Goal: Task Accomplishment & Management: Manage account settings

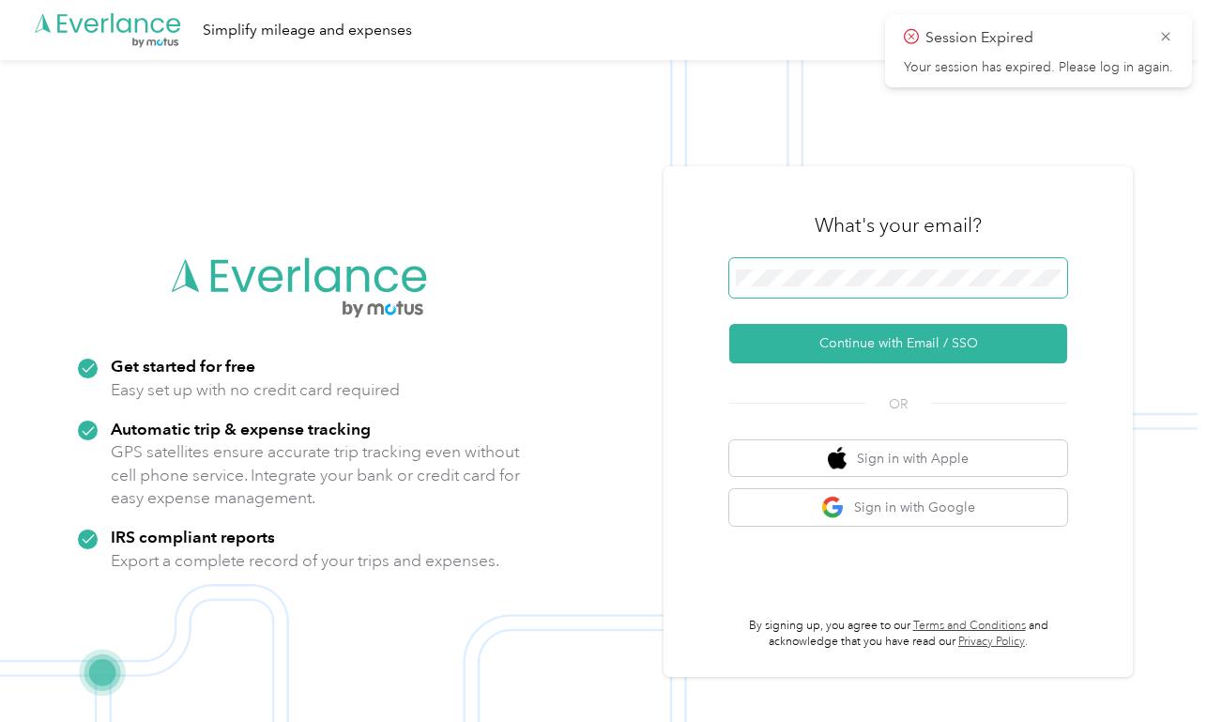
click at [879, 268] on span at bounding box center [898, 277] width 338 height 39
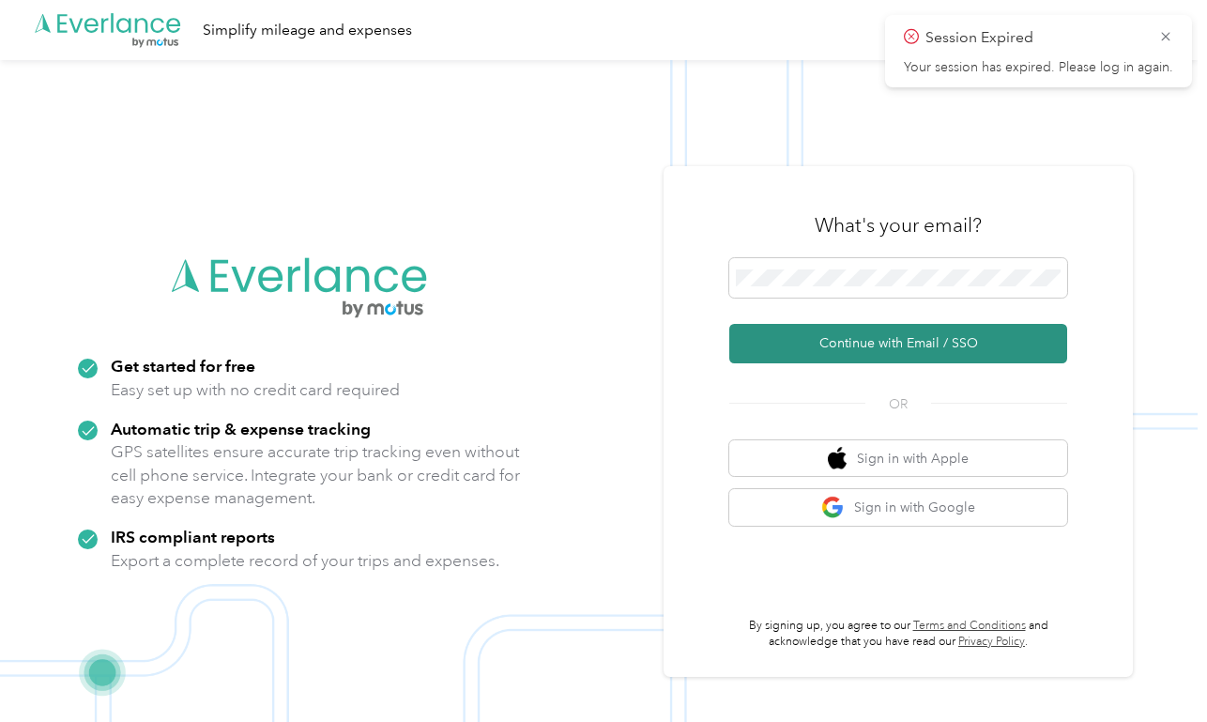
click at [919, 341] on button "Continue with Email / SSO" at bounding box center [898, 343] width 338 height 39
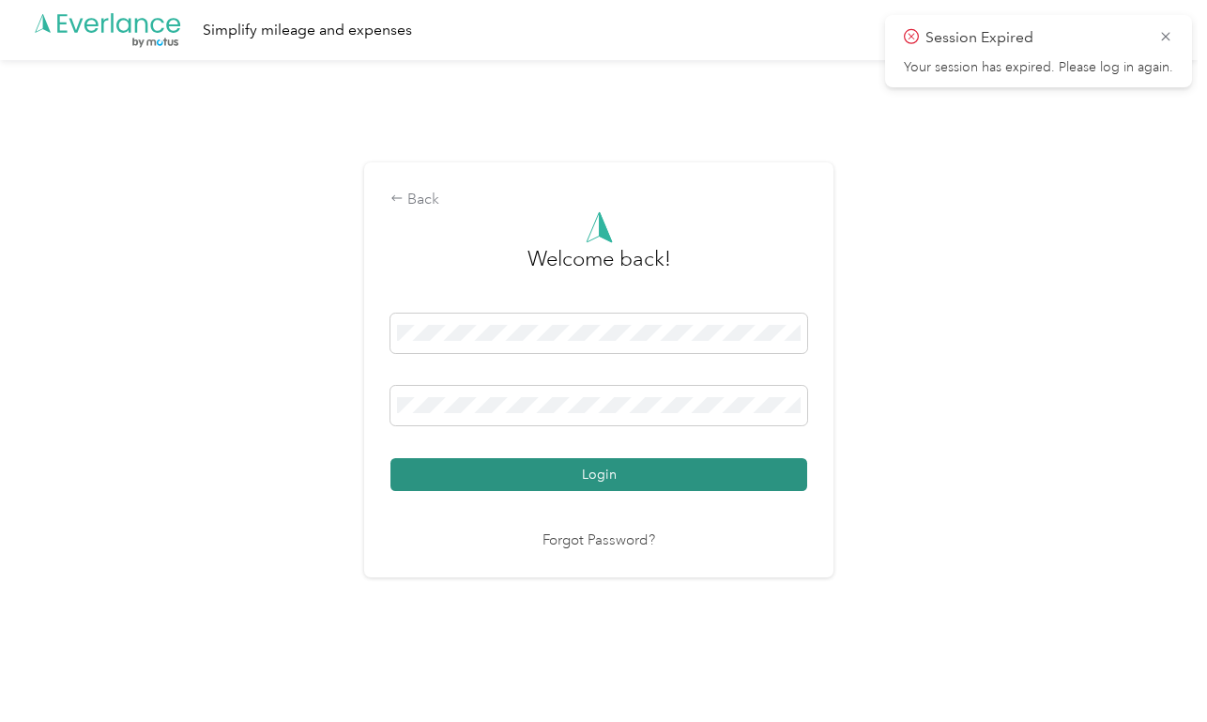
click at [753, 468] on button "Login" at bounding box center [599, 474] width 417 height 33
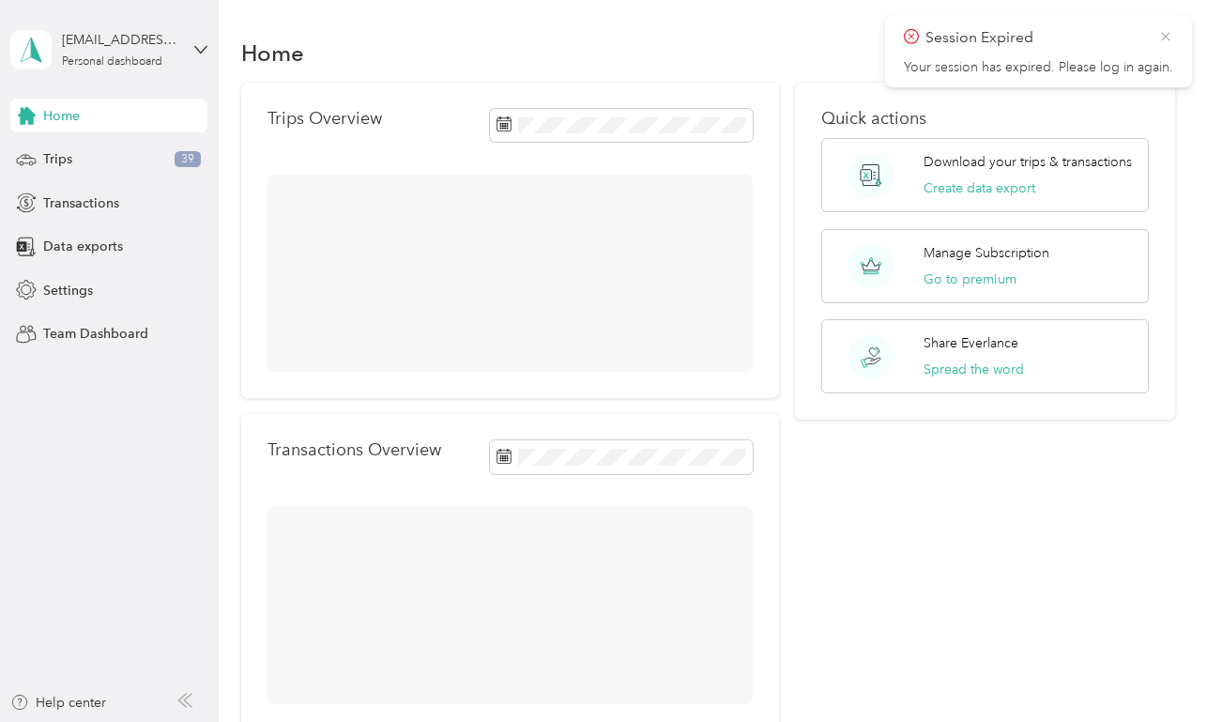
click at [1165, 32] on icon at bounding box center [1166, 36] width 15 height 17
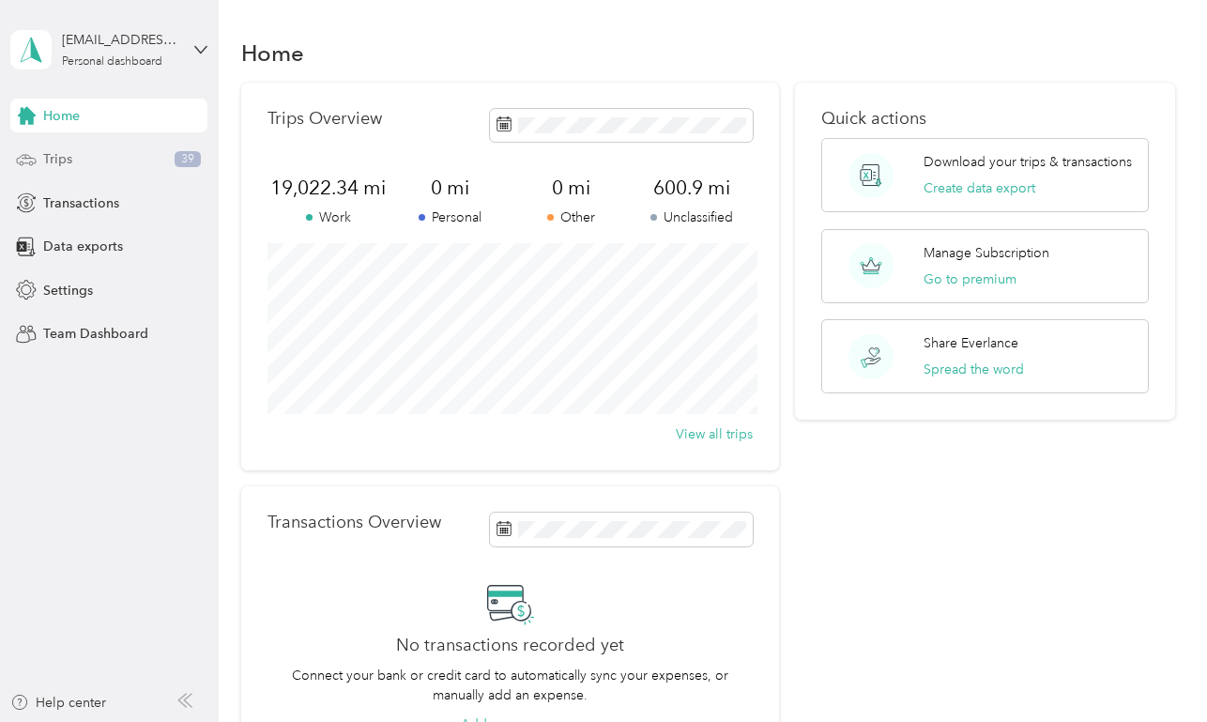
click at [94, 163] on div "Trips 39" at bounding box center [108, 160] width 197 height 34
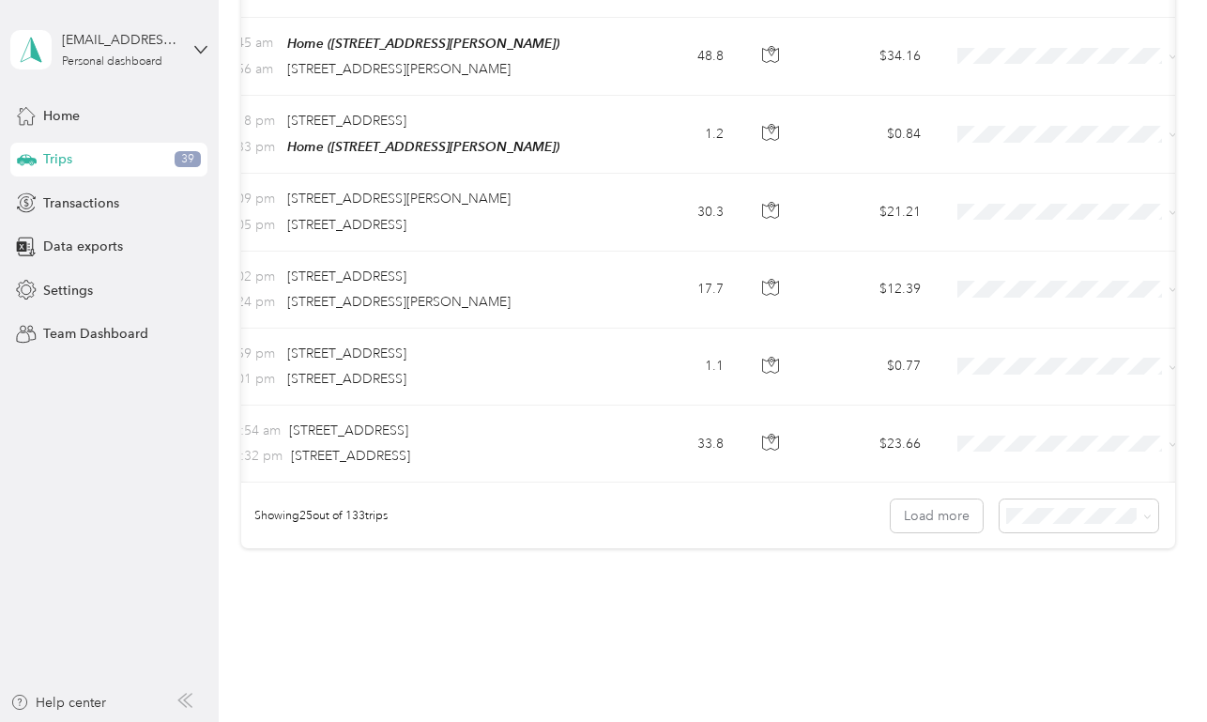
scroll to position [1854, 0]
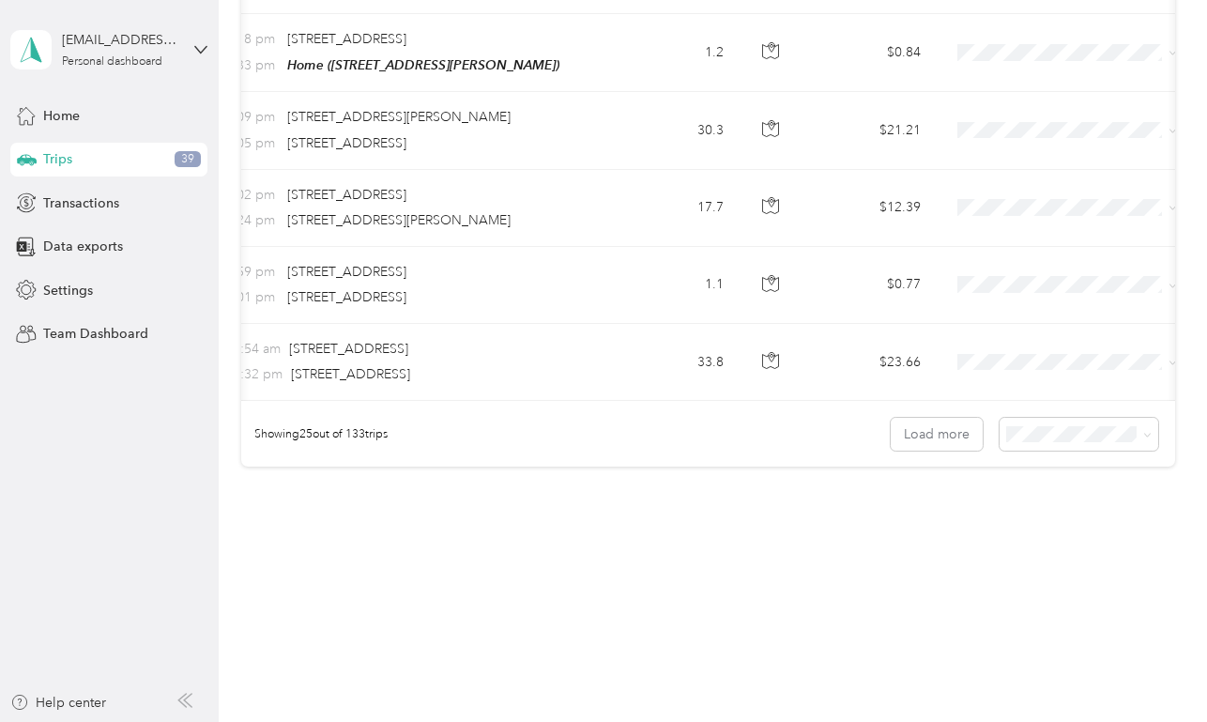
drag, startPoint x: 894, startPoint y: 344, endPoint x: 452, endPoint y: 622, distance: 522.3
click at [946, 429] on button "Load more" at bounding box center [937, 434] width 92 height 33
click at [1064, 496] on span "50 per load" at bounding box center [1056, 497] width 69 height 16
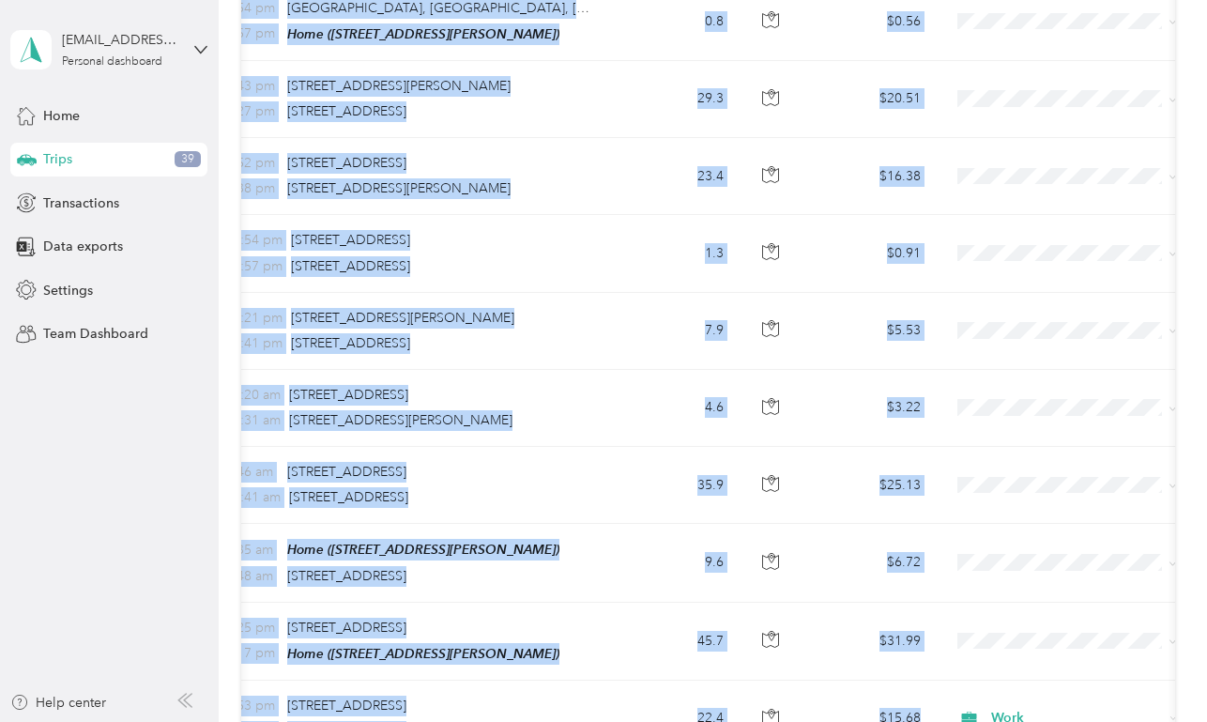
scroll to position [2671, 0]
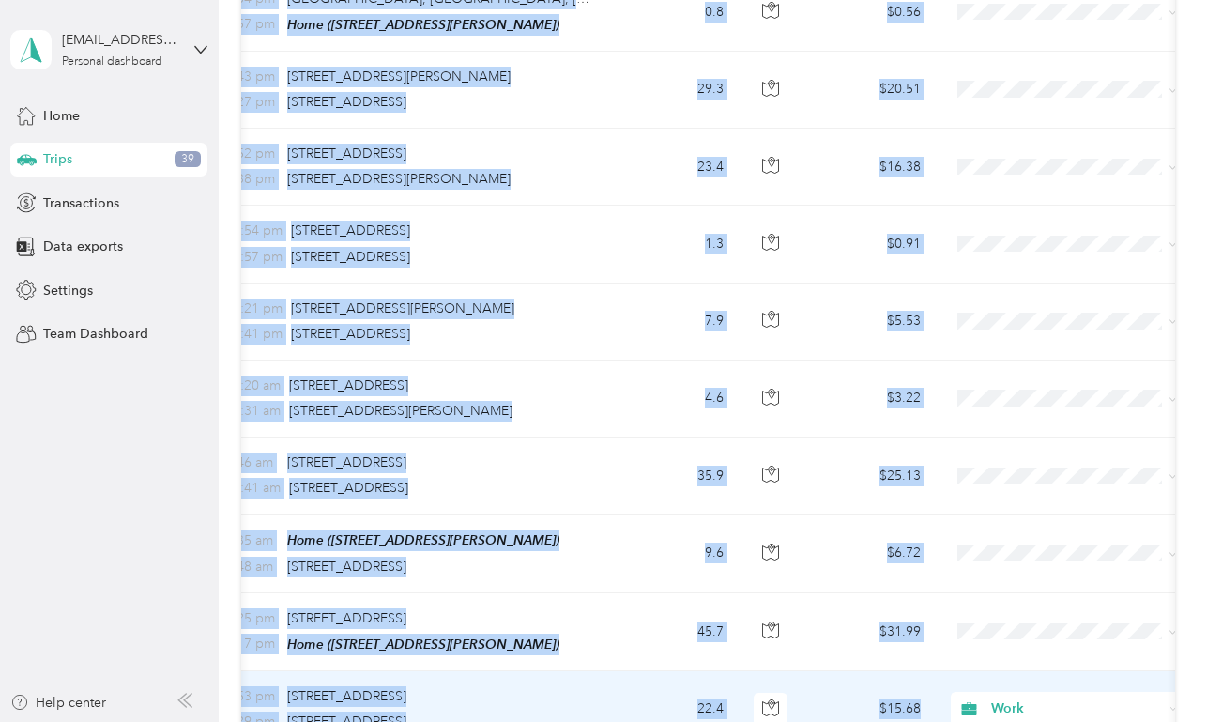
drag, startPoint x: 834, startPoint y: 404, endPoint x: 850, endPoint y: 720, distance: 316.8
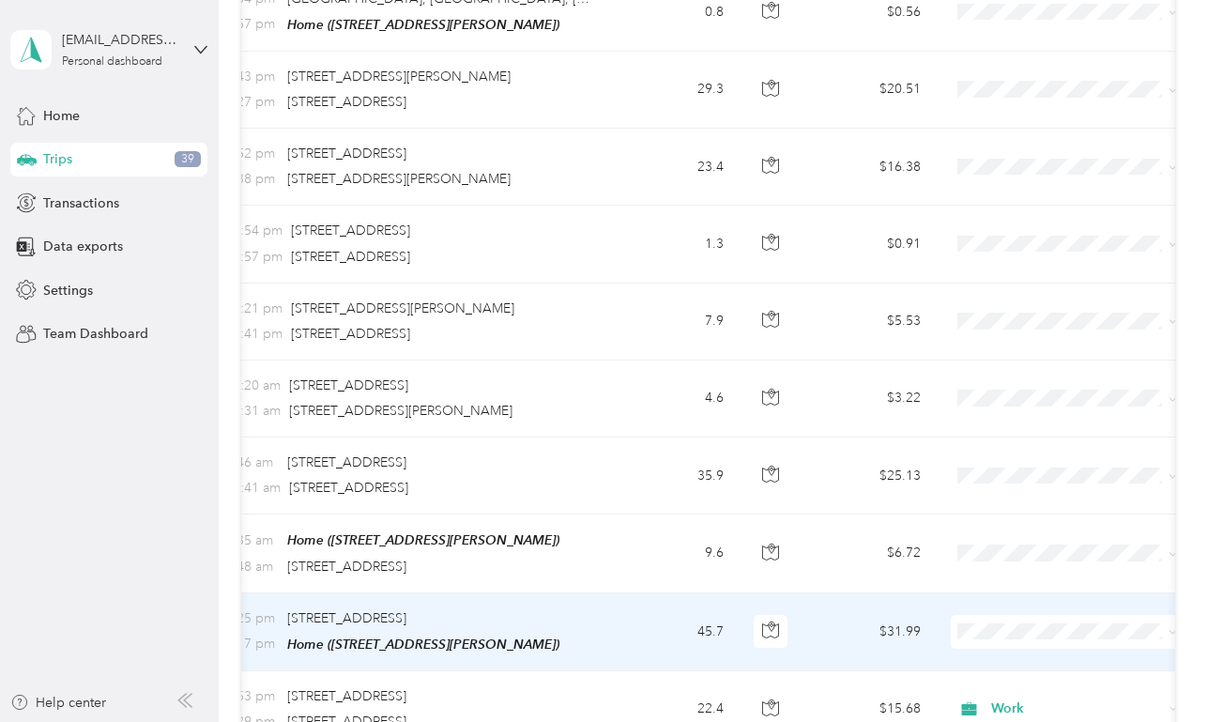
click at [1038, 354] on span "Work" at bounding box center [1085, 355] width 174 height 20
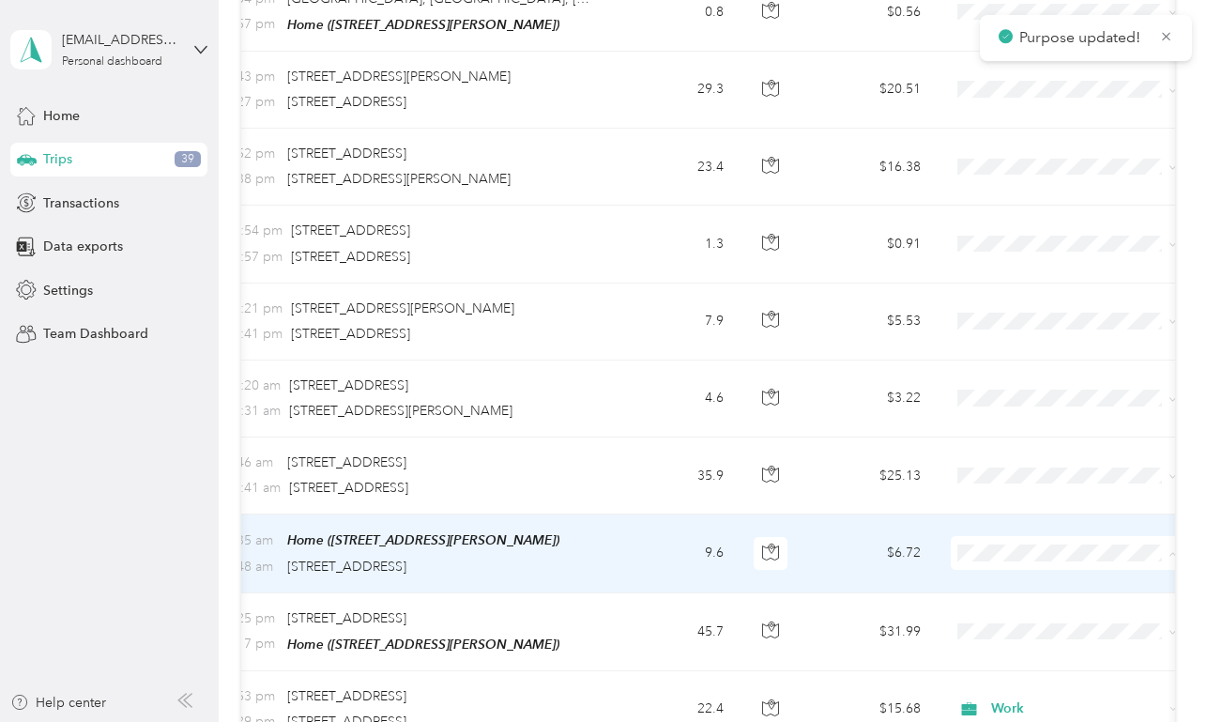
click at [1016, 284] on span "Work" at bounding box center [1085, 282] width 174 height 20
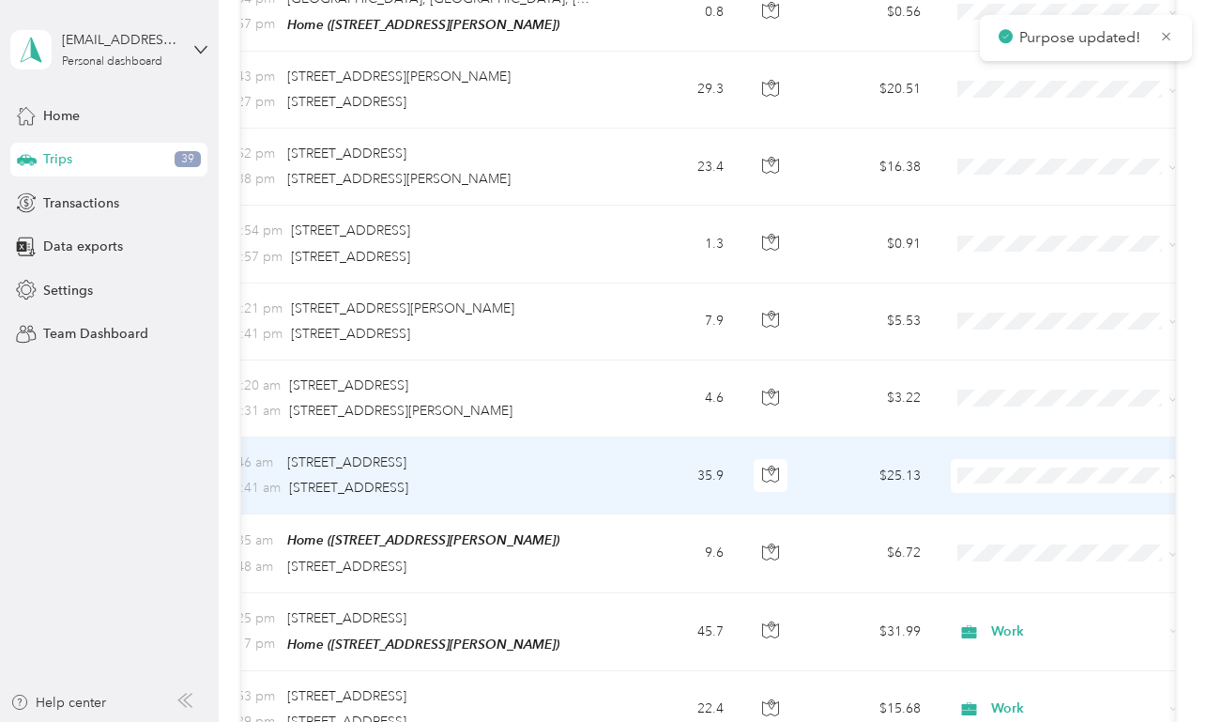
click at [1015, 207] on li "Work" at bounding box center [1068, 204] width 233 height 33
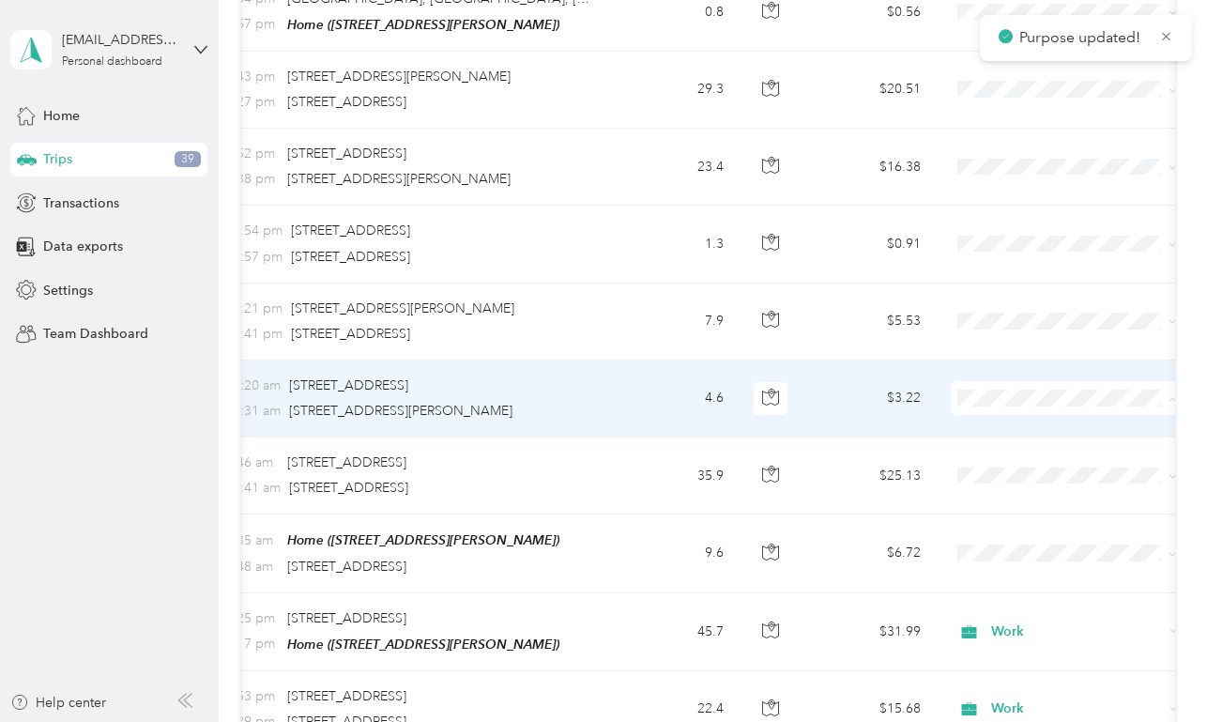
click at [1000, 422] on span "Work" at bounding box center [1085, 428] width 174 height 20
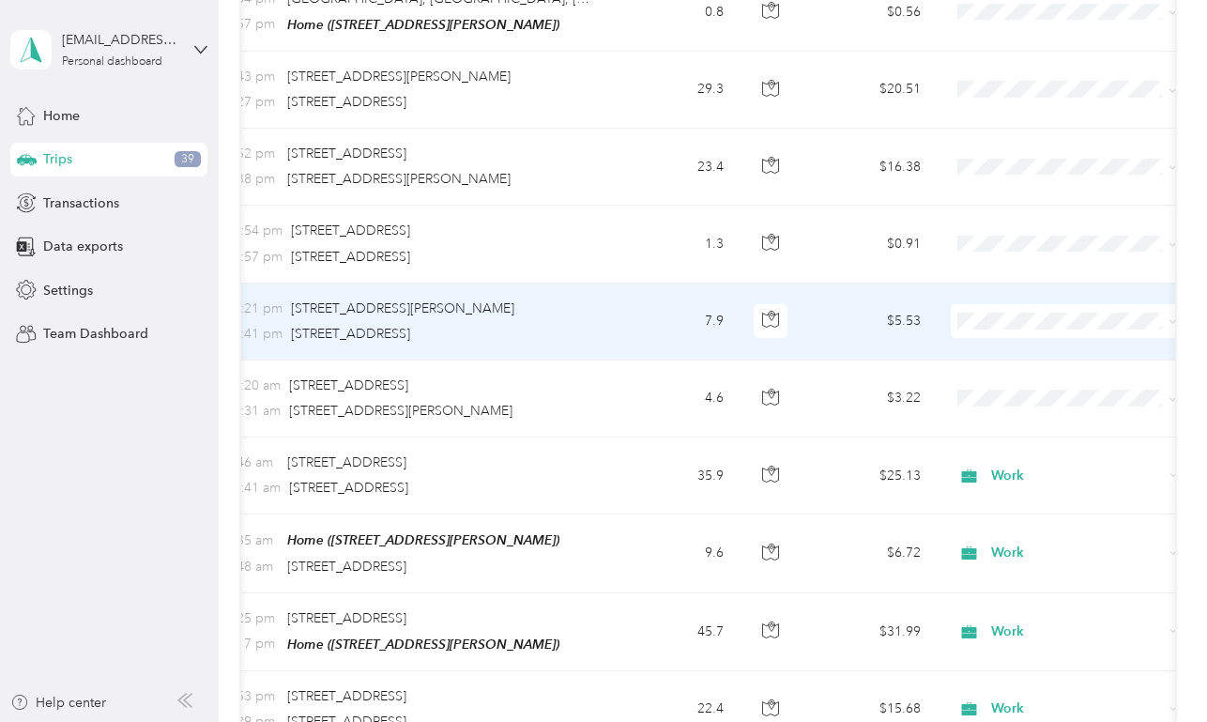
click at [1001, 346] on span "Work" at bounding box center [1085, 351] width 174 height 20
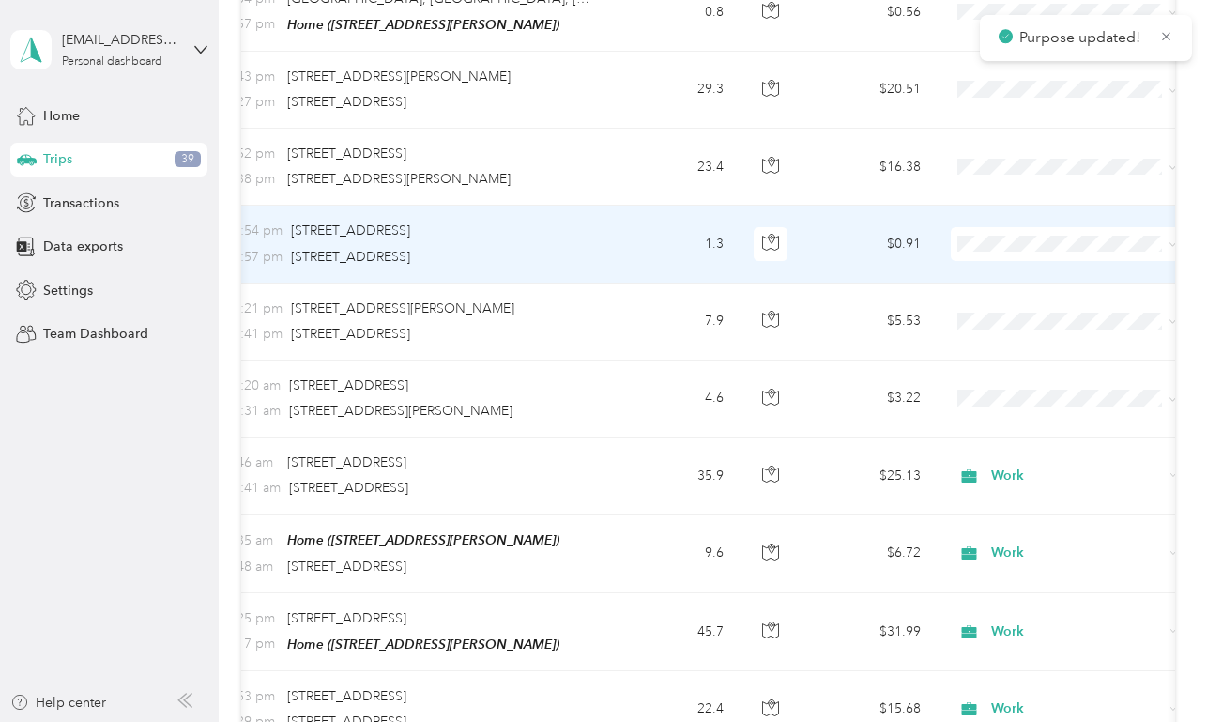
click at [1005, 267] on span "Work" at bounding box center [1085, 271] width 174 height 20
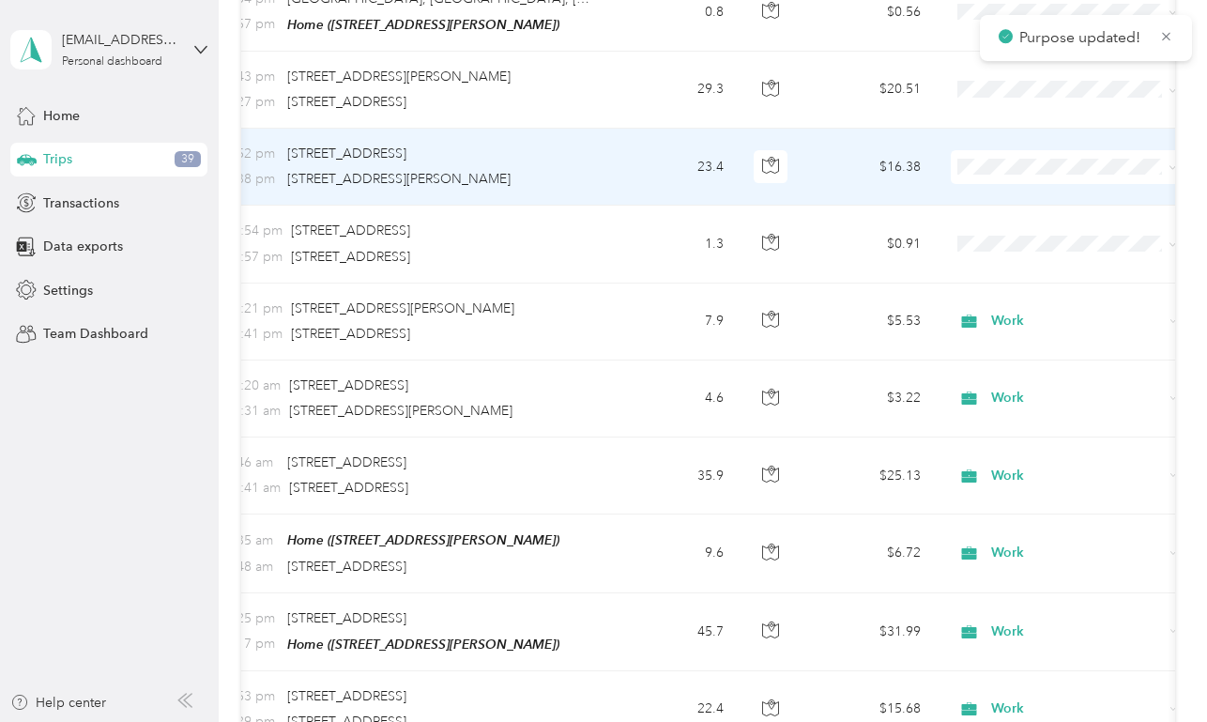
click at [1005, 198] on span "Work" at bounding box center [1085, 196] width 174 height 20
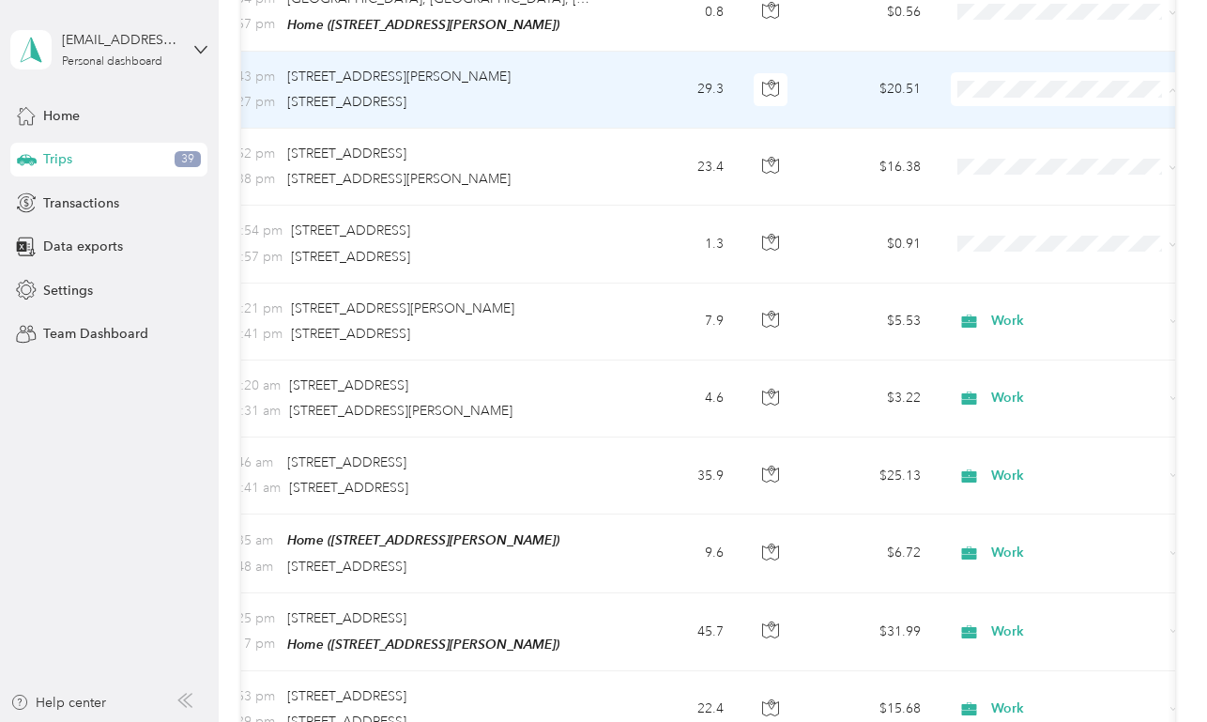
click at [989, 115] on span "Work" at bounding box center [1068, 119] width 207 height 20
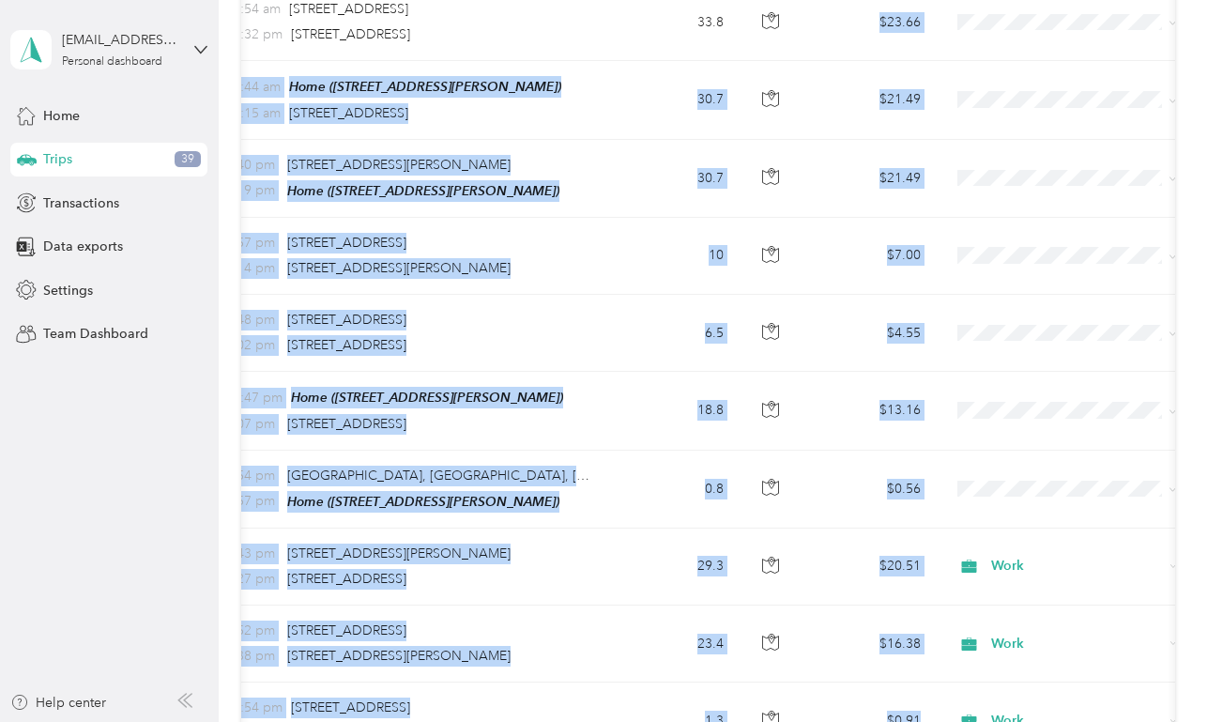
scroll to position [2183, 0]
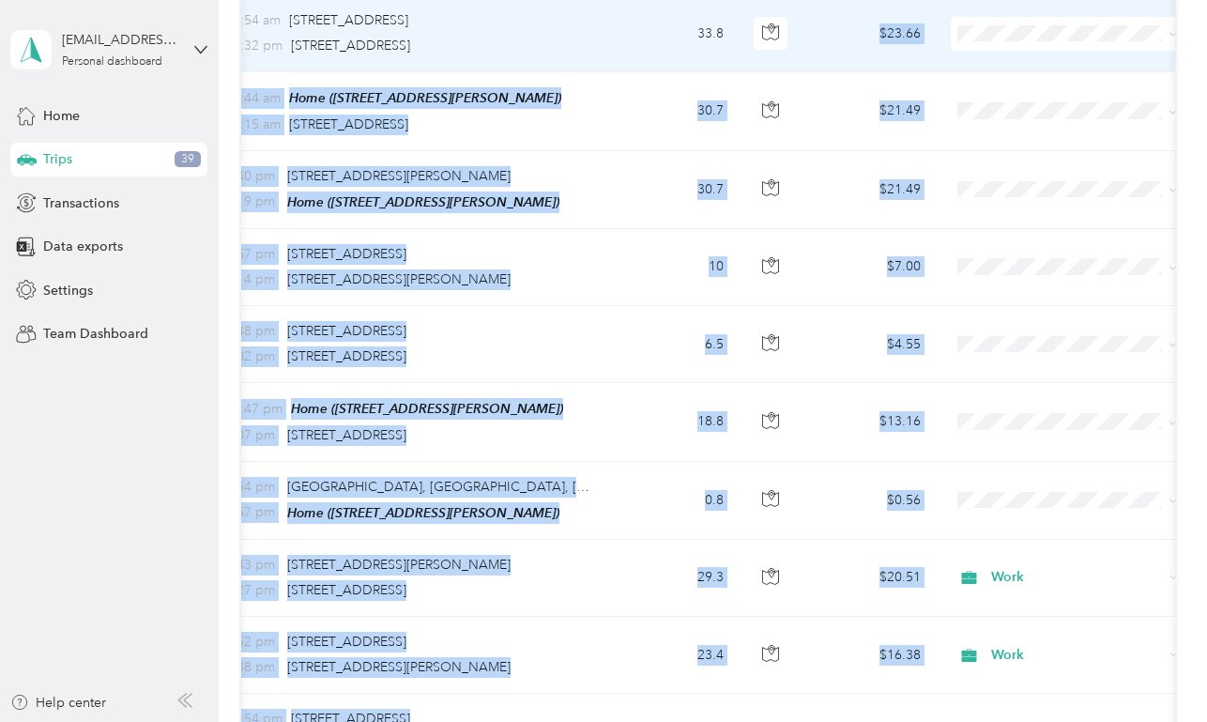
drag, startPoint x: 818, startPoint y: 263, endPoint x: 831, endPoint y: 7, distance: 256.6
click at [831, 7] on tbody "[DATE] 7:08 pm Home ([STREET_ADDRESS][PERSON_NAME] , [GEOGRAPHIC_DATA], [GEOGRA…" at bounding box center [789, 74] width 1555 height 3880
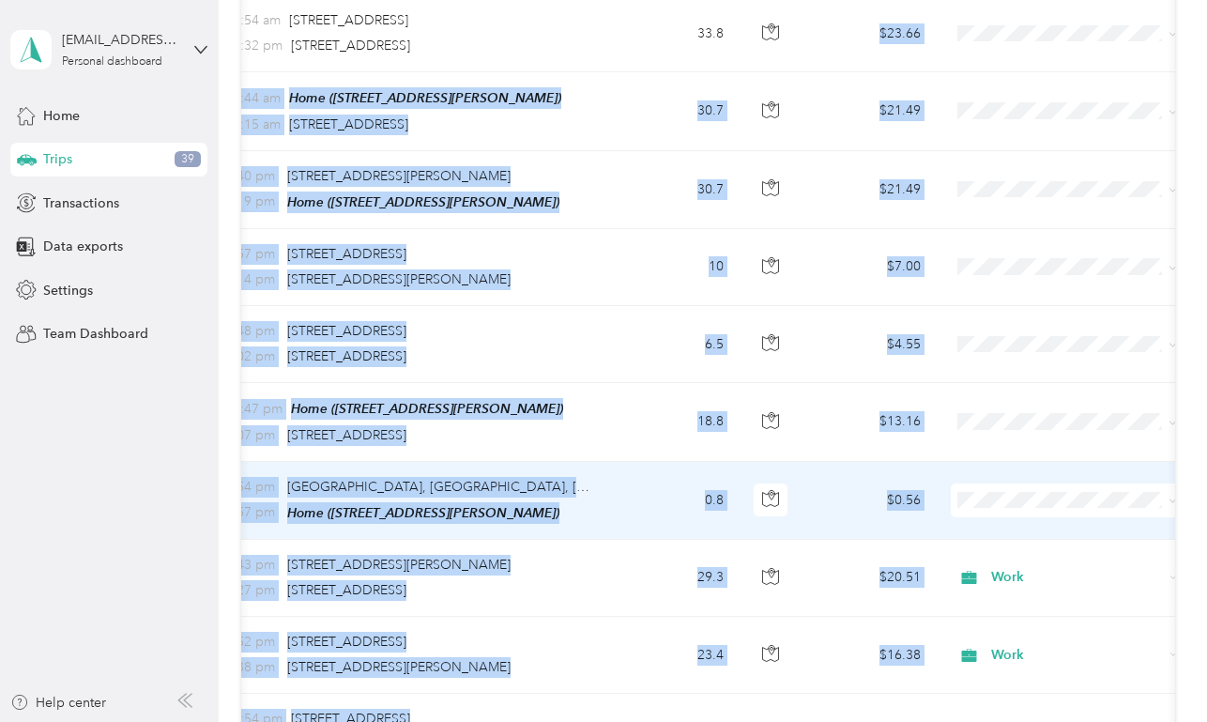
click at [855, 490] on td "$0.56" at bounding box center [870, 501] width 131 height 78
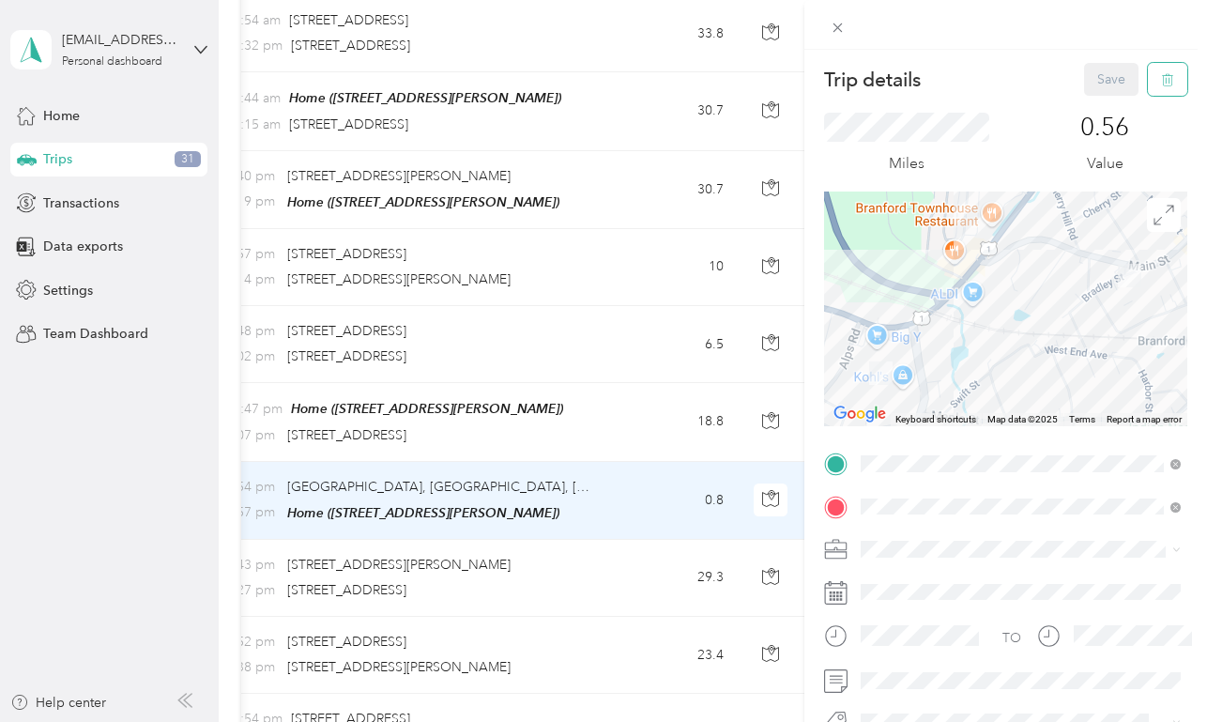
click at [1170, 82] on icon "button" at bounding box center [1167, 79] width 13 height 13
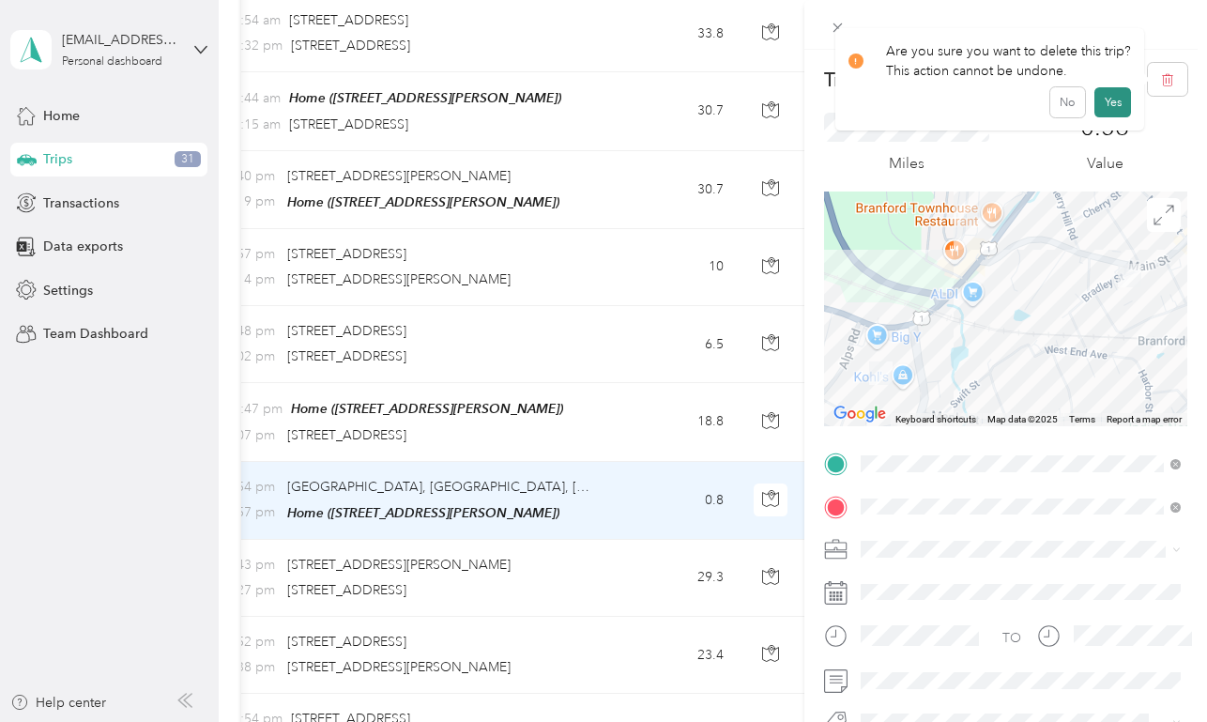
click at [1112, 106] on button "Yes" at bounding box center [1113, 102] width 37 height 30
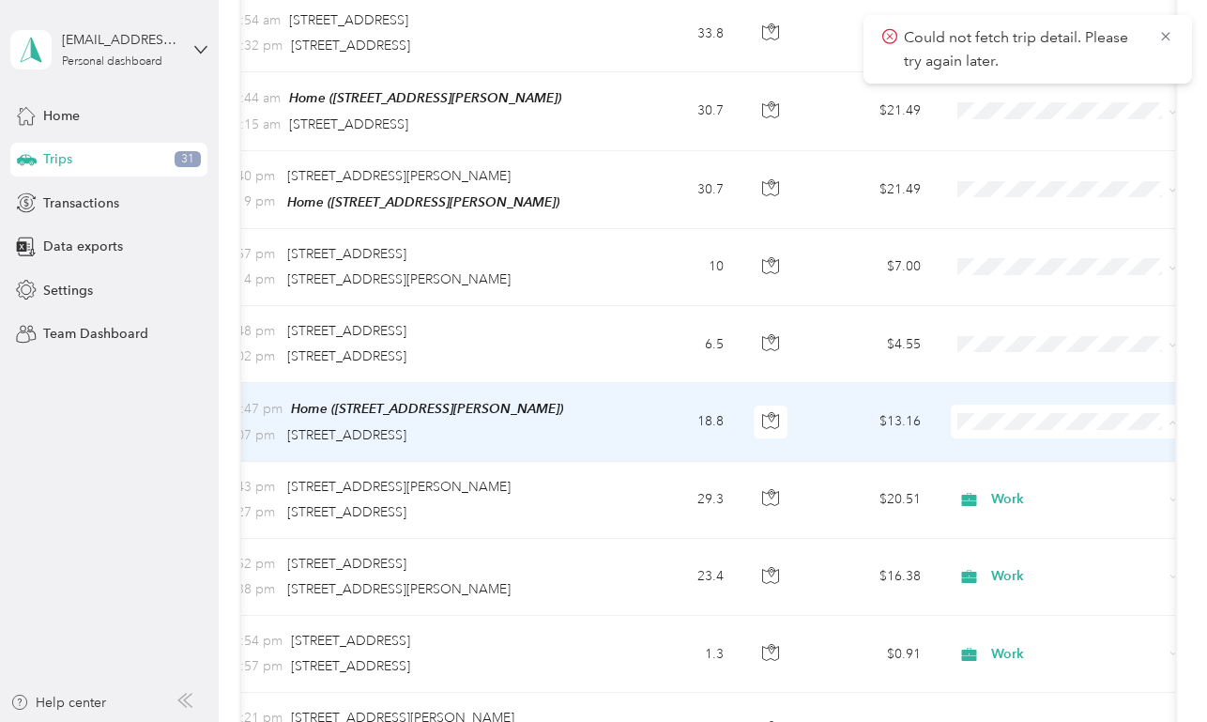
click at [1027, 448] on span "Work" at bounding box center [1085, 452] width 174 height 20
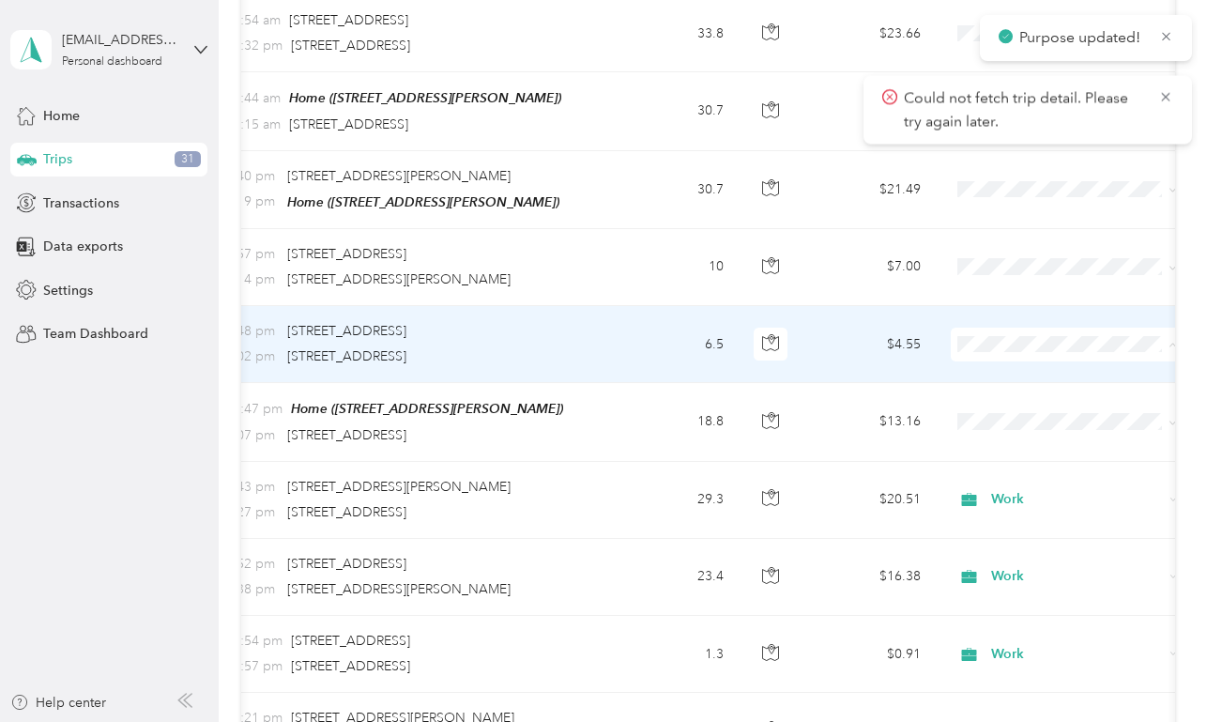
click at [1040, 370] on span "Work" at bounding box center [1085, 374] width 174 height 20
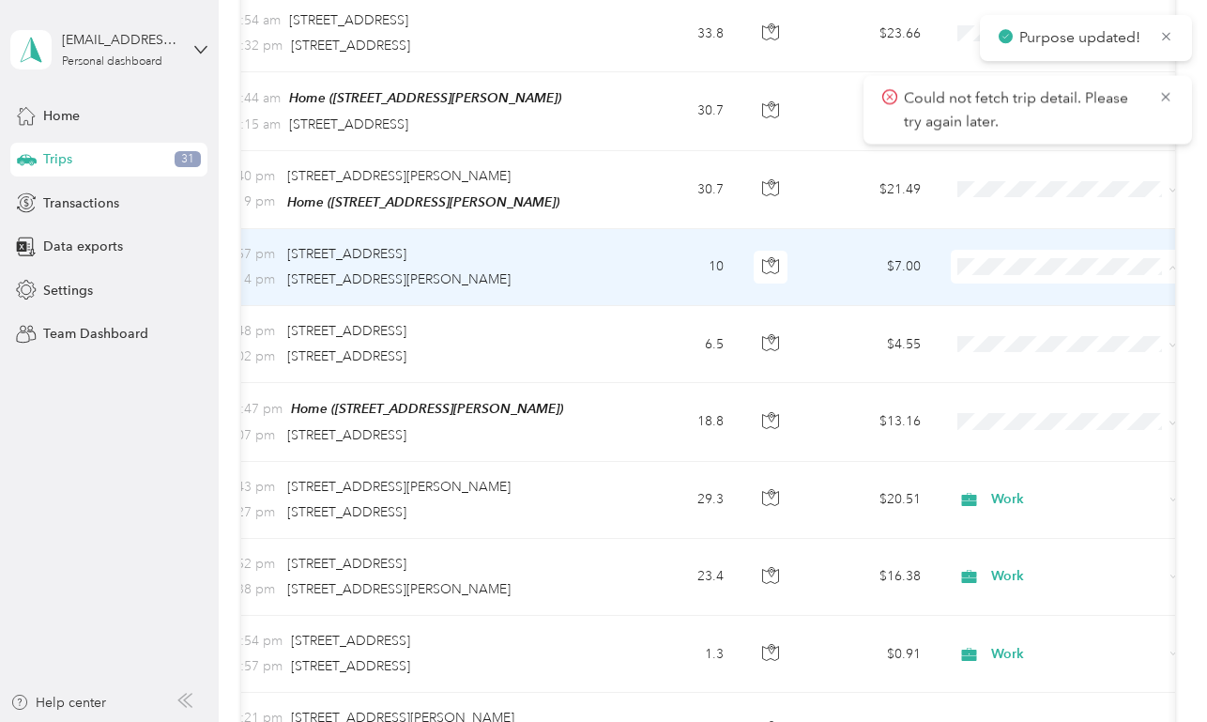
click at [1026, 293] on span "Work" at bounding box center [1085, 297] width 174 height 20
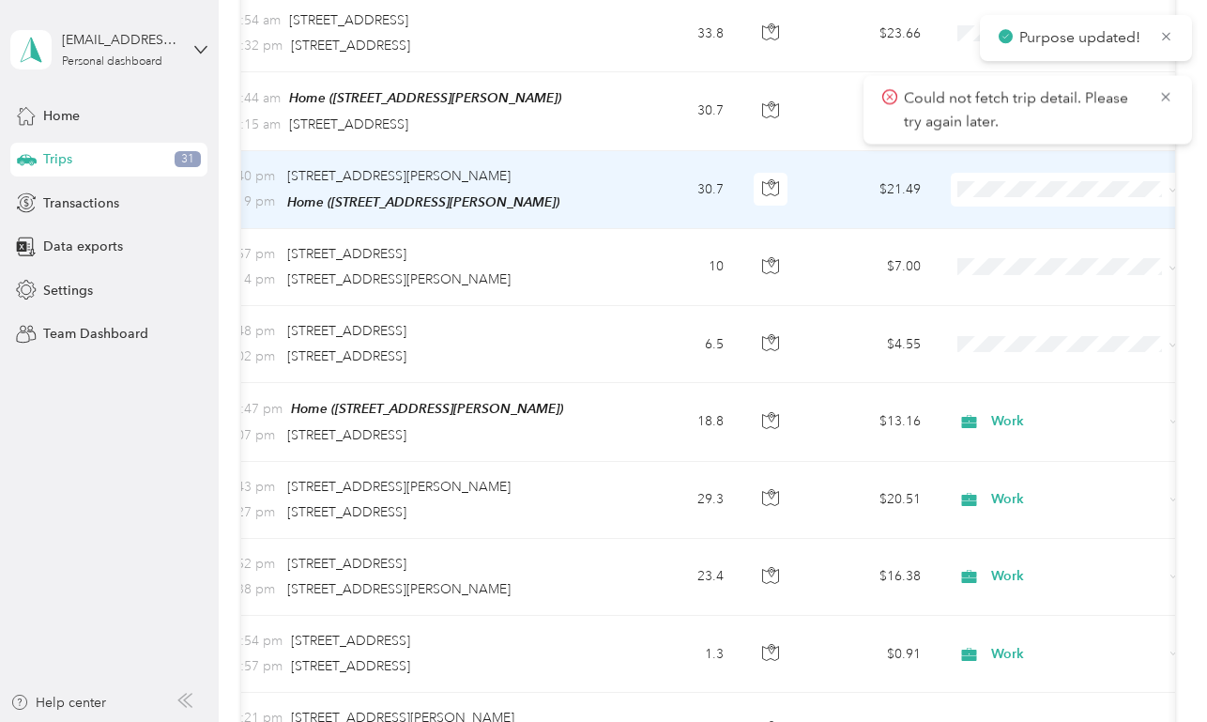
click at [1024, 223] on span "Work" at bounding box center [1085, 218] width 174 height 20
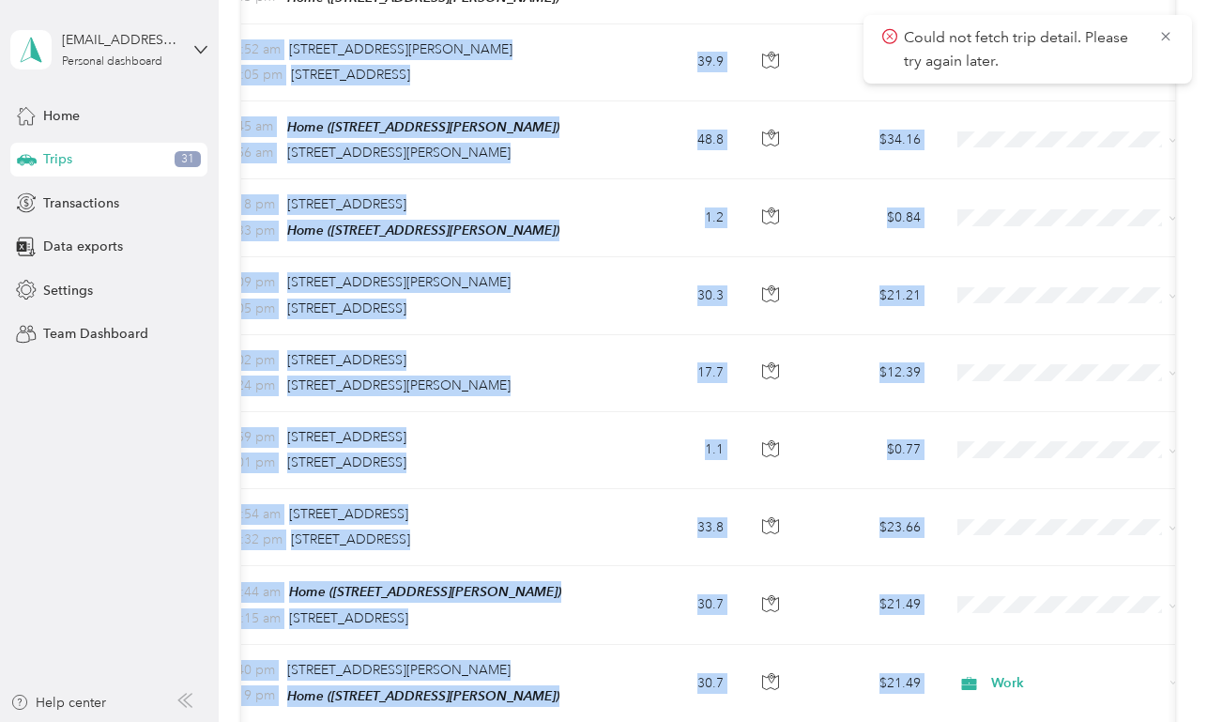
scroll to position [1660, 0]
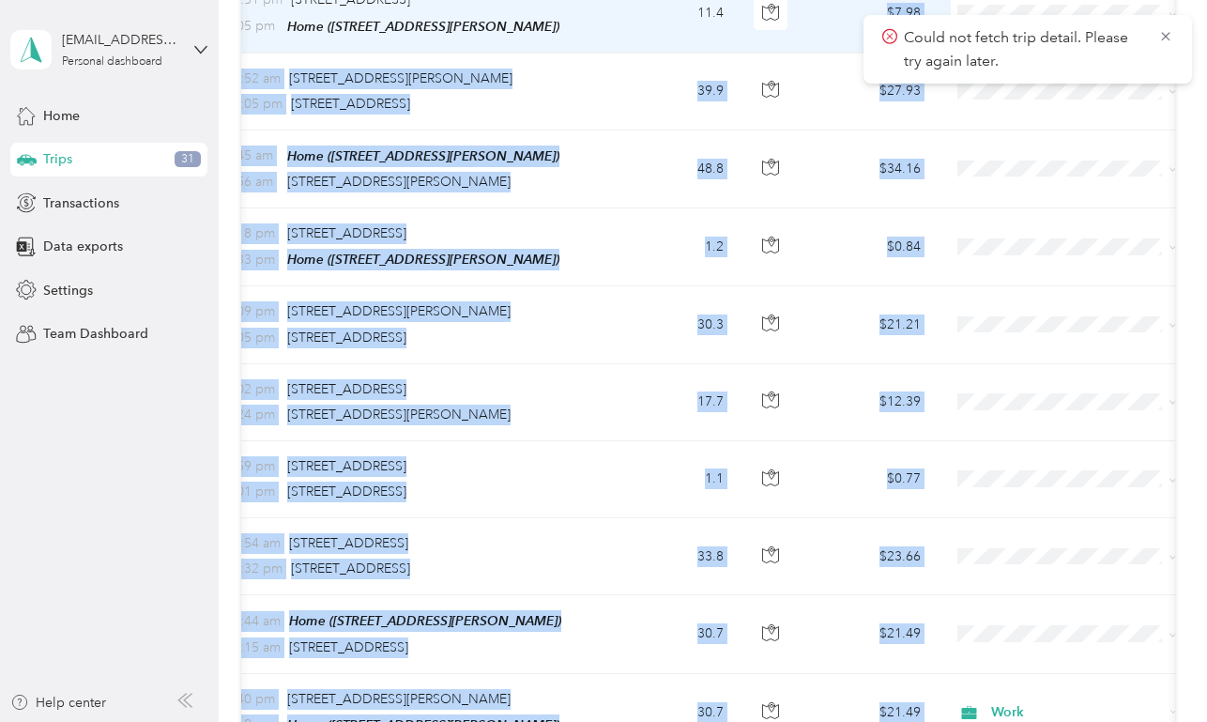
drag, startPoint x: 852, startPoint y: 293, endPoint x: 828, endPoint y: 16, distance: 278.0
click at [828, 16] on tbody "[DATE] 7:08 pm Home ([STREET_ADDRESS][PERSON_NAME] , [GEOGRAPHIC_DATA], [GEOGRA…" at bounding box center [789, 596] width 1555 height 3879
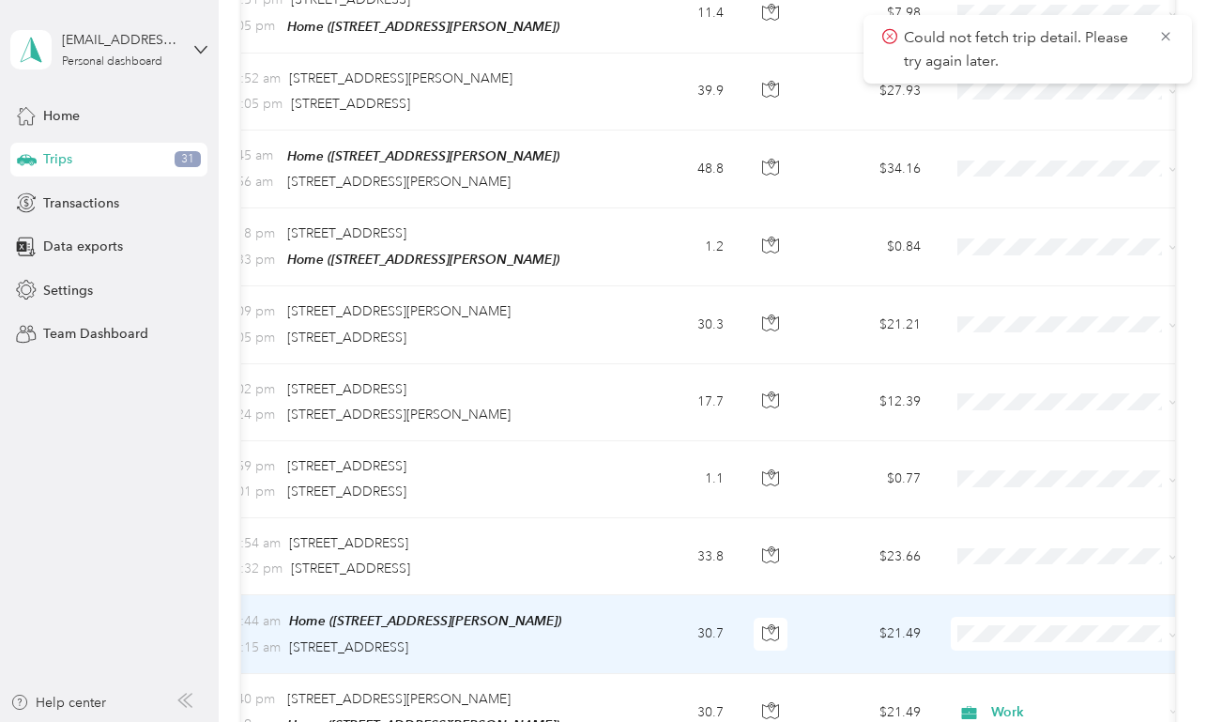
click at [1023, 368] on li "Work" at bounding box center [1068, 362] width 233 height 33
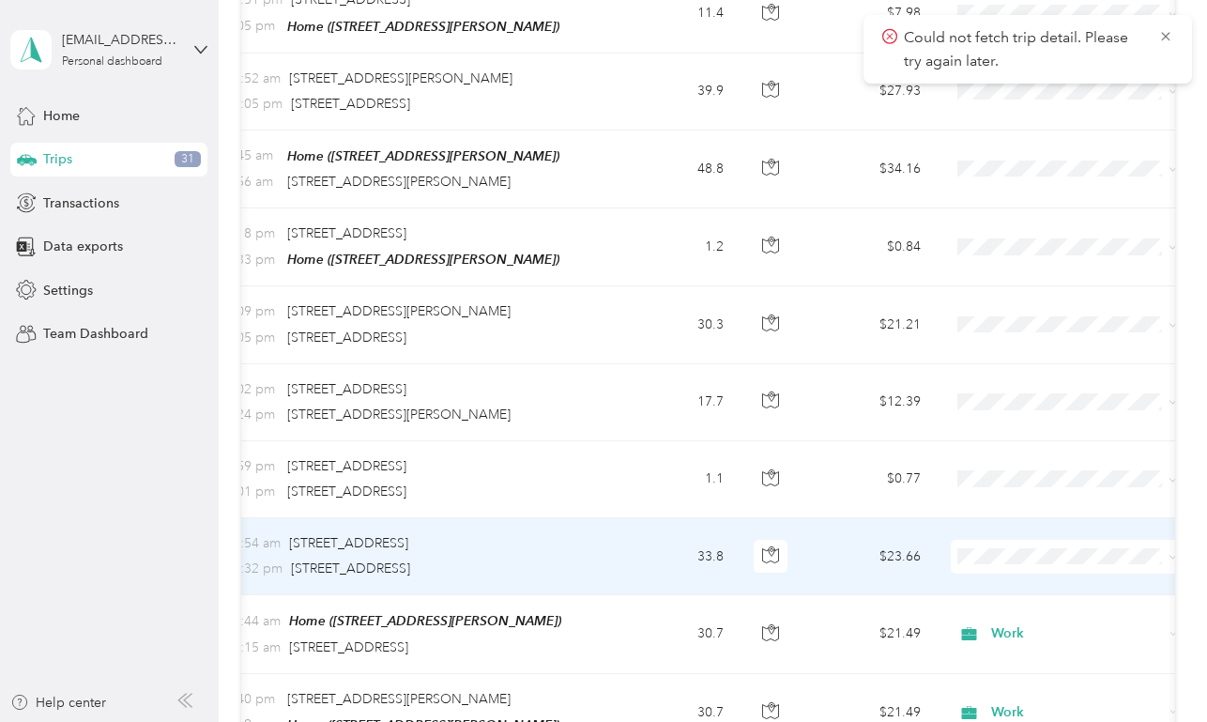
click at [1019, 285] on span "Work" at bounding box center [1085, 285] width 174 height 20
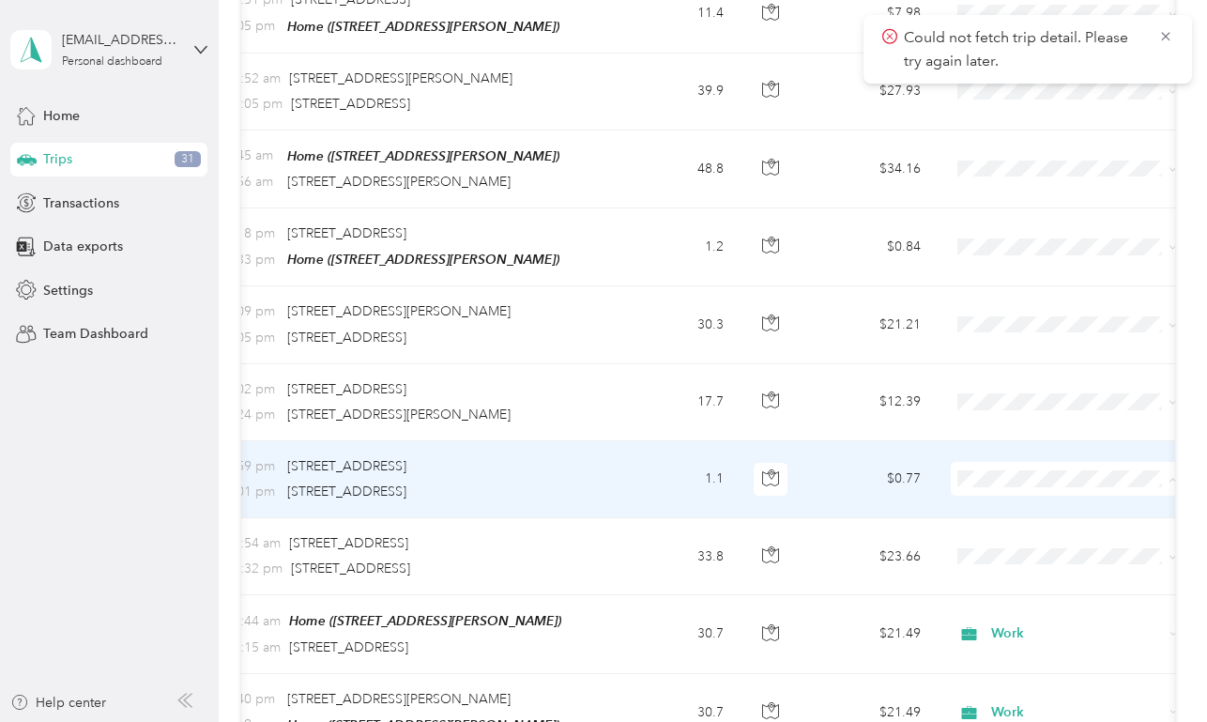
click at [1022, 215] on li "Work" at bounding box center [1068, 209] width 233 height 33
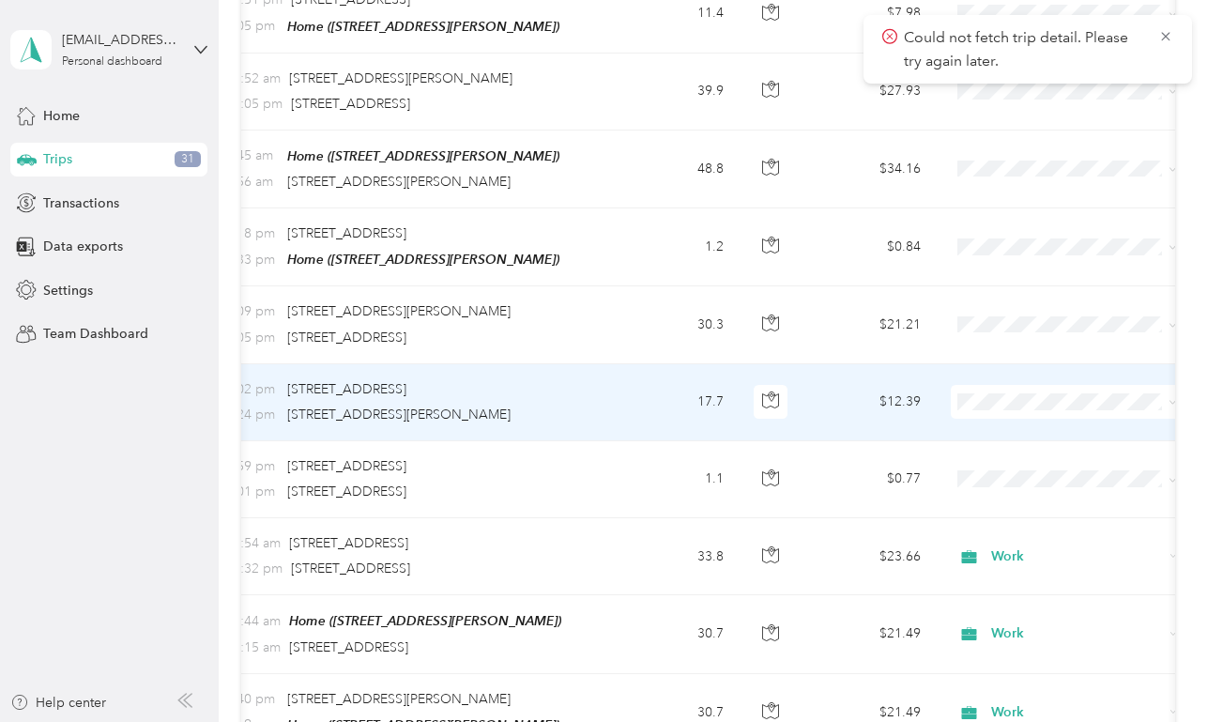
click at [1003, 426] on span "Work" at bounding box center [1085, 433] width 174 height 20
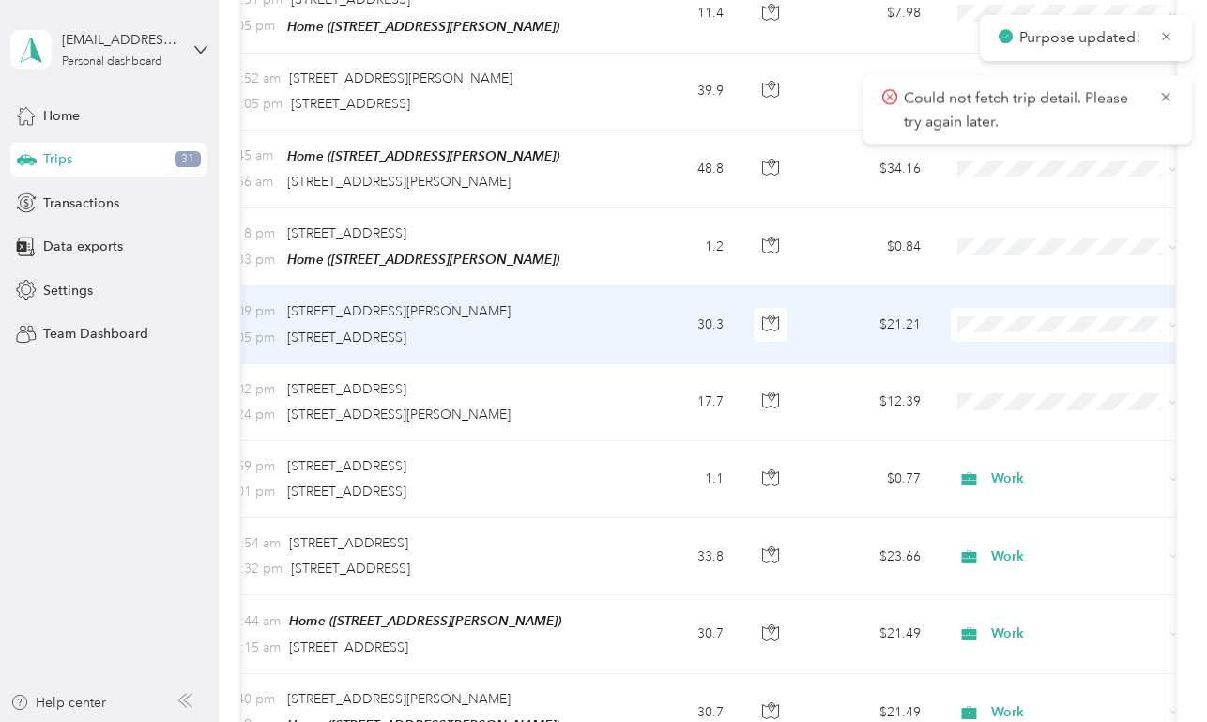
click at [991, 332] on span at bounding box center [1067, 325] width 233 height 34
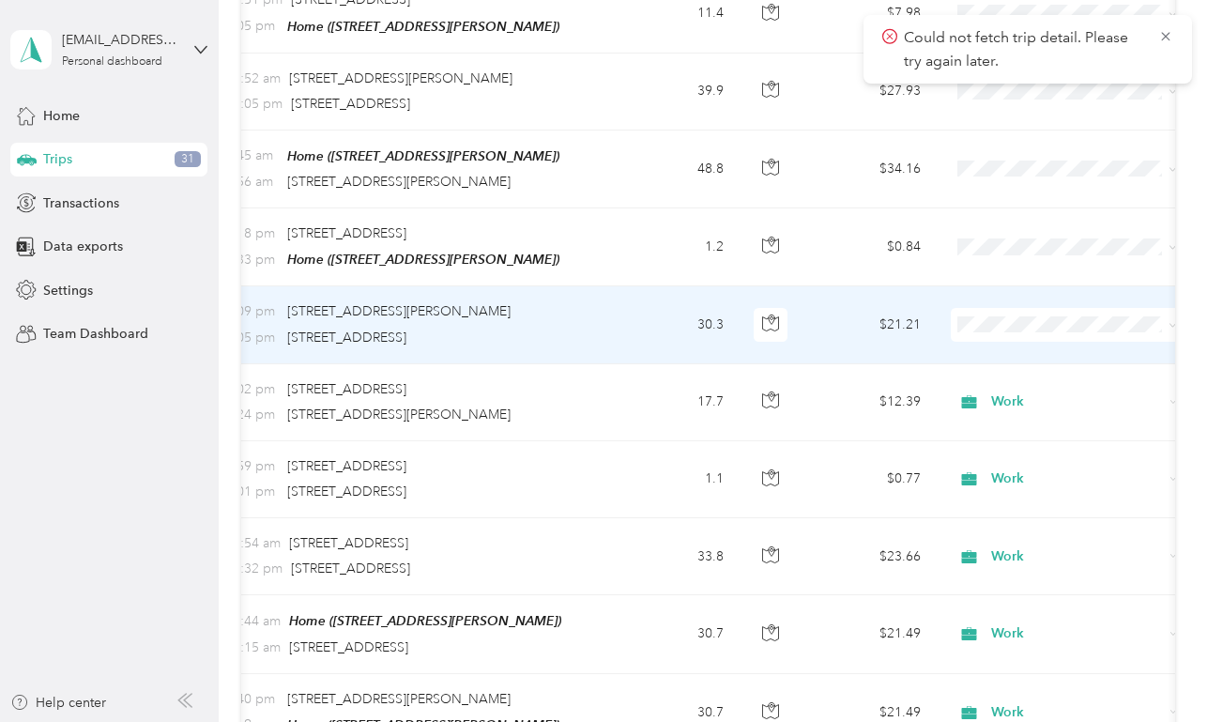
click at [1003, 357] on li "Work" at bounding box center [1068, 348] width 233 height 33
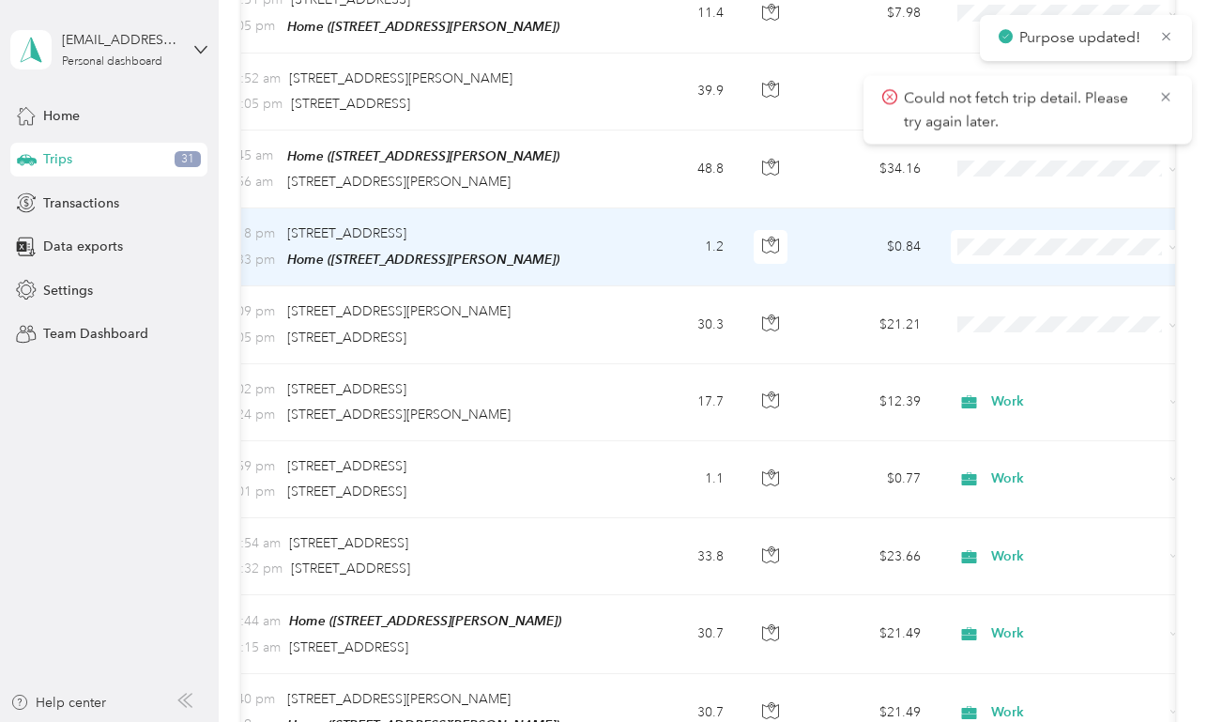
click at [843, 250] on td "$0.84" at bounding box center [870, 247] width 131 height 78
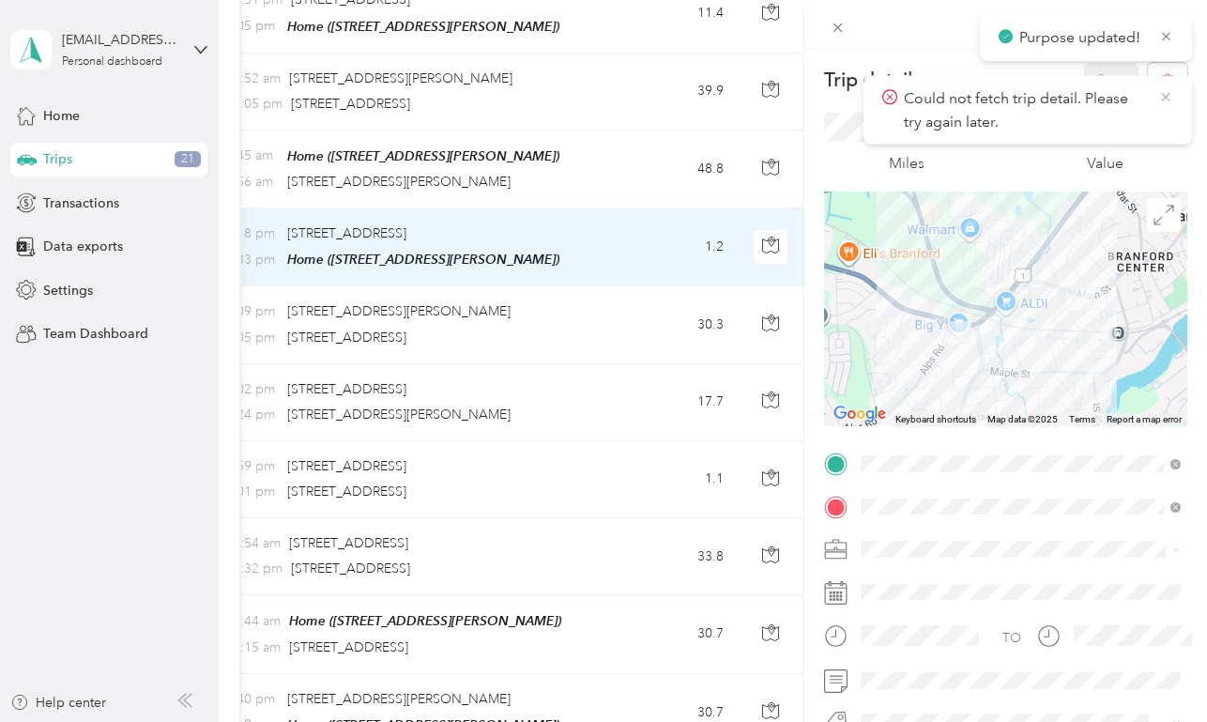
click at [1163, 99] on icon at bounding box center [1165, 97] width 8 height 8
click at [1166, 37] on icon at bounding box center [1166, 36] width 14 height 17
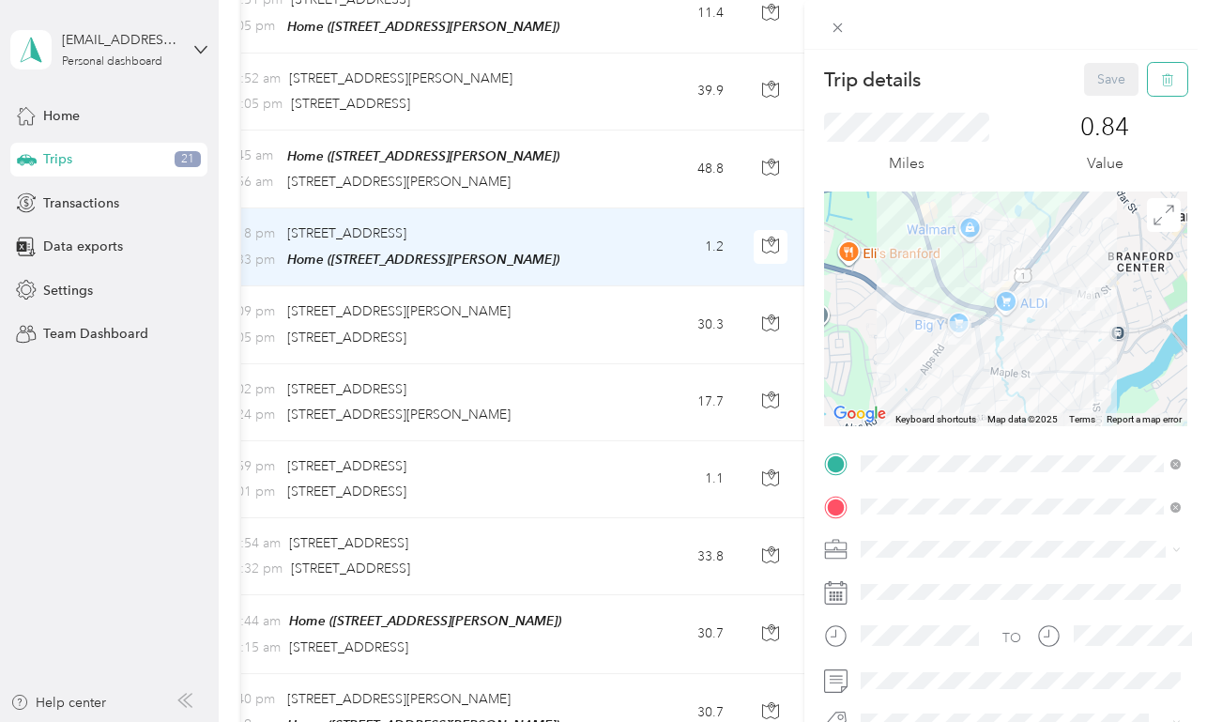
click at [1171, 81] on icon "button" at bounding box center [1167, 79] width 13 height 13
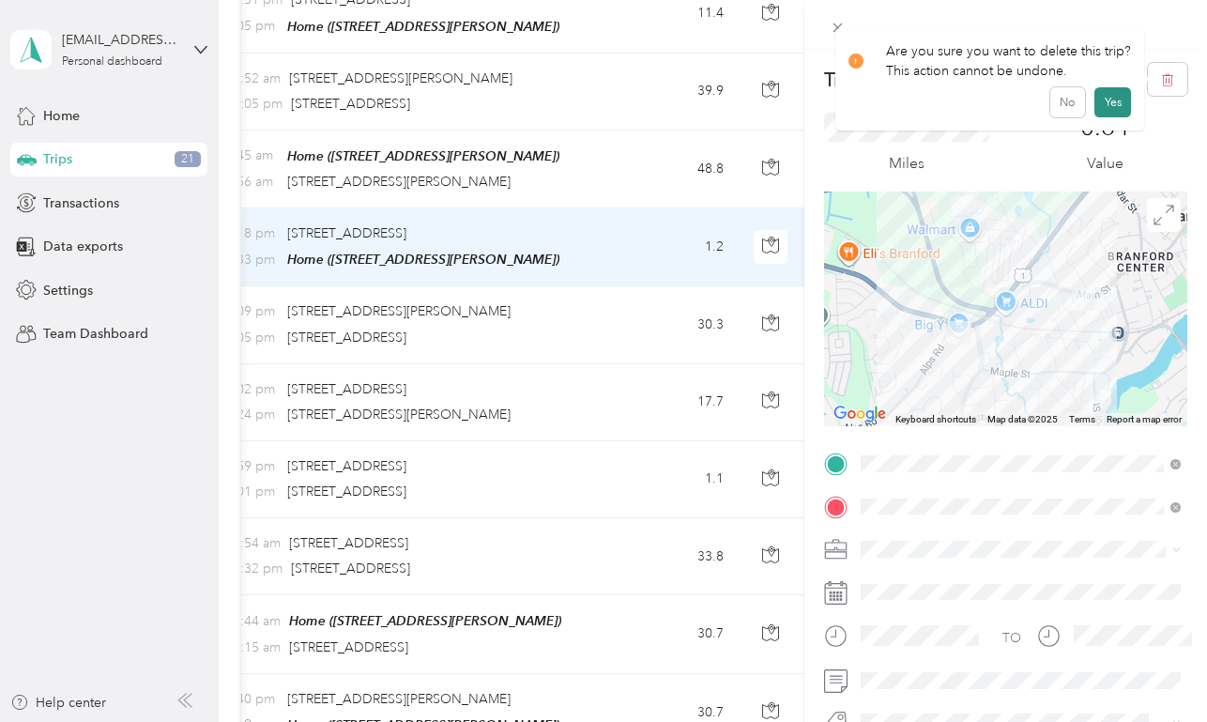
click at [1112, 106] on button "Yes" at bounding box center [1113, 102] width 37 height 30
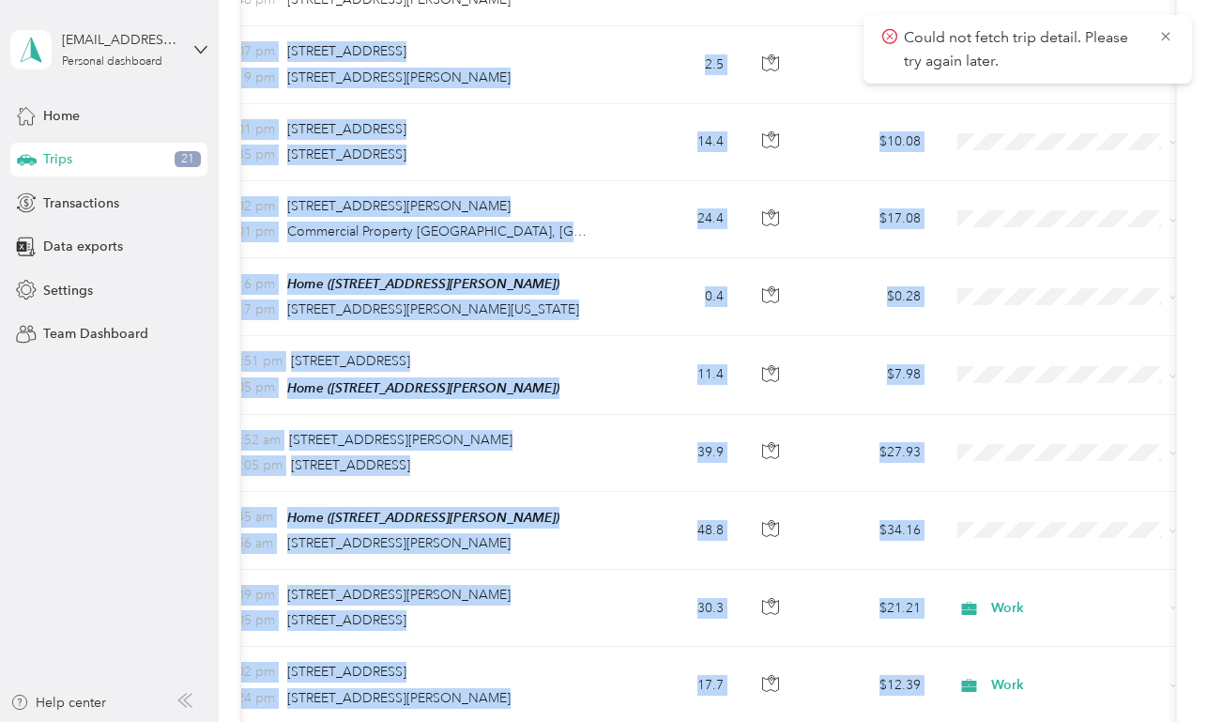
scroll to position [1205, 0]
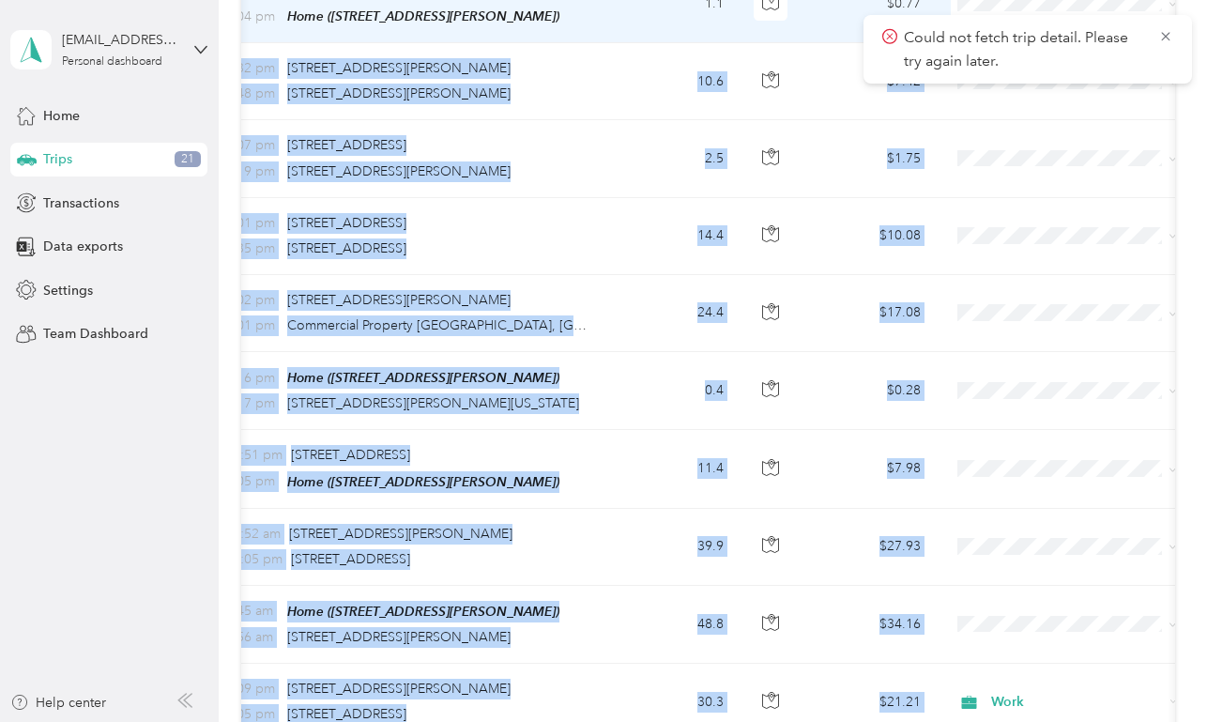
drag, startPoint x: 819, startPoint y: 389, endPoint x: 823, endPoint y: 20, distance: 369.0
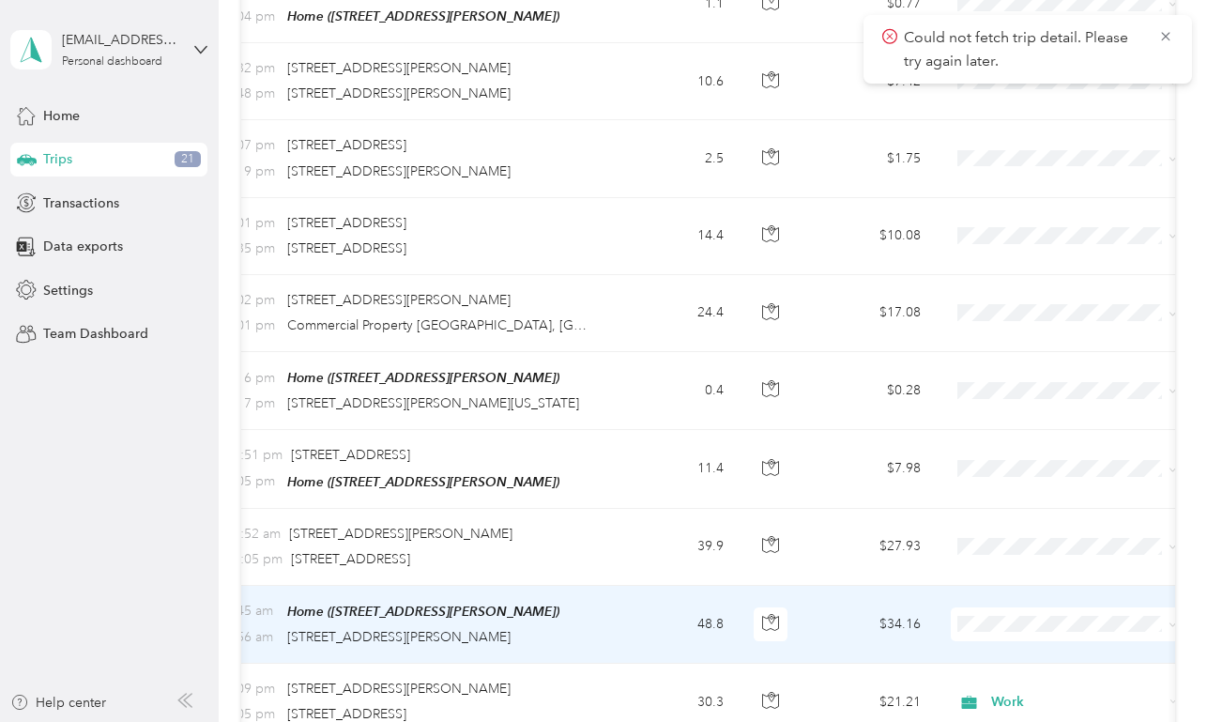
click at [1021, 353] on span "Work" at bounding box center [1085, 352] width 174 height 20
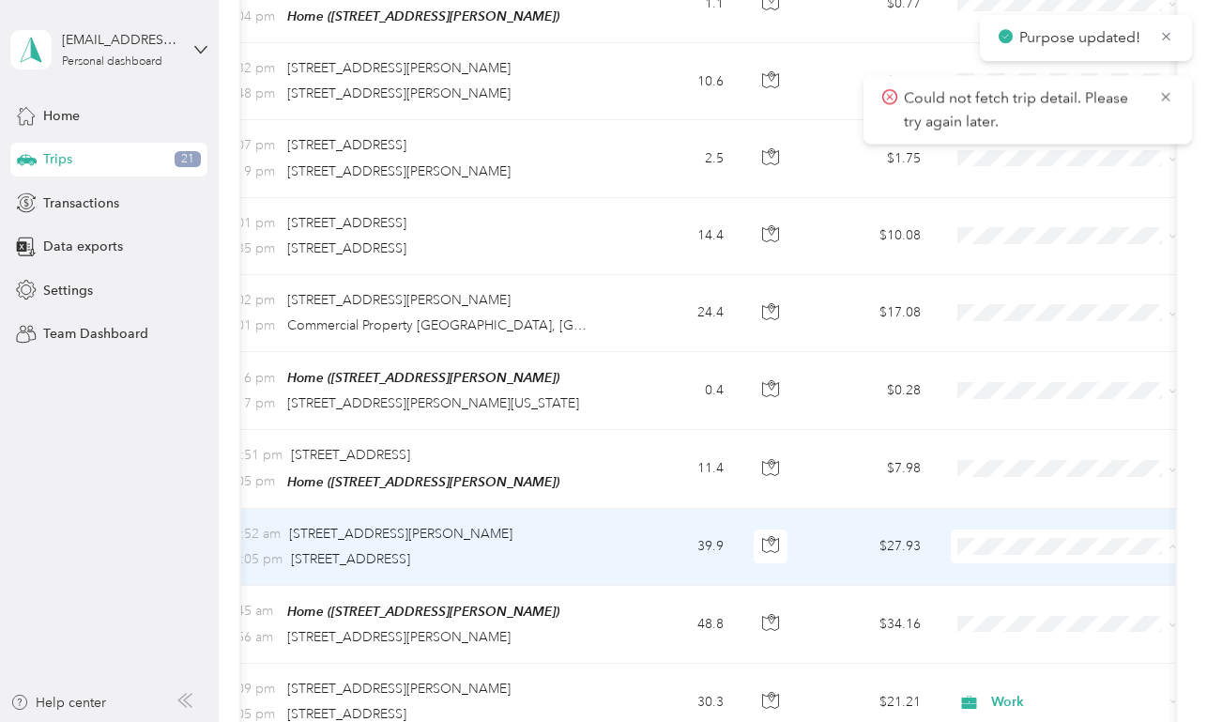
click at [1019, 277] on span "Work" at bounding box center [1085, 279] width 174 height 20
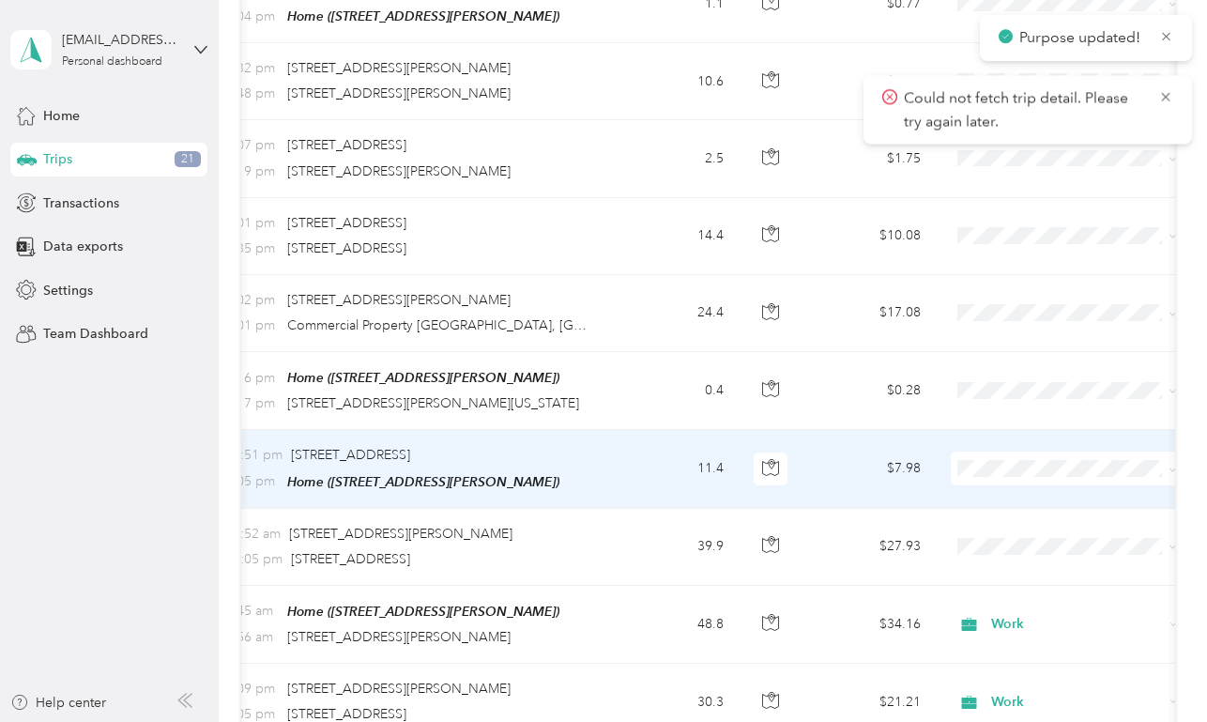
click at [1012, 212] on ol "Work Personal Other Other Charity Medical Moving Commute" at bounding box center [1068, 311] width 233 height 263
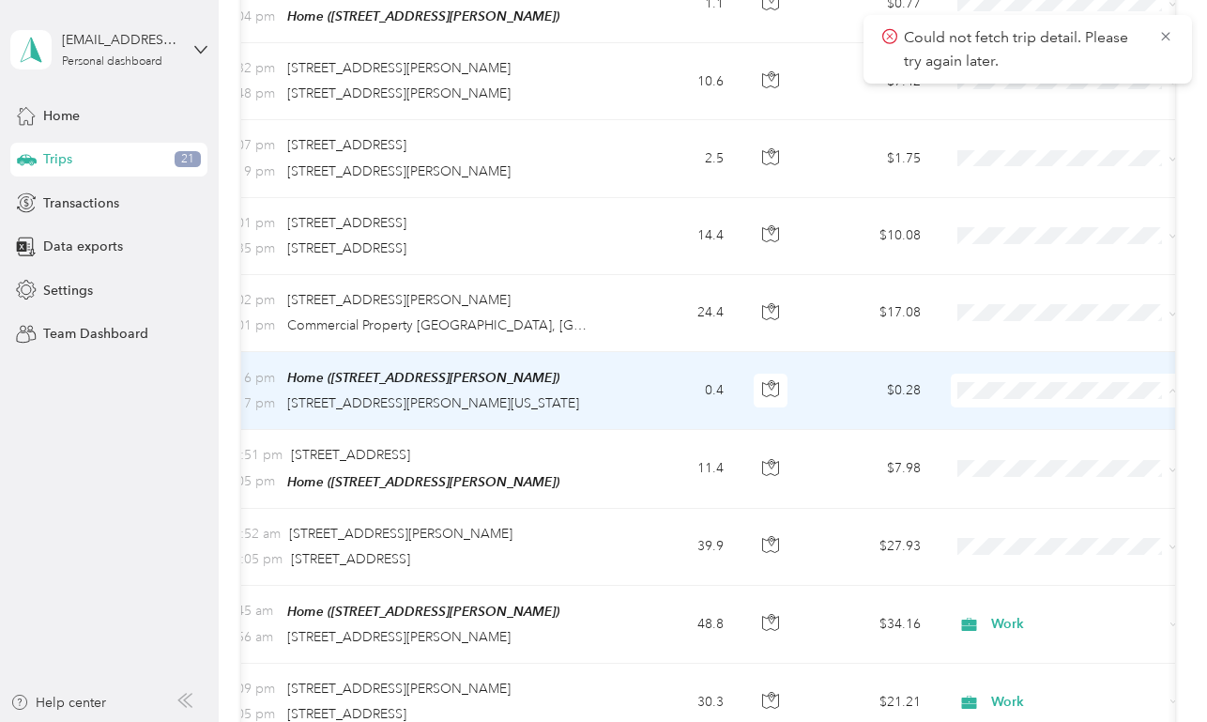
click at [993, 418] on span "Work" at bounding box center [1068, 423] width 207 height 20
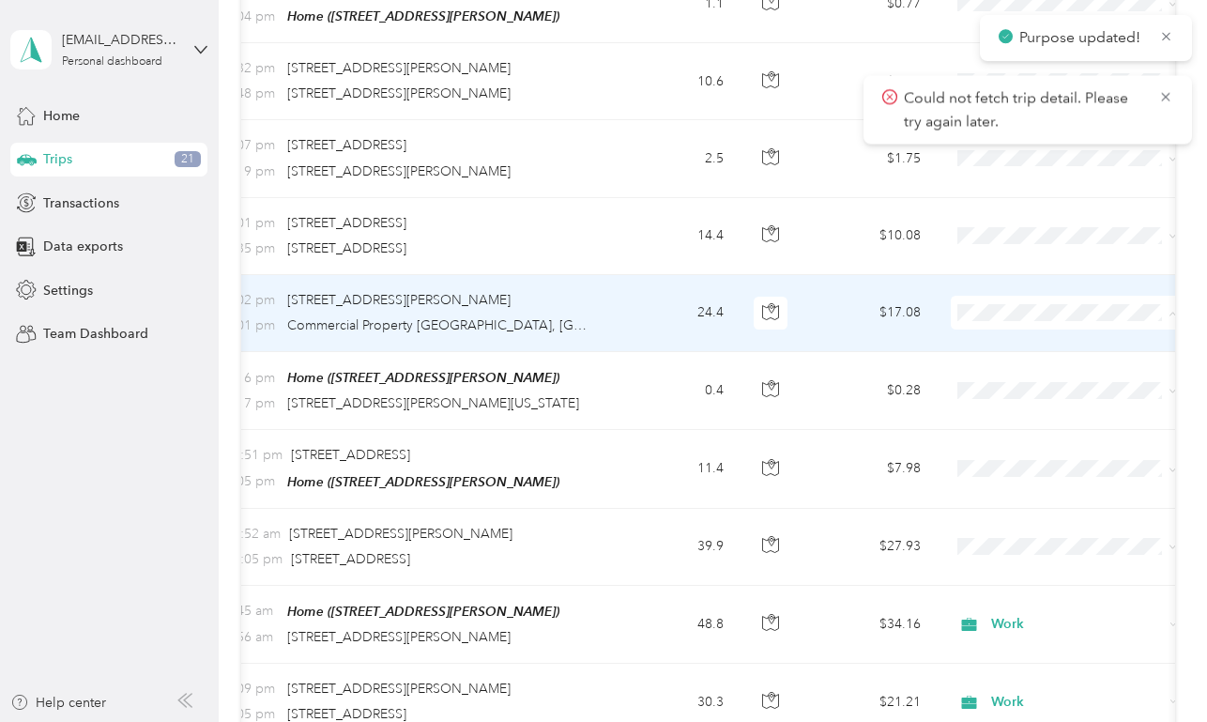
click at [1003, 344] on span "Work" at bounding box center [1085, 346] width 174 height 20
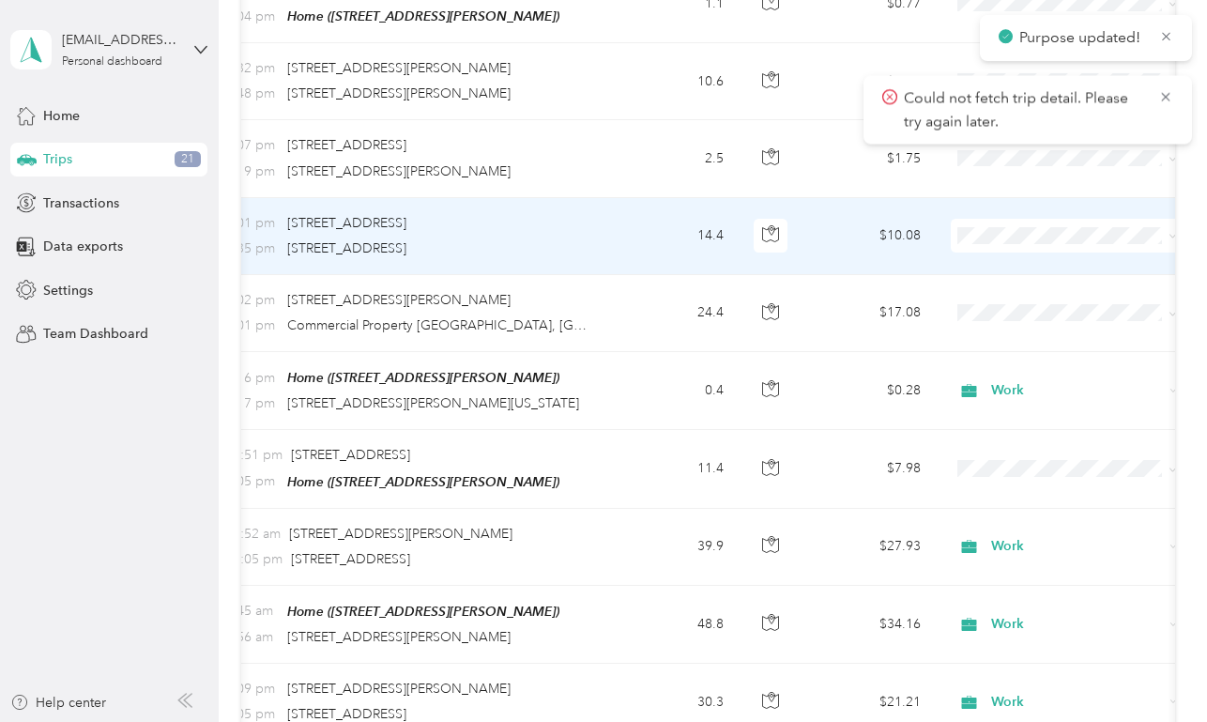
click at [1002, 243] on span at bounding box center [1067, 236] width 233 height 34
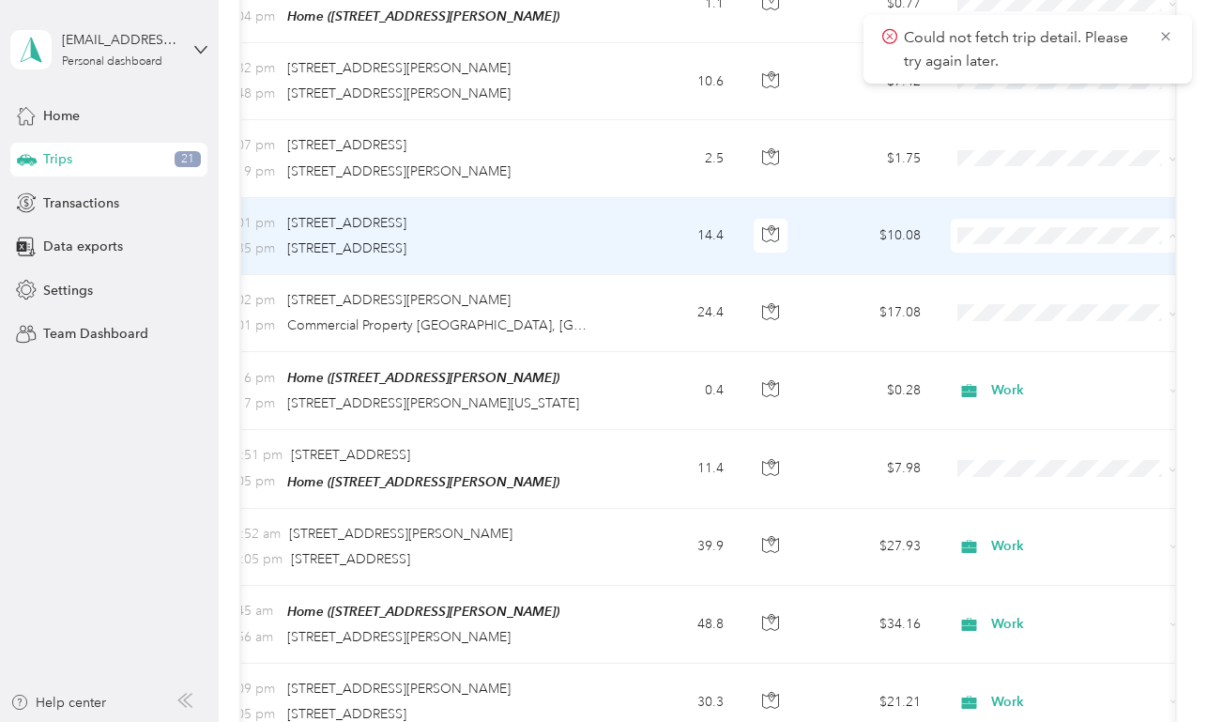
click at [1002, 268] on span "Work" at bounding box center [1085, 269] width 174 height 20
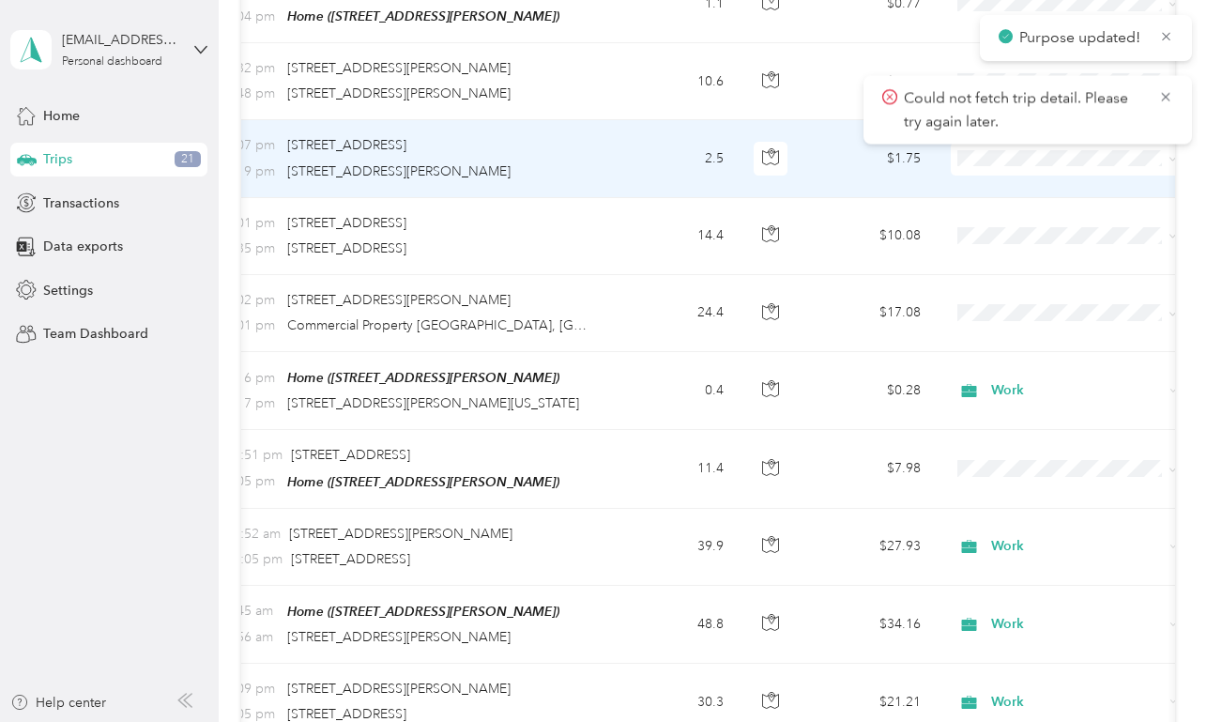
click at [993, 165] on span at bounding box center [1067, 159] width 233 height 34
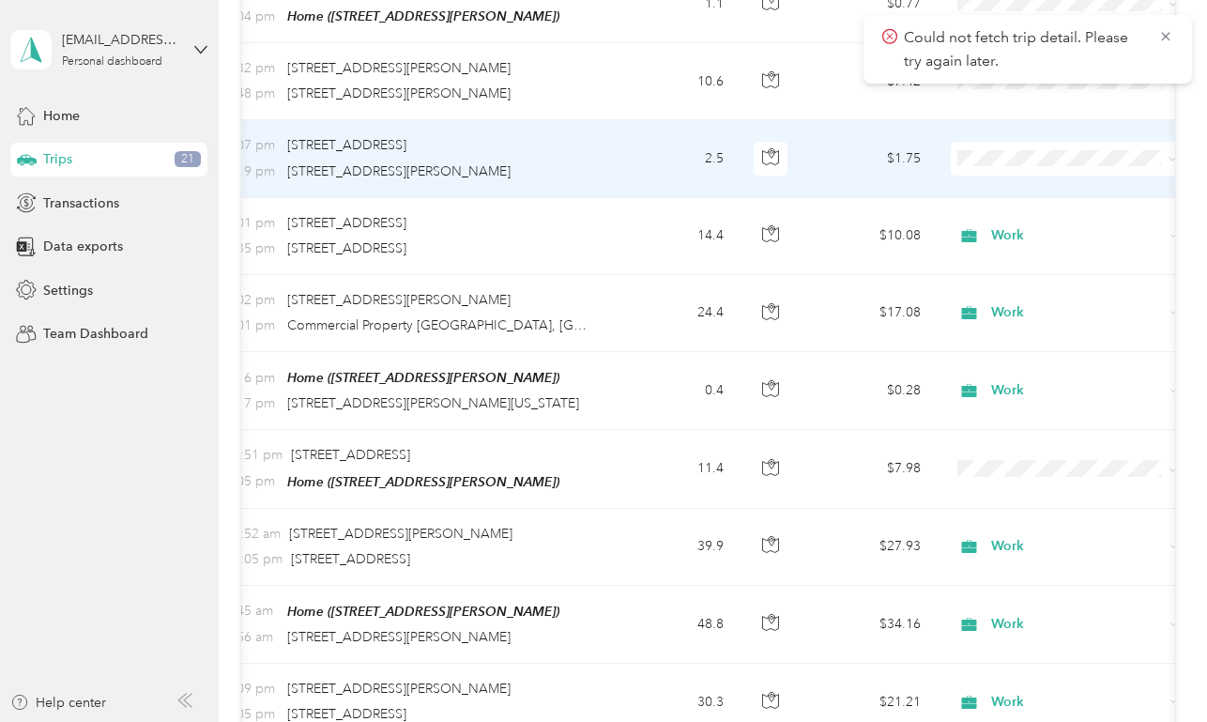
click at [1049, 192] on span "Work" at bounding box center [1085, 191] width 174 height 20
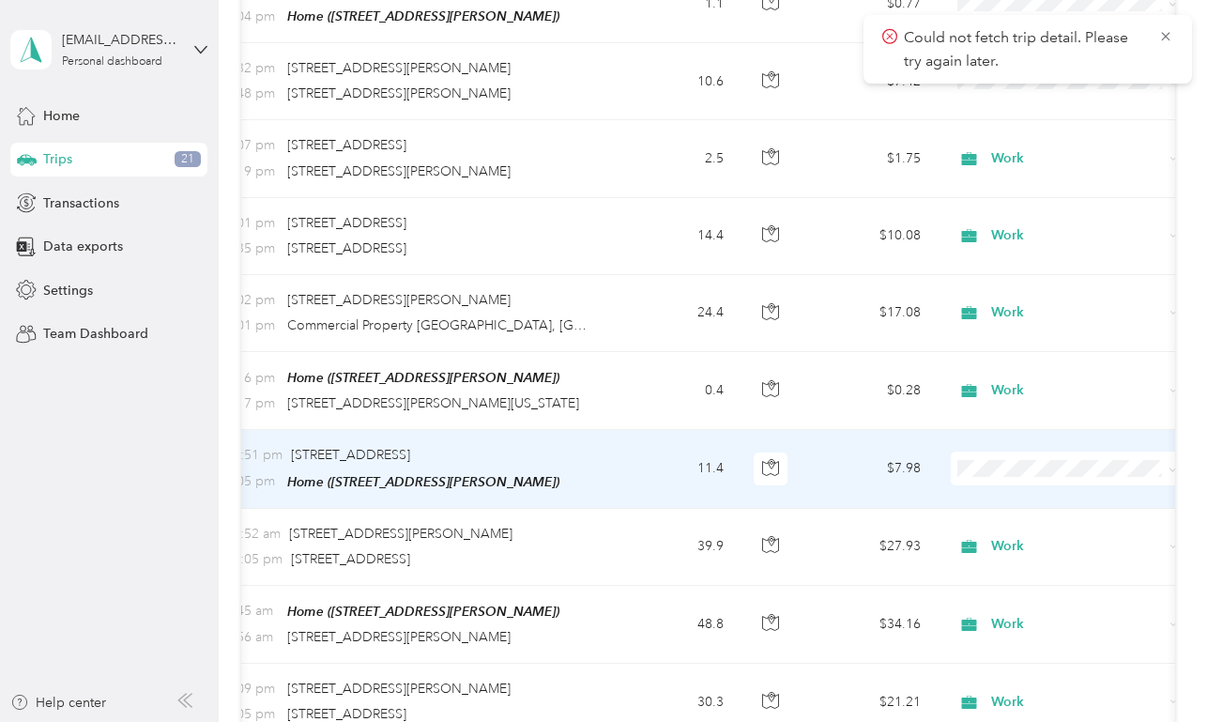
click at [1036, 207] on li "Work" at bounding box center [1068, 200] width 233 height 33
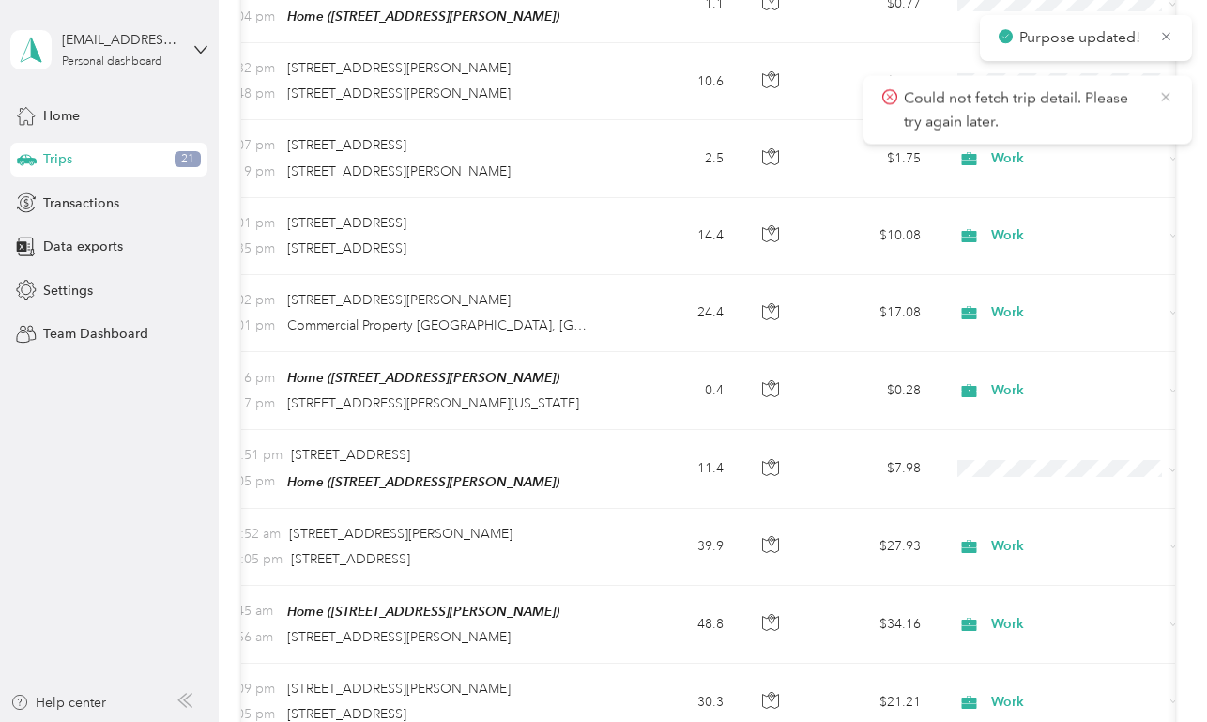
click at [1168, 93] on icon at bounding box center [1166, 96] width 15 height 17
click at [1166, 37] on icon at bounding box center [1166, 36] width 8 height 8
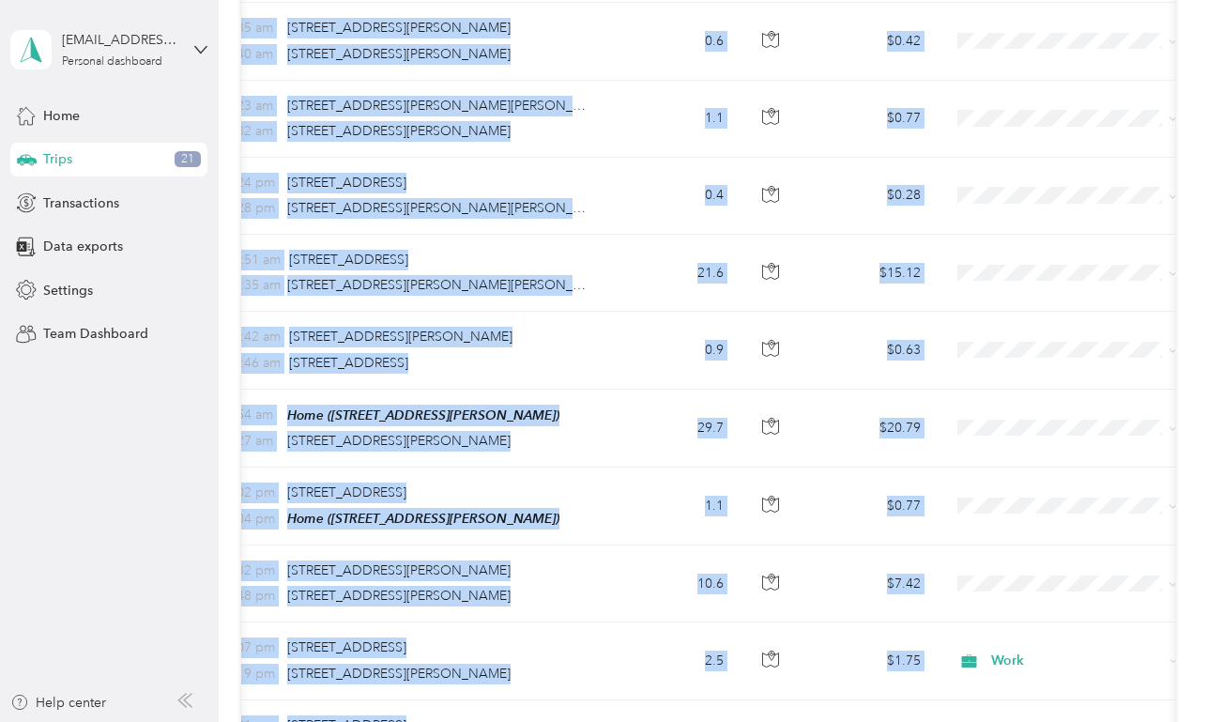
scroll to position [696, 0]
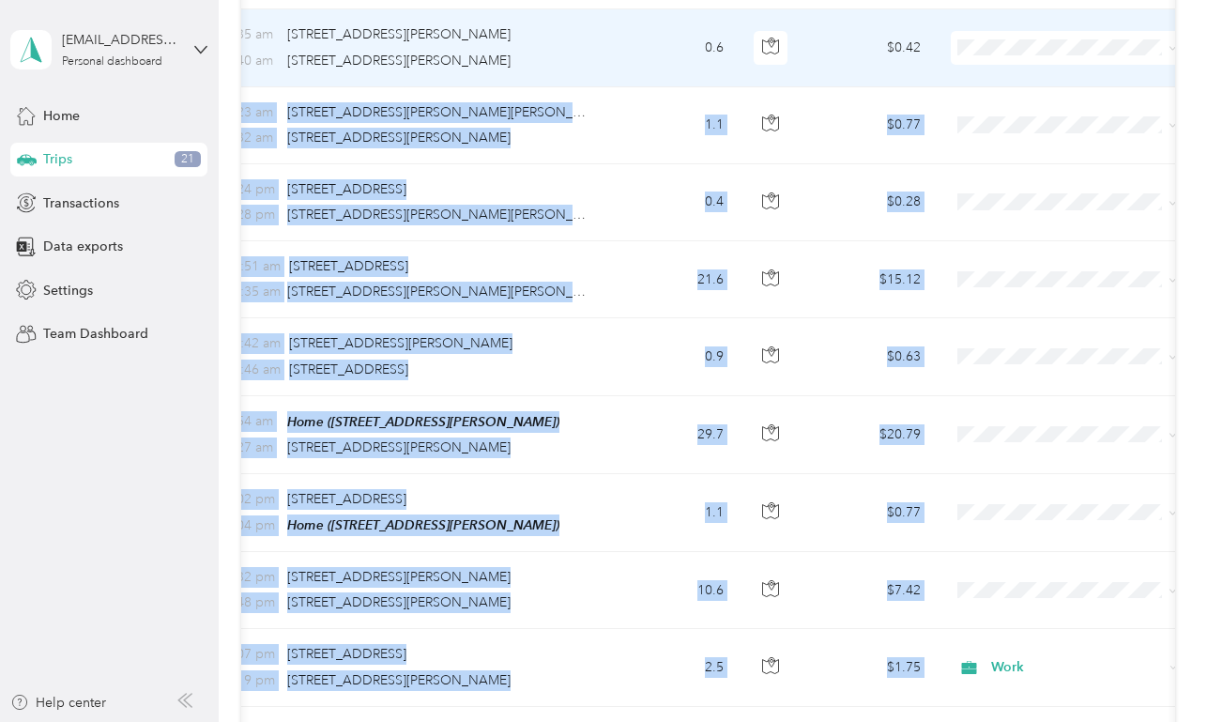
drag, startPoint x: 1096, startPoint y: 368, endPoint x: 1091, endPoint y: 35, distance: 333.3
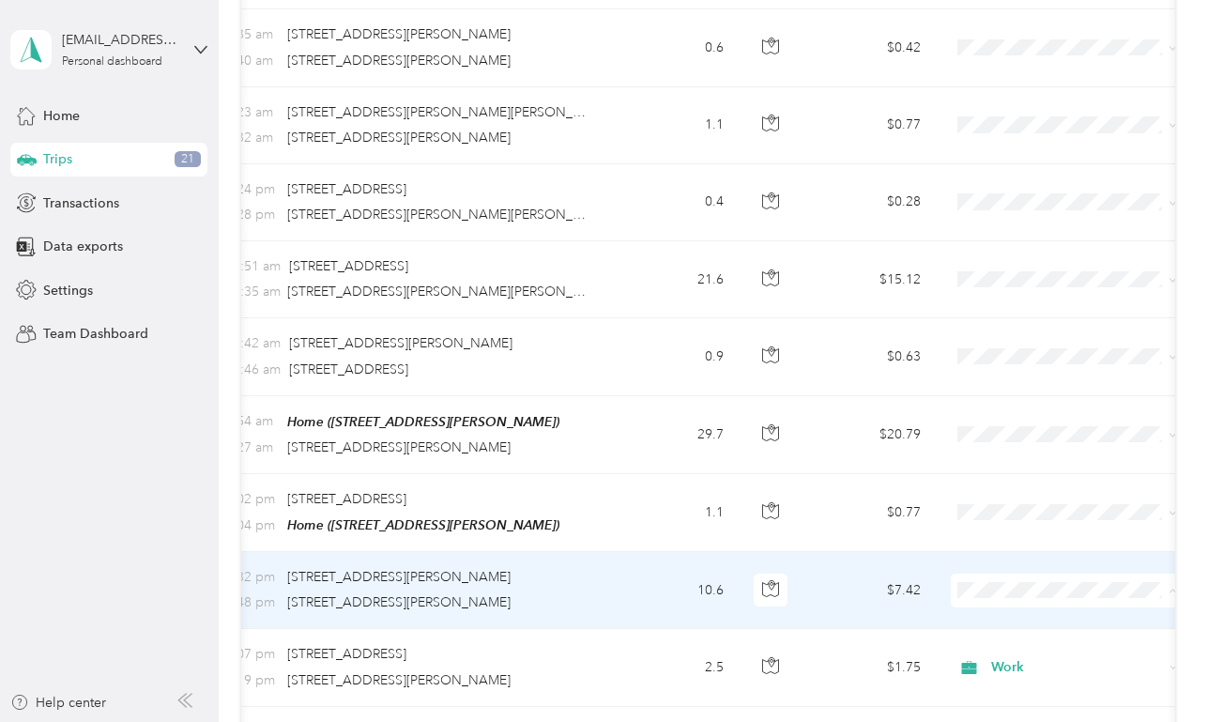
click at [1016, 330] on li "Work" at bounding box center [1068, 322] width 233 height 33
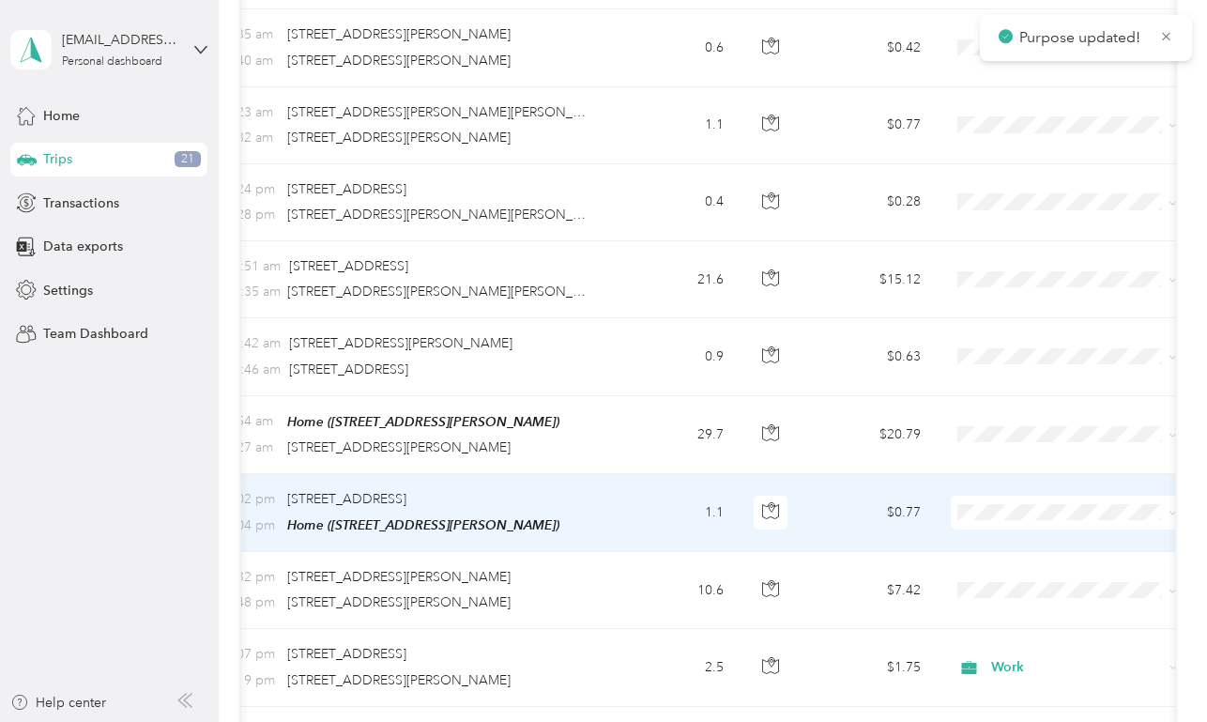
click at [837, 509] on td "$0.77" at bounding box center [870, 513] width 131 height 78
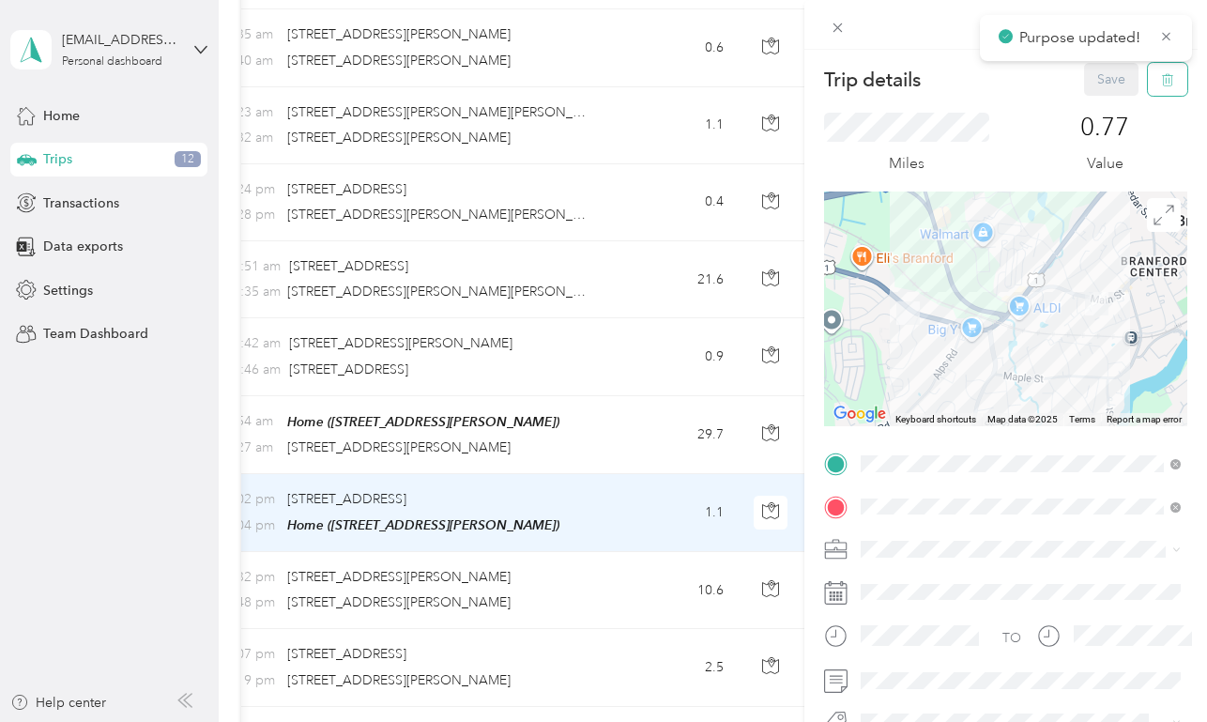
click at [1171, 84] on icon "button" at bounding box center [1167, 79] width 13 height 13
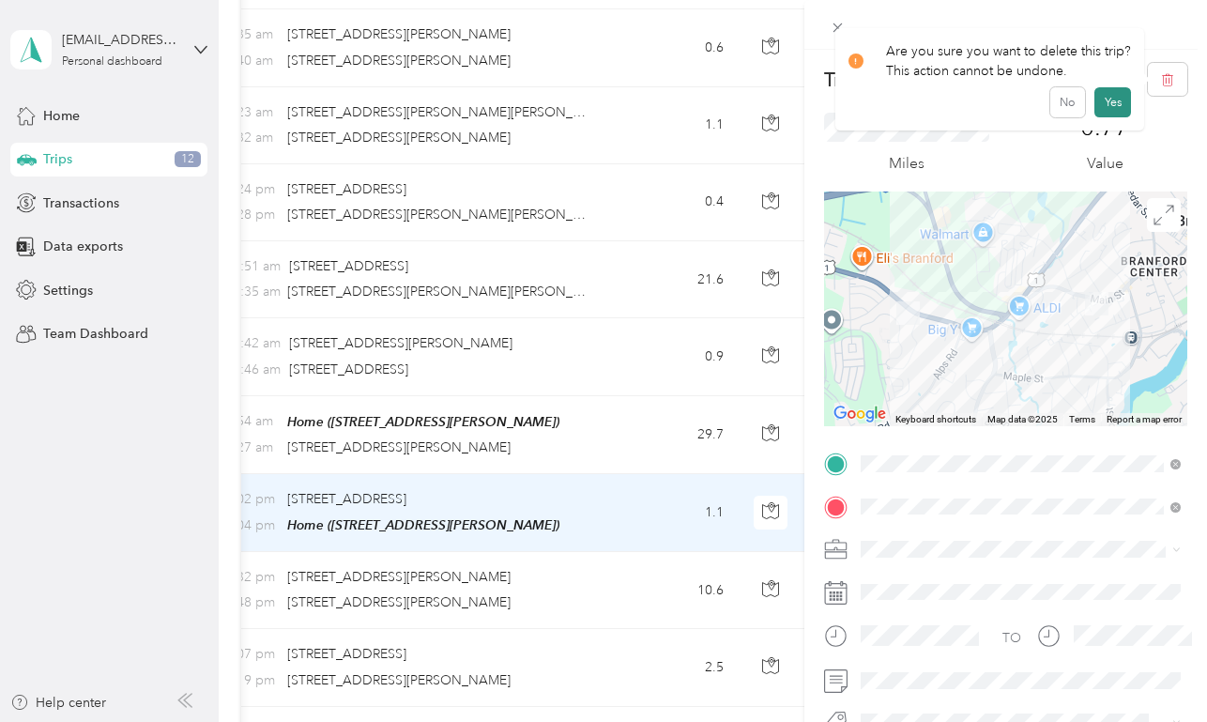
click at [1101, 105] on button "Yes" at bounding box center [1113, 102] width 37 height 30
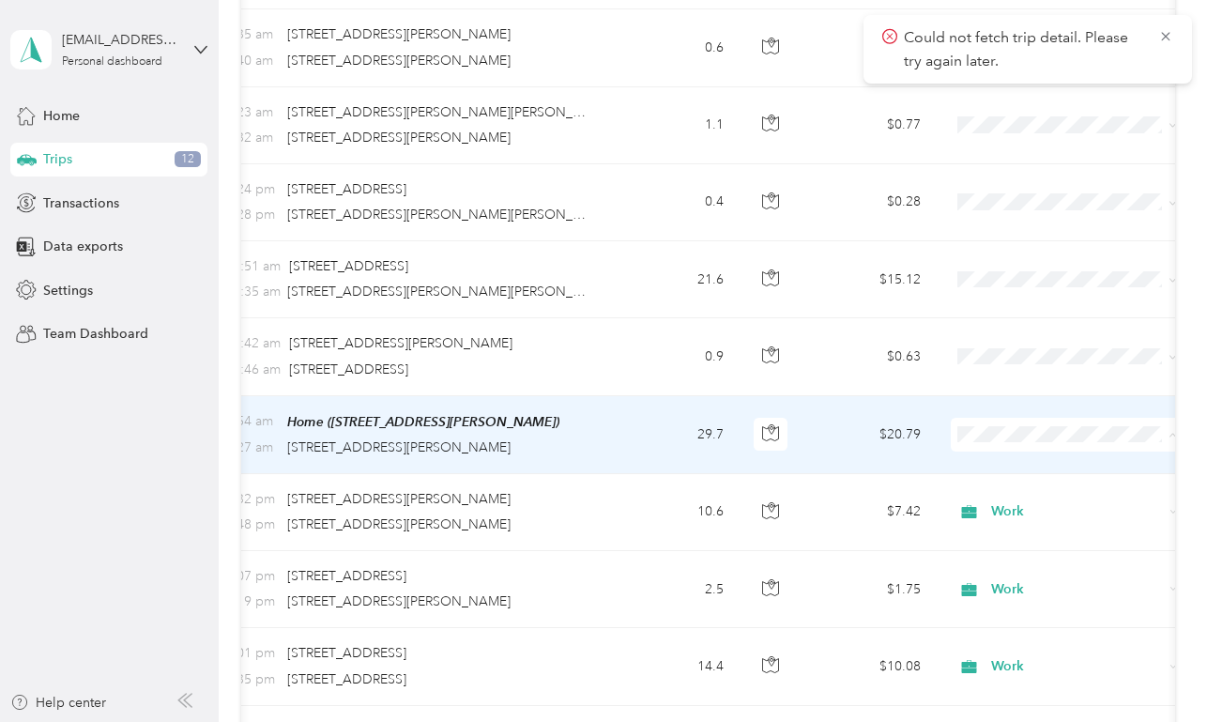
click at [1040, 459] on span "Work" at bounding box center [1085, 468] width 174 height 20
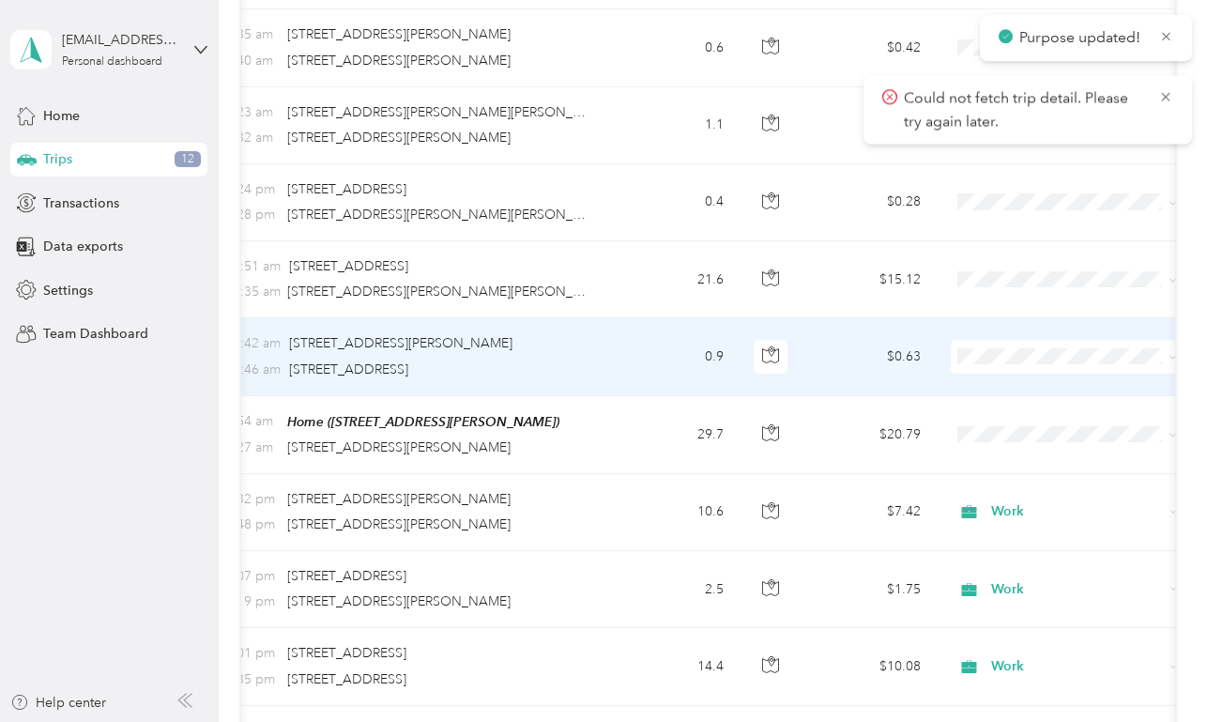
click at [1020, 393] on li "Work" at bounding box center [1068, 390] width 233 height 33
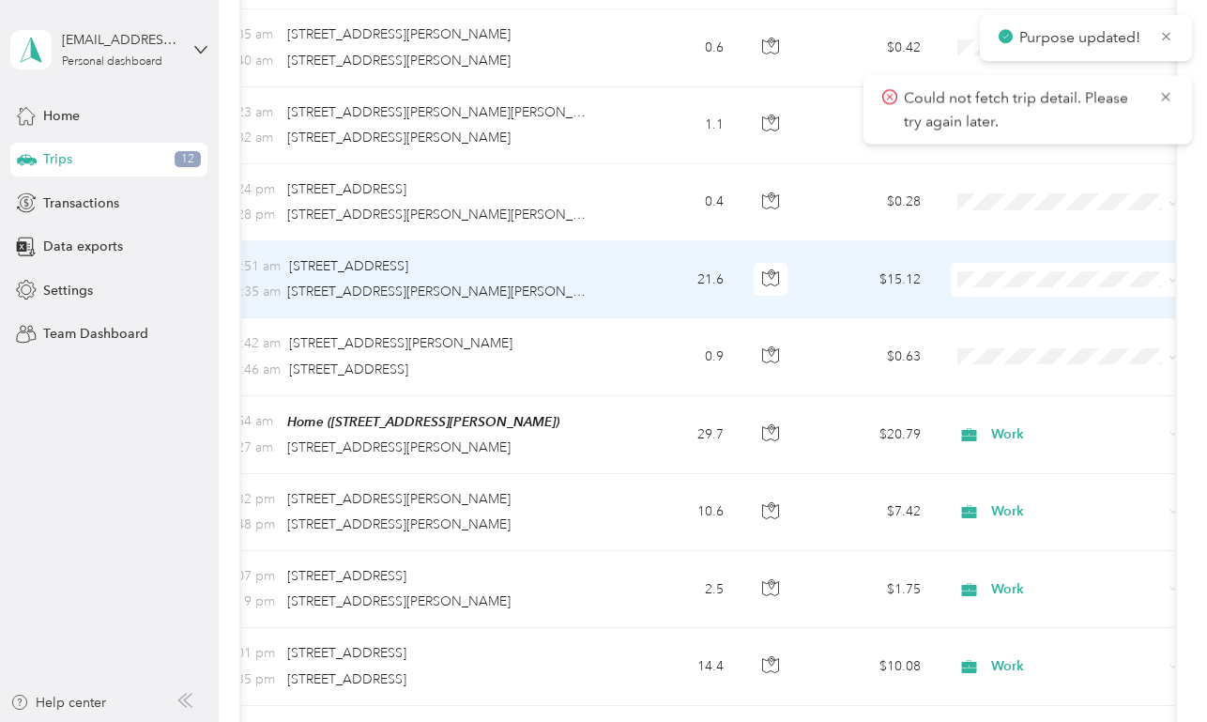
click at [868, 275] on td "$15.12" at bounding box center [870, 279] width 131 height 77
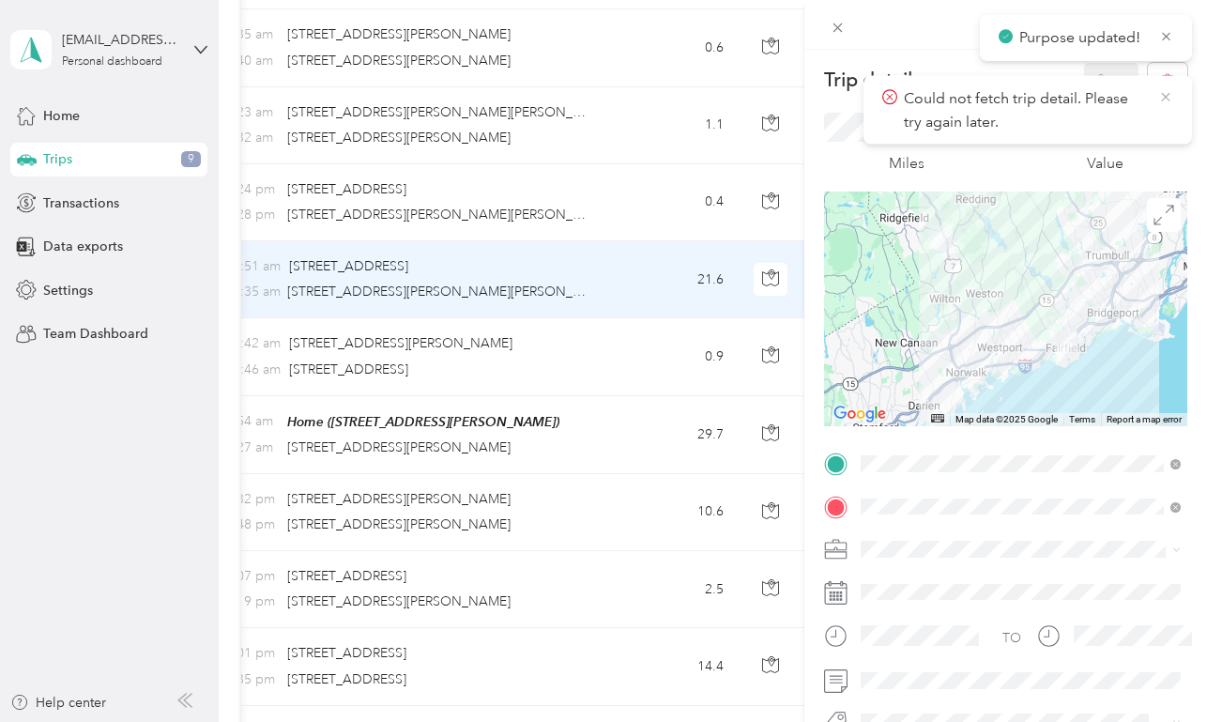
click at [1168, 94] on icon at bounding box center [1165, 97] width 8 height 8
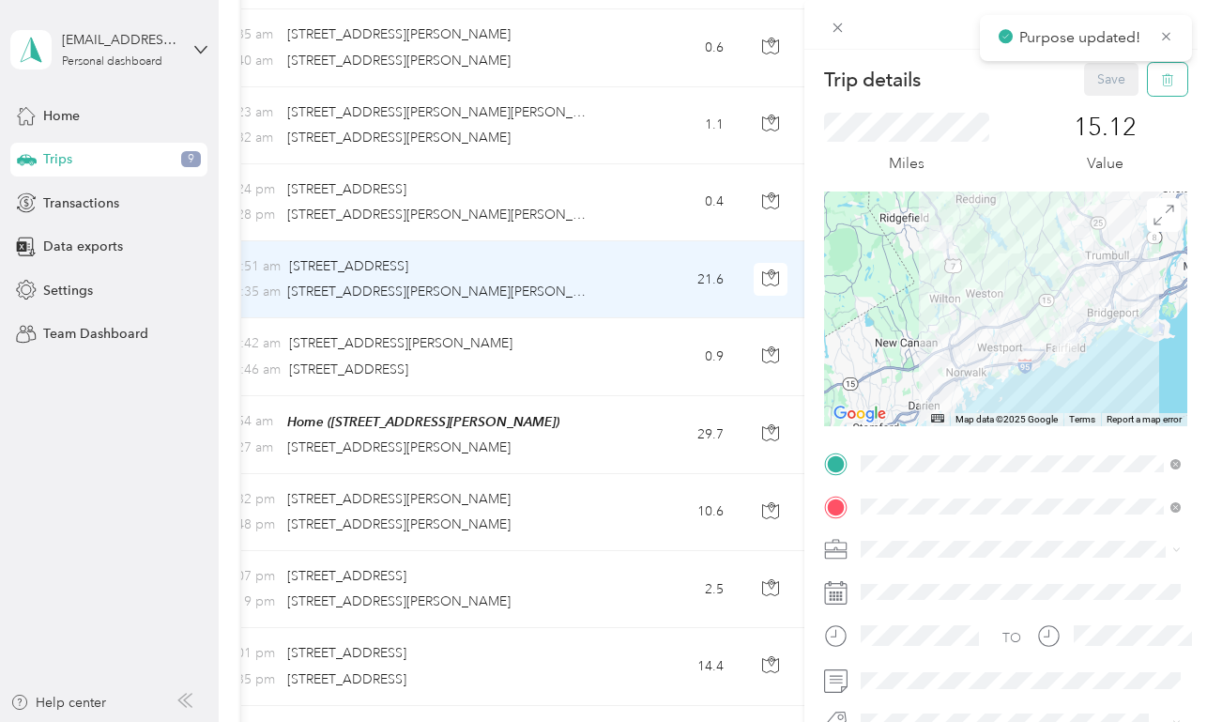
click at [1171, 78] on icon "button" at bounding box center [1167, 79] width 13 height 13
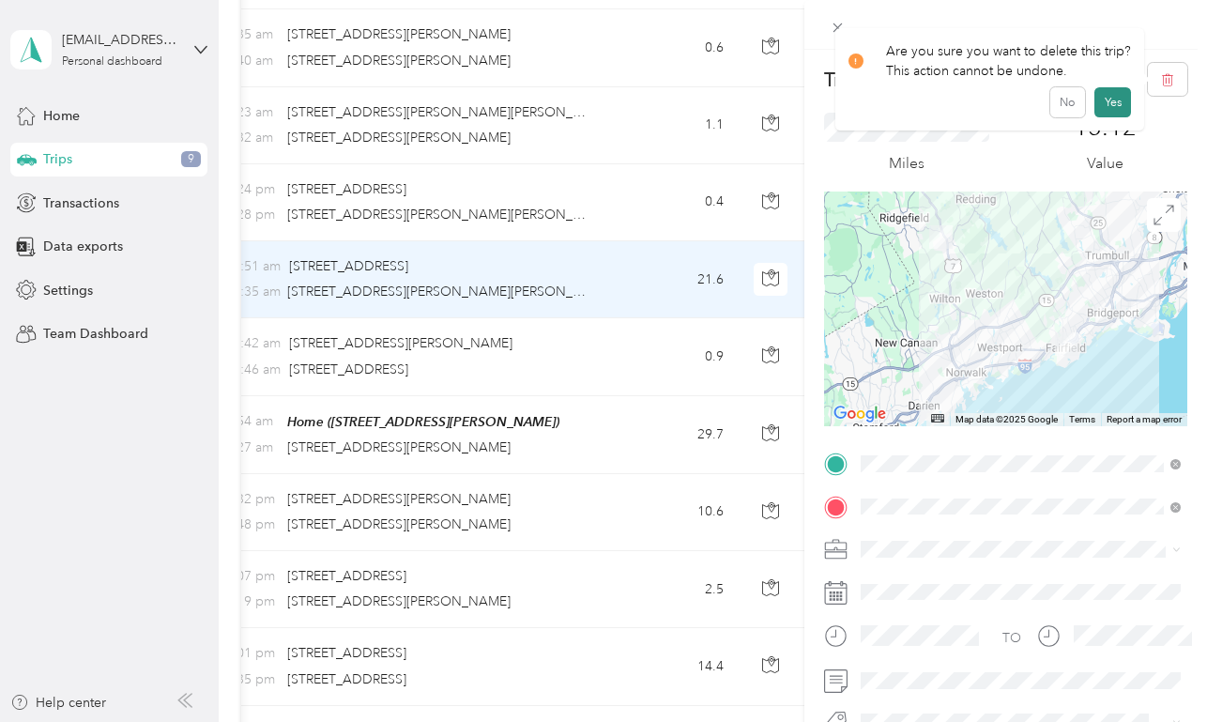
click at [1110, 107] on button "Yes" at bounding box center [1113, 102] width 37 height 30
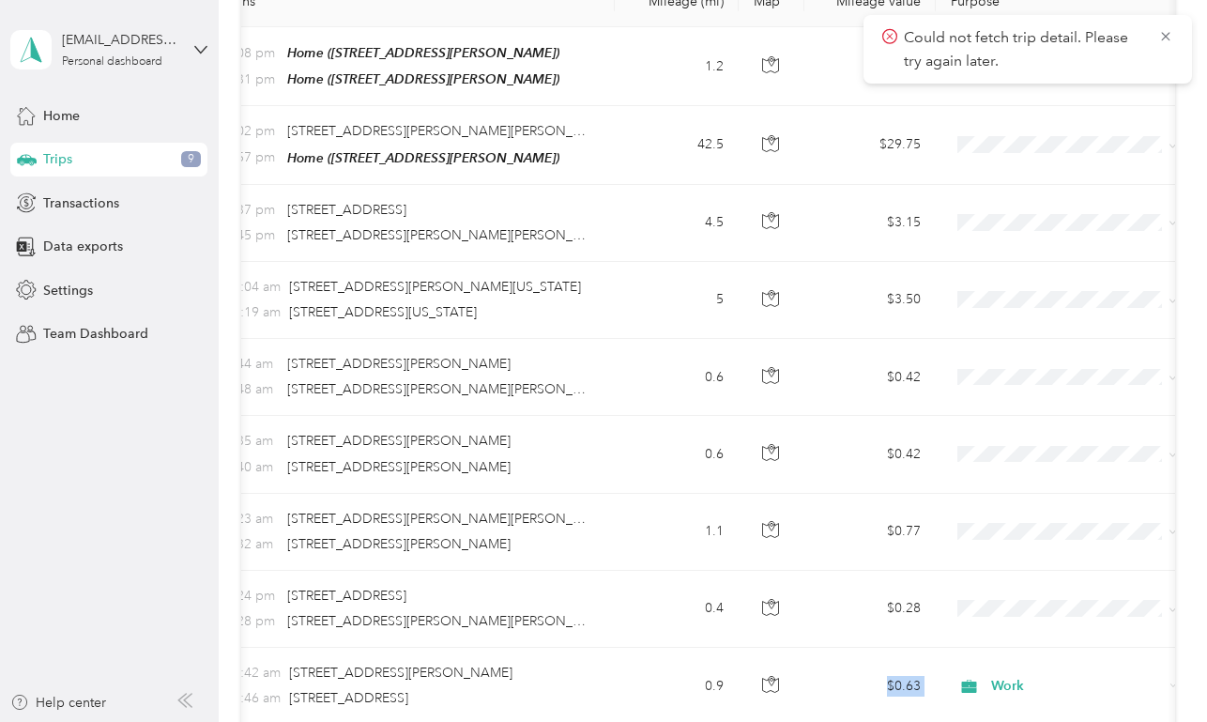
scroll to position [385, 0]
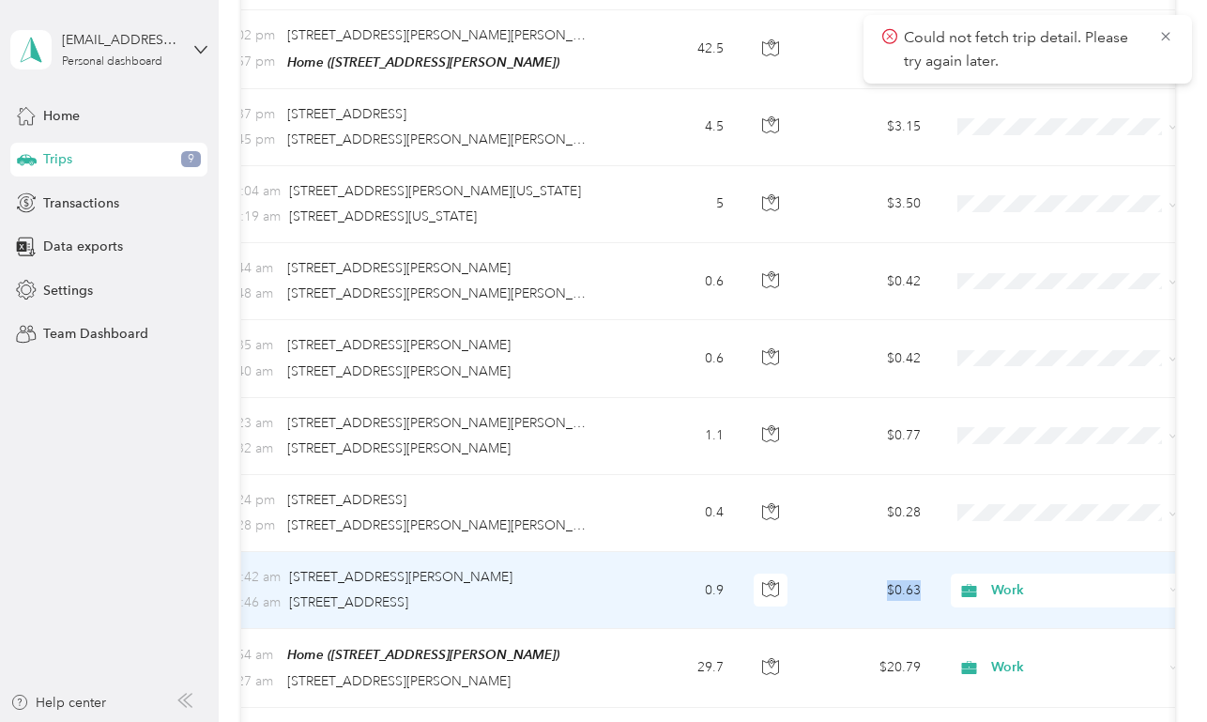
drag, startPoint x: 838, startPoint y: 272, endPoint x: 806, endPoint y: 620, distance: 348.8
click at [806, 620] on td "$0.63" at bounding box center [870, 590] width 131 height 77
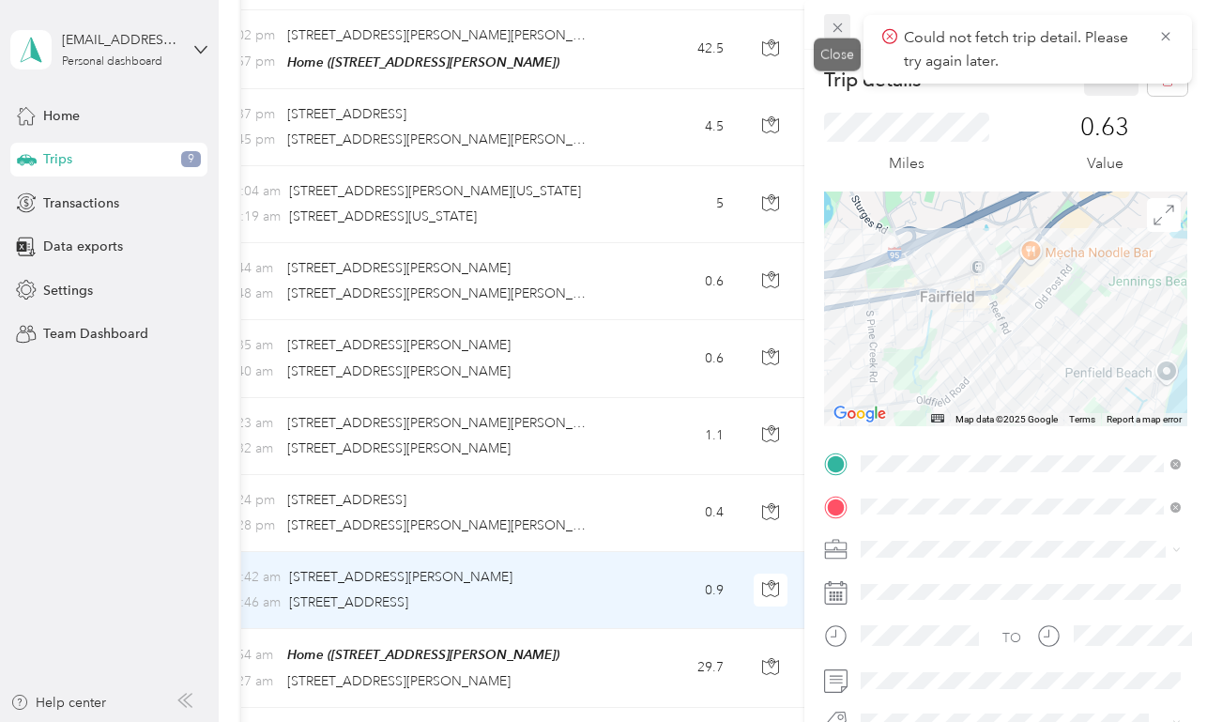
click at [839, 22] on icon at bounding box center [838, 28] width 16 height 16
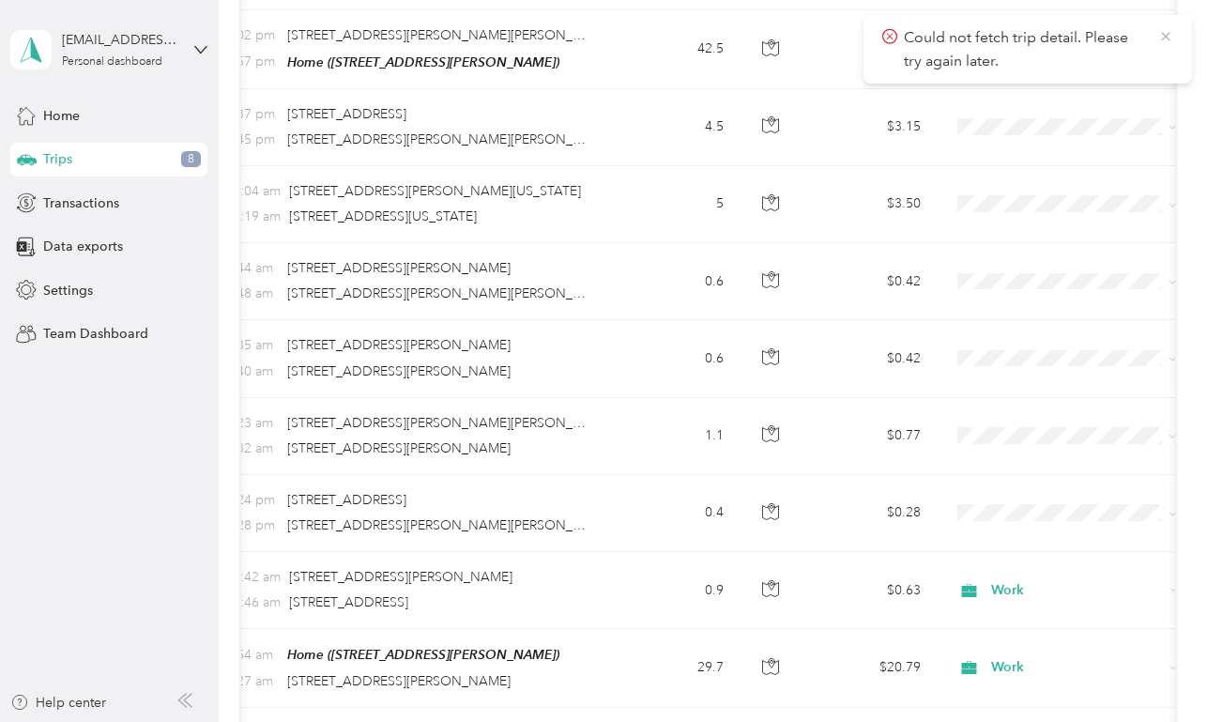
click at [1167, 39] on icon at bounding box center [1166, 36] width 15 height 17
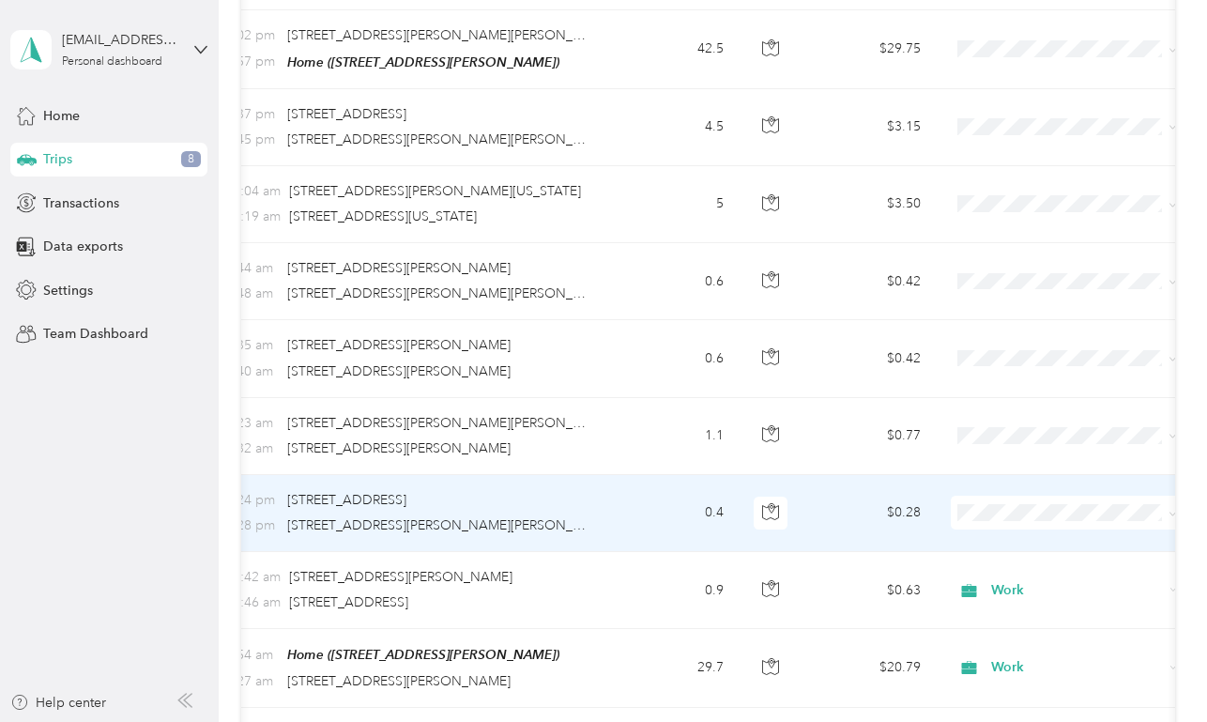
click at [854, 508] on td "$0.28" at bounding box center [870, 513] width 131 height 77
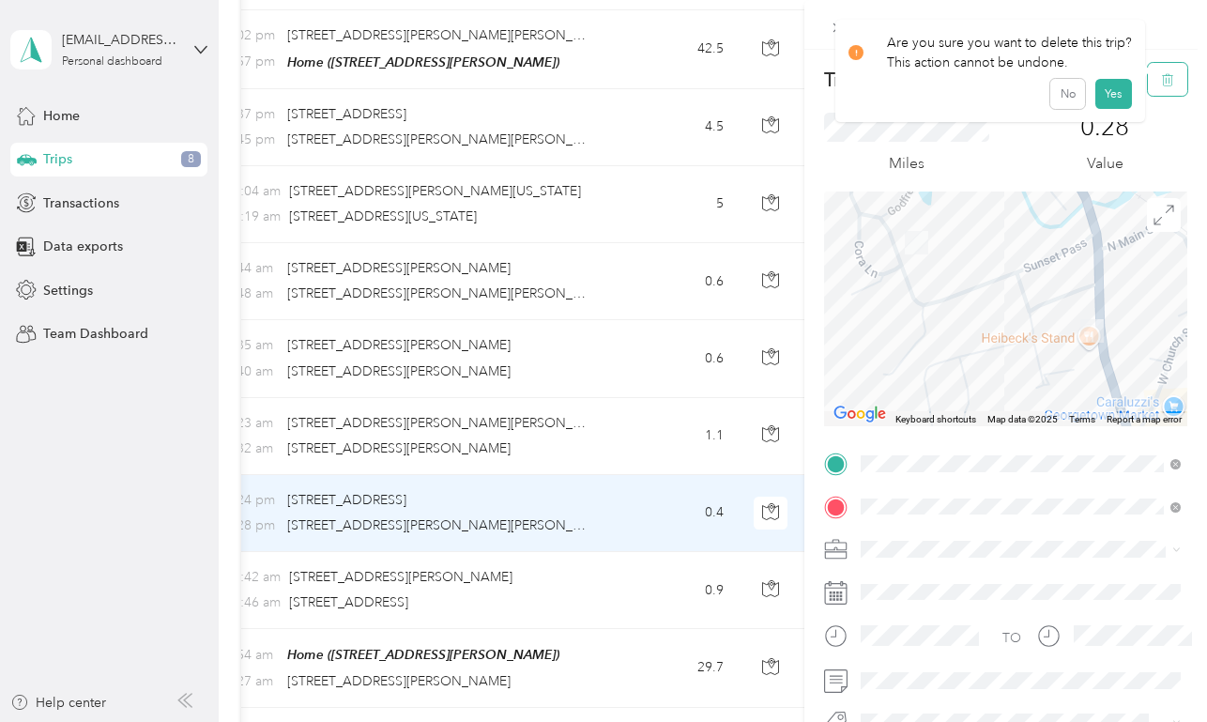
click at [1164, 92] on button "button" at bounding box center [1167, 79] width 39 height 33
click at [1112, 102] on button "Yes" at bounding box center [1113, 102] width 37 height 30
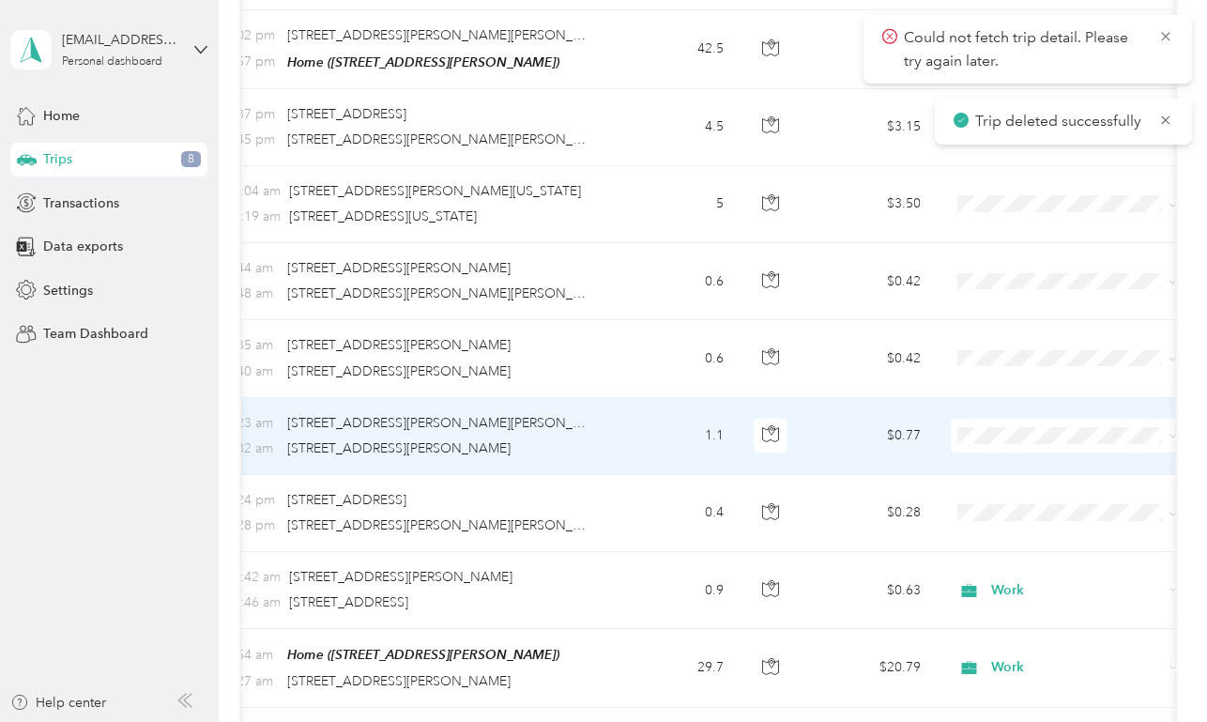
click at [857, 435] on td "$0.77" at bounding box center [870, 436] width 131 height 77
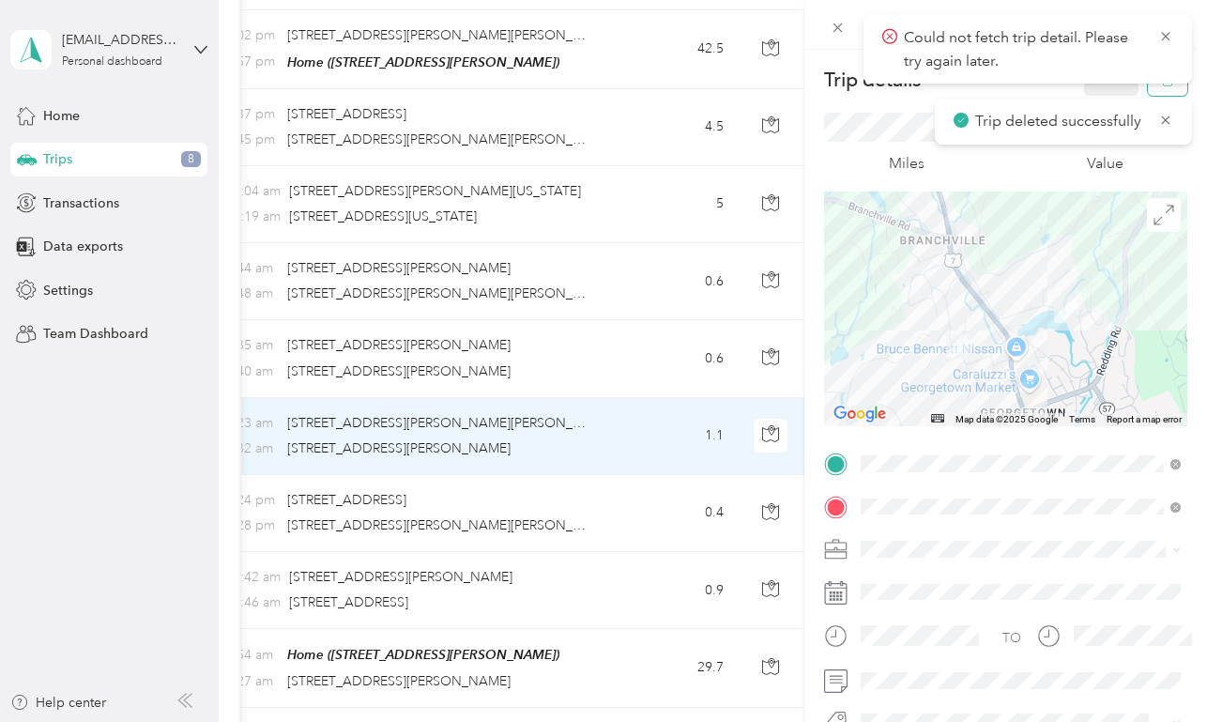
click at [1169, 89] on button "button" at bounding box center [1167, 79] width 39 height 33
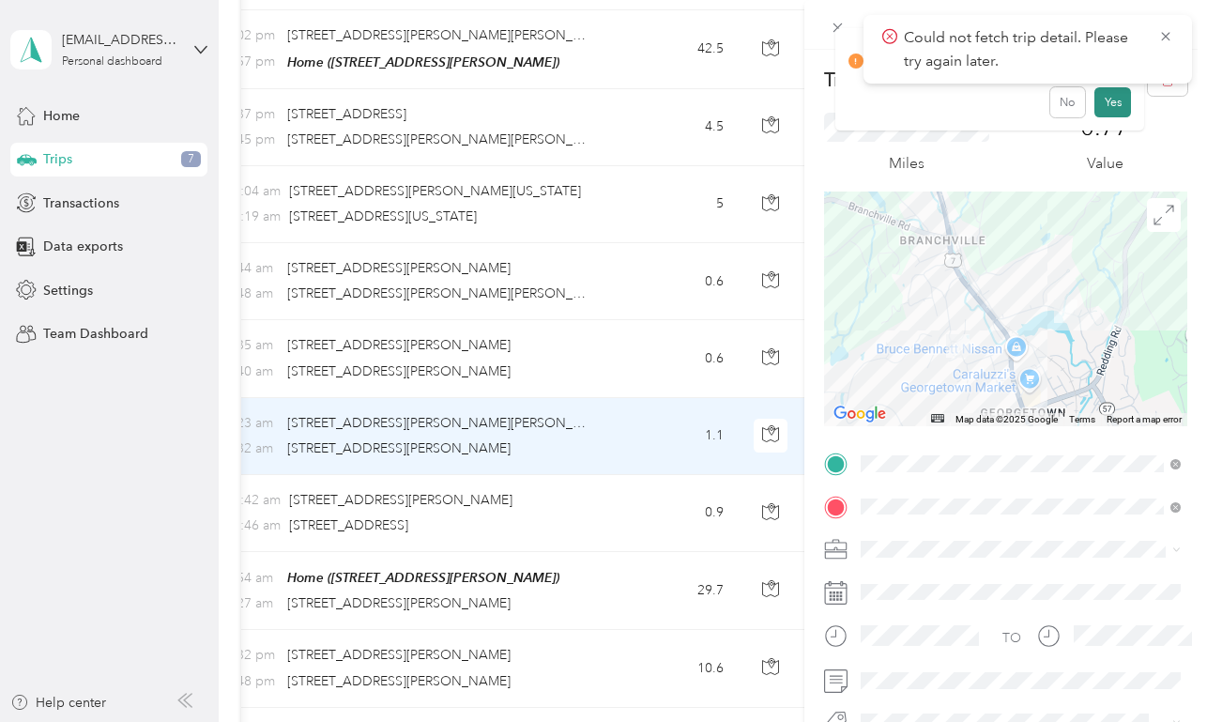
click at [1116, 110] on button "Yes" at bounding box center [1113, 102] width 37 height 30
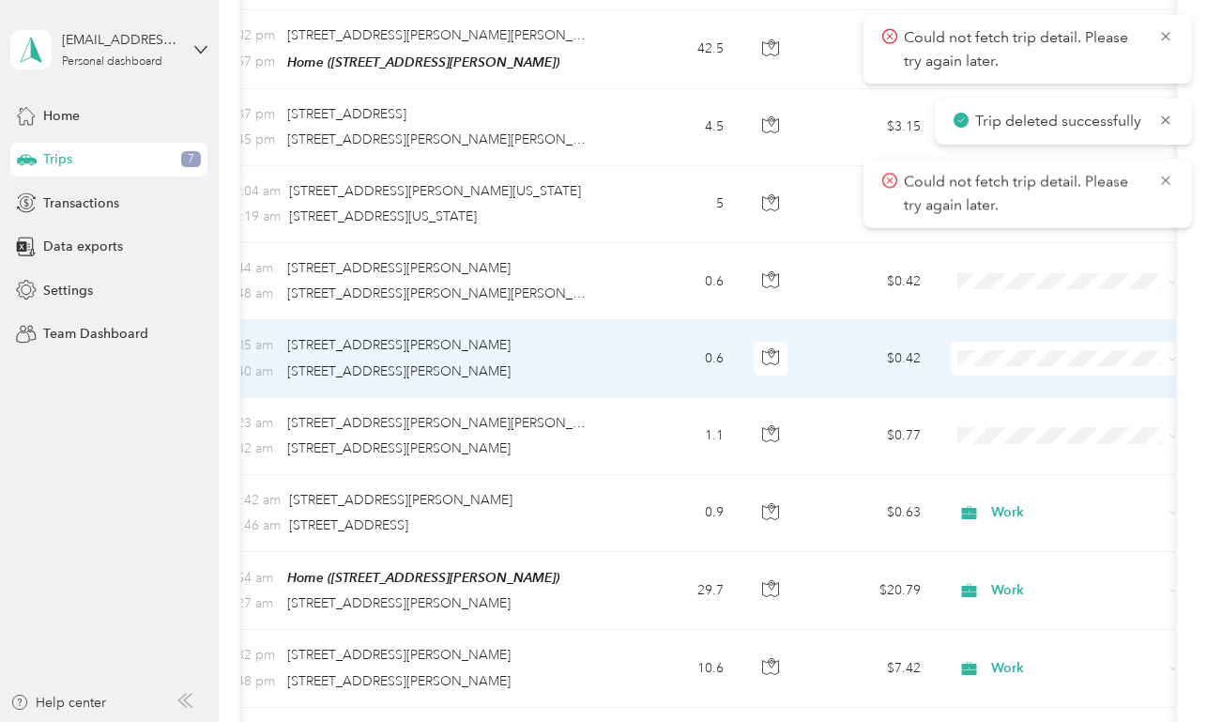
click at [859, 354] on td "$0.42" at bounding box center [870, 358] width 131 height 77
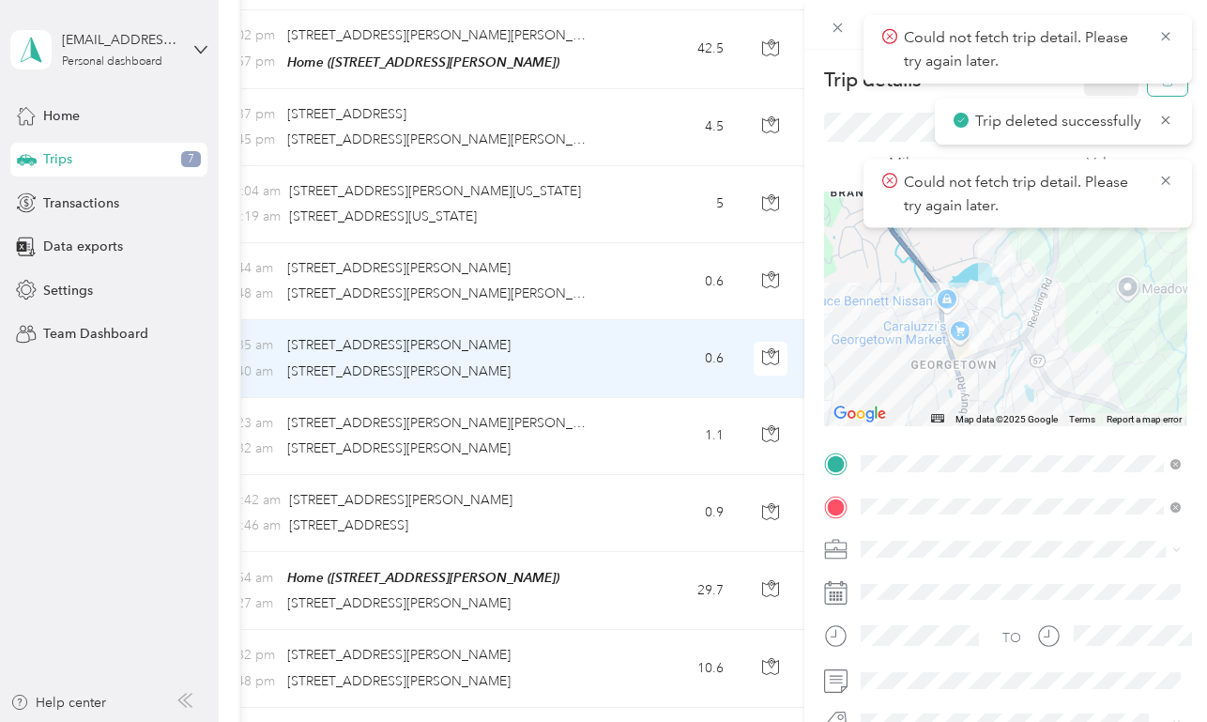
click at [1175, 84] on button "button" at bounding box center [1167, 79] width 39 height 33
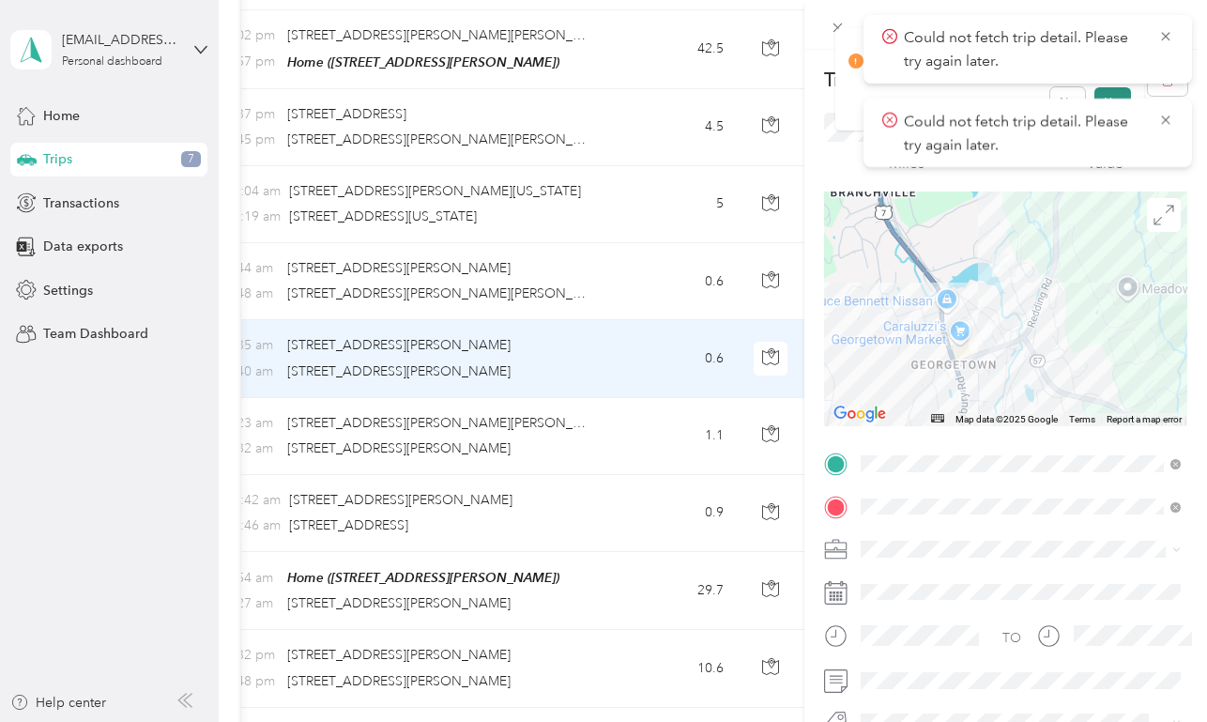
click at [1105, 91] on button "Yes" at bounding box center [1113, 102] width 37 height 30
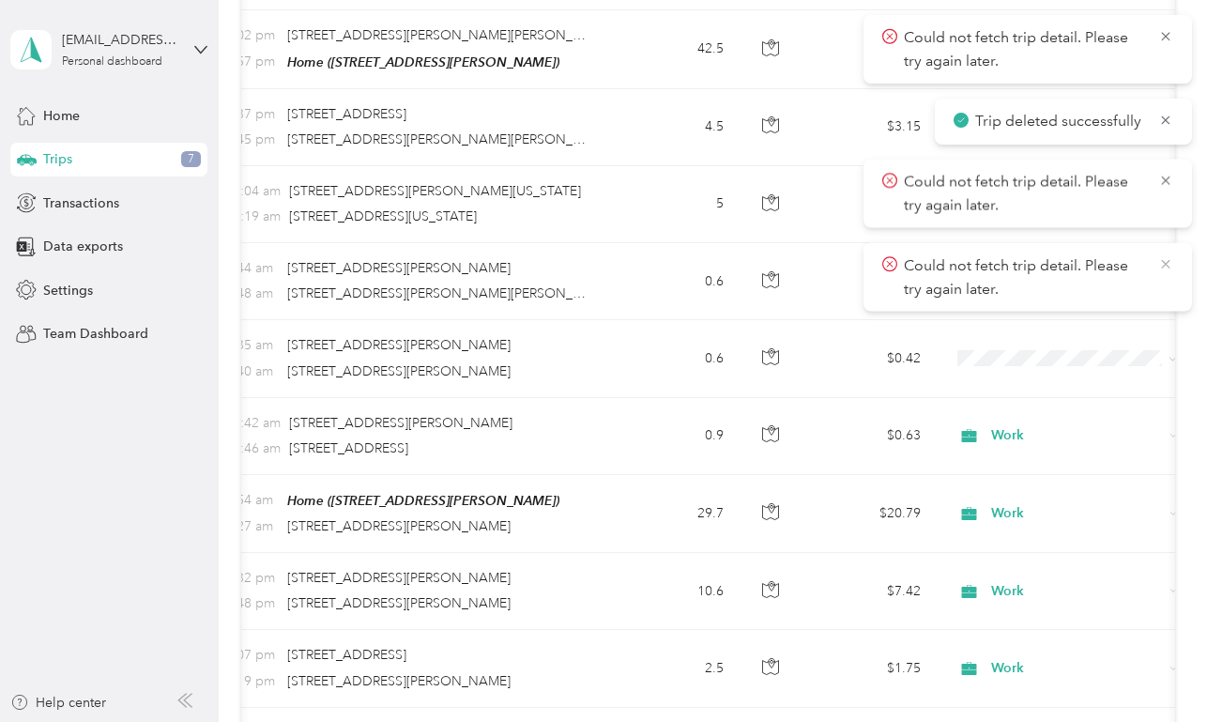
click at [1168, 264] on icon at bounding box center [1166, 263] width 15 height 17
click at [1166, 180] on icon at bounding box center [1166, 180] width 15 height 17
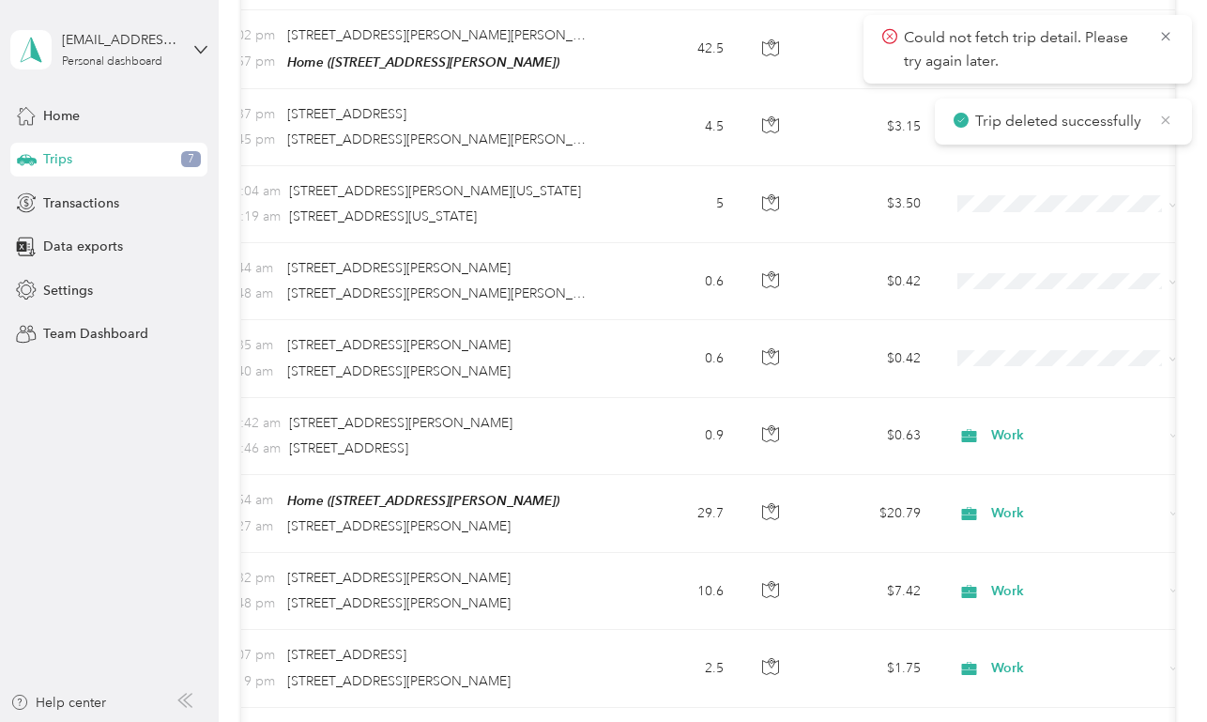
click at [1168, 121] on icon at bounding box center [1166, 119] width 8 height 8
click at [1171, 36] on icon at bounding box center [1166, 36] width 15 height 17
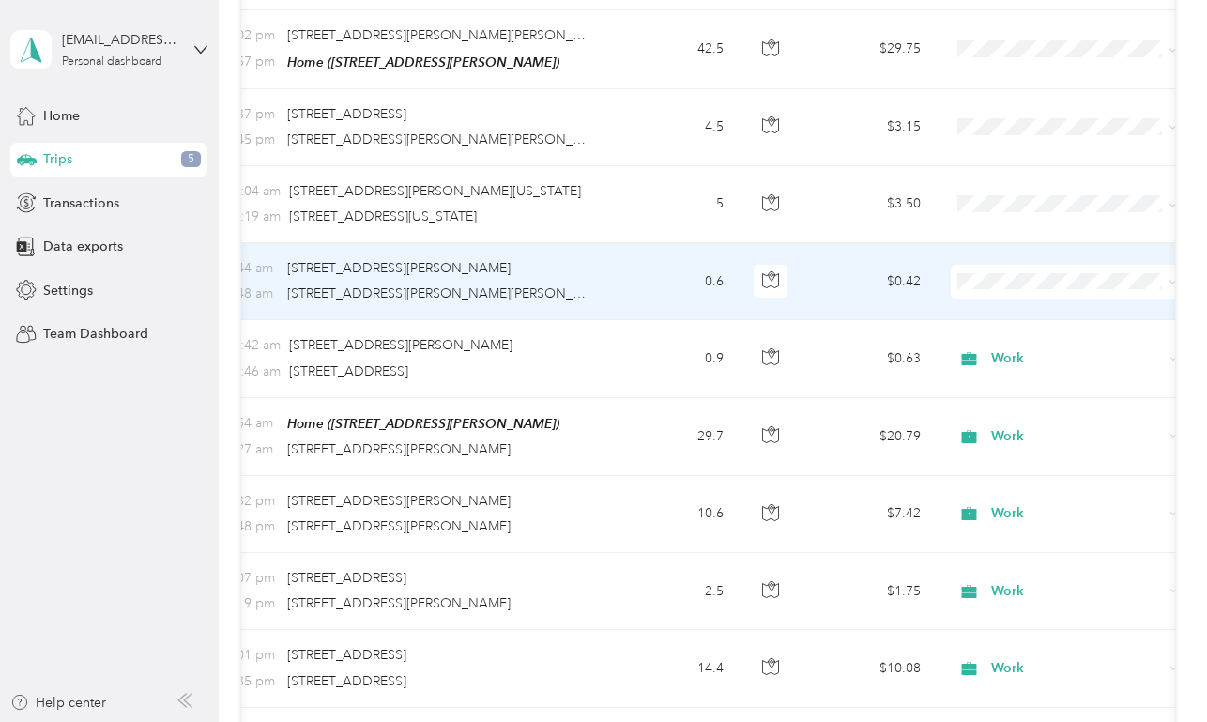
click at [845, 280] on td "$0.42" at bounding box center [870, 281] width 131 height 77
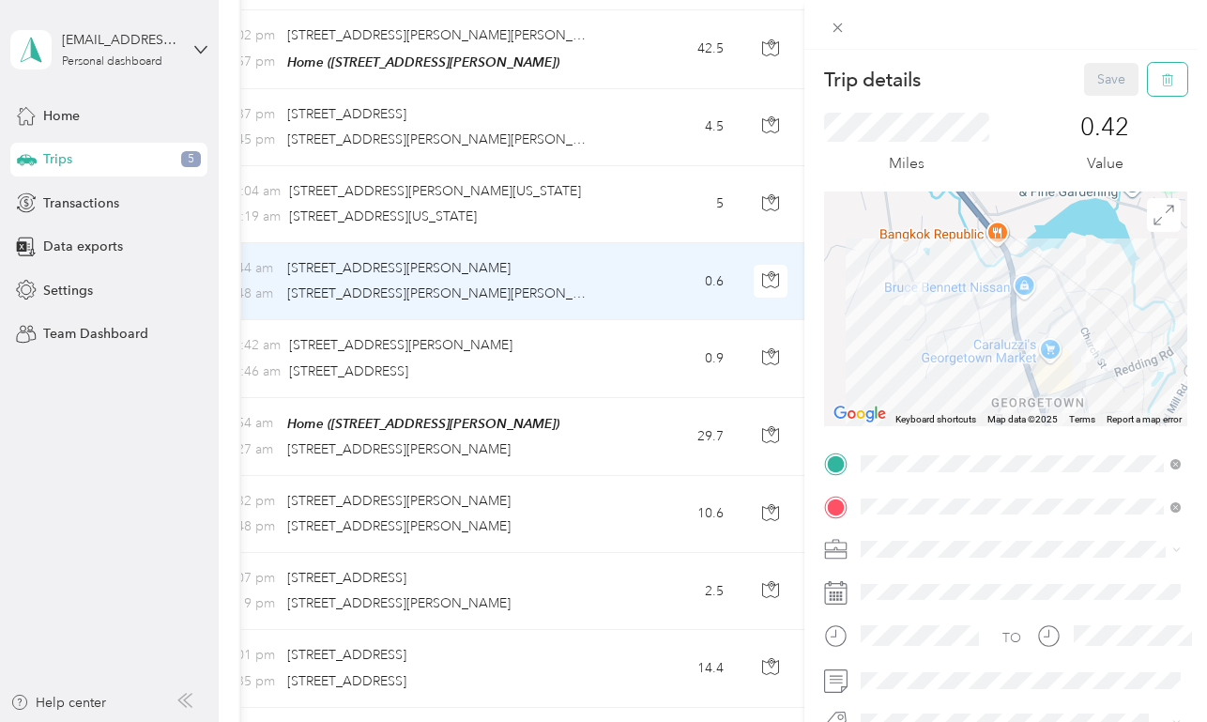
click at [1174, 80] on button "button" at bounding box center [1167, 79] width 39 height 33
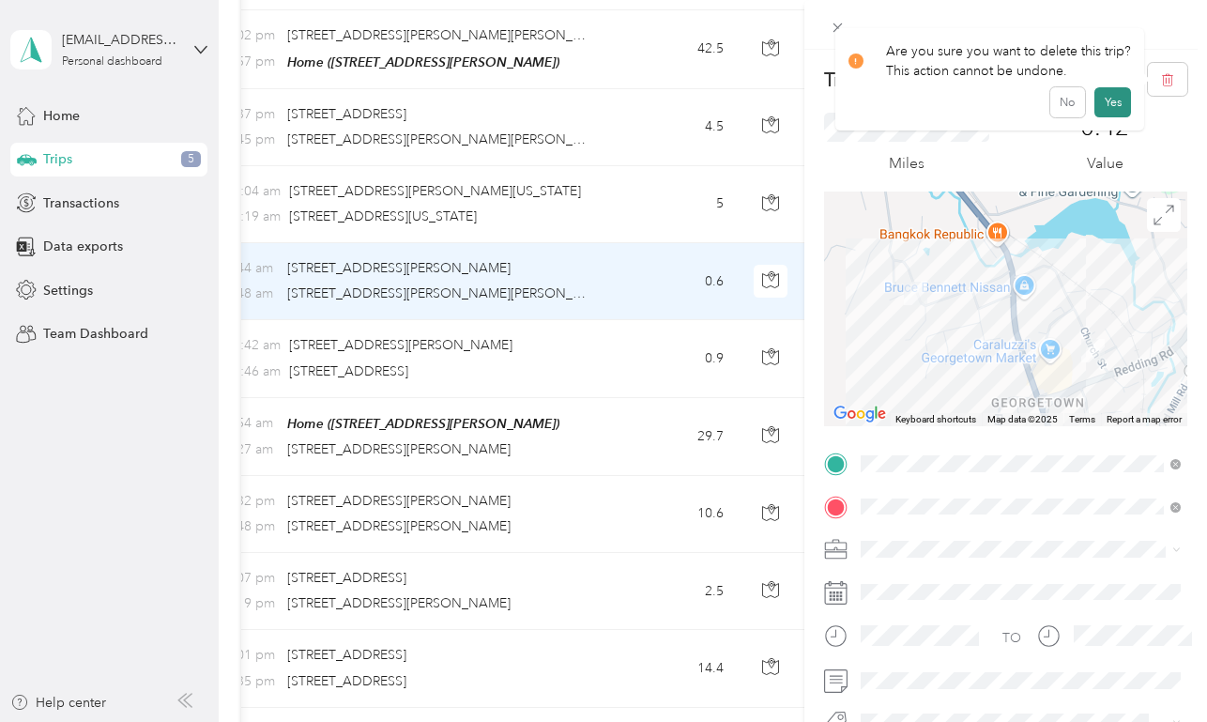
click at [1106, 98] on button "Yes" at bounding box center [1113, 102] width 37 height 30
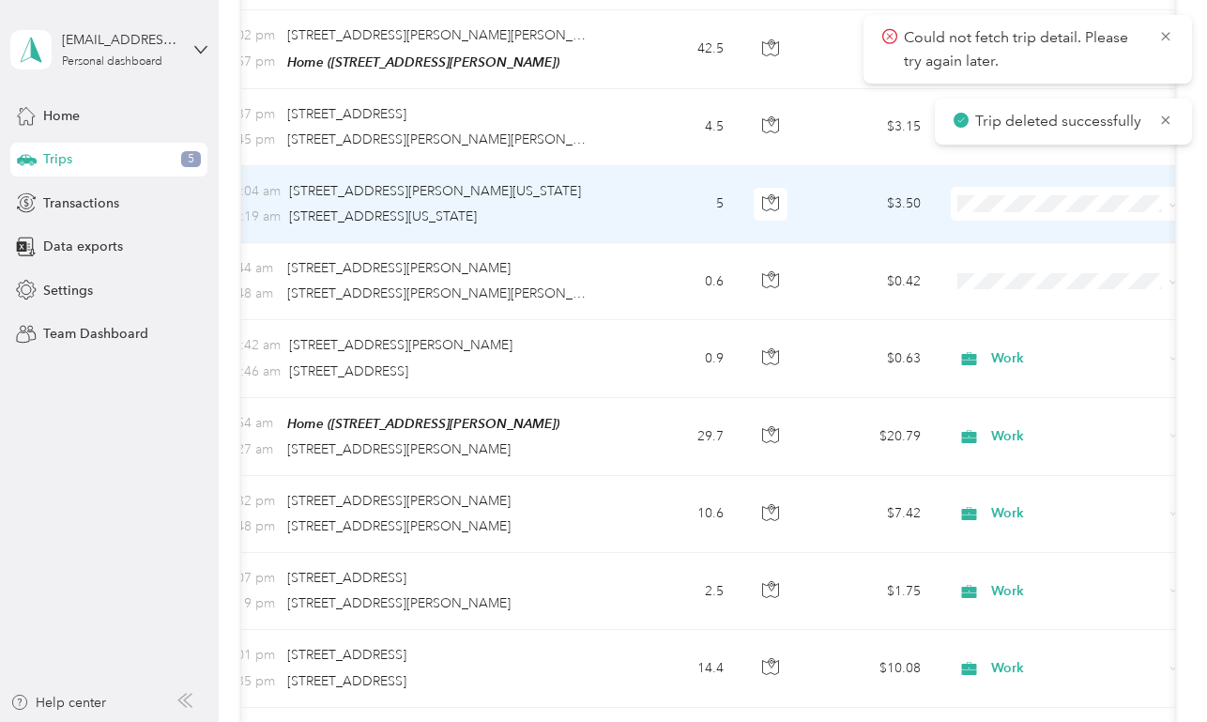
click at [835, 197] on td "$3.50" at bounding box center [870, 204] width 131 height 77
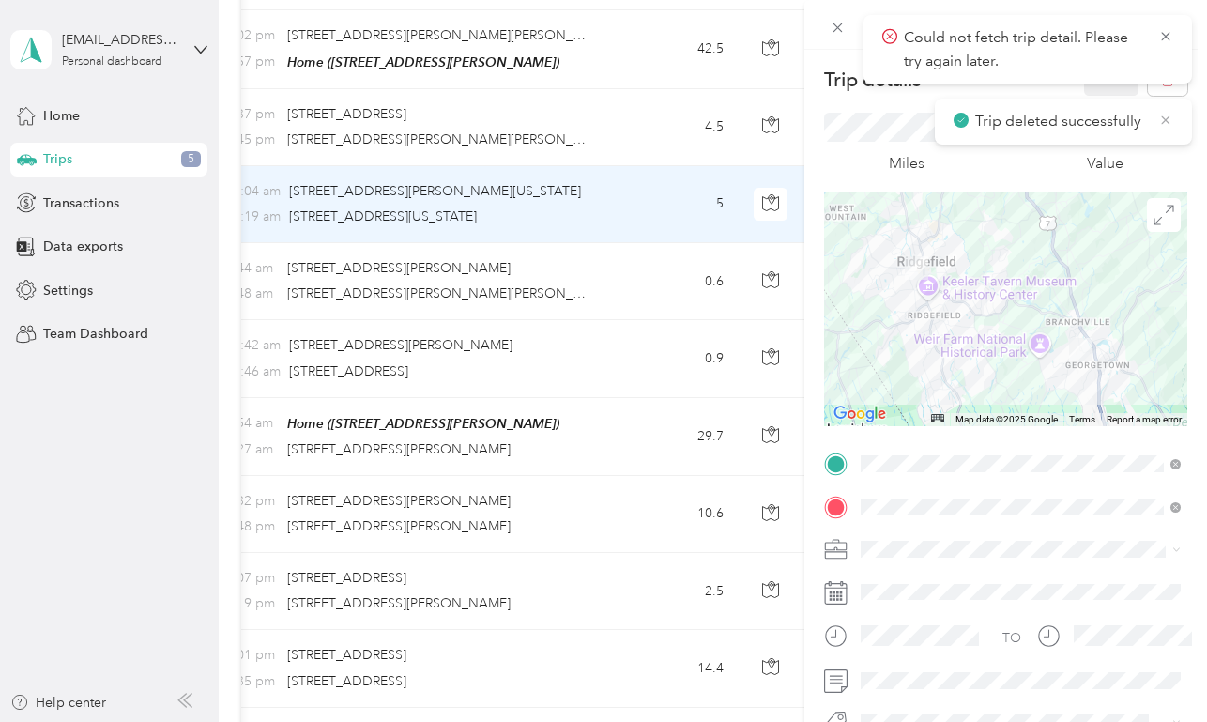
click at [1163, 120] on icon at bounding box center [1166, 120] width 15 height 17
click at [1164, 34] on icon at bounding box center [1165, 36] width 8 height 8
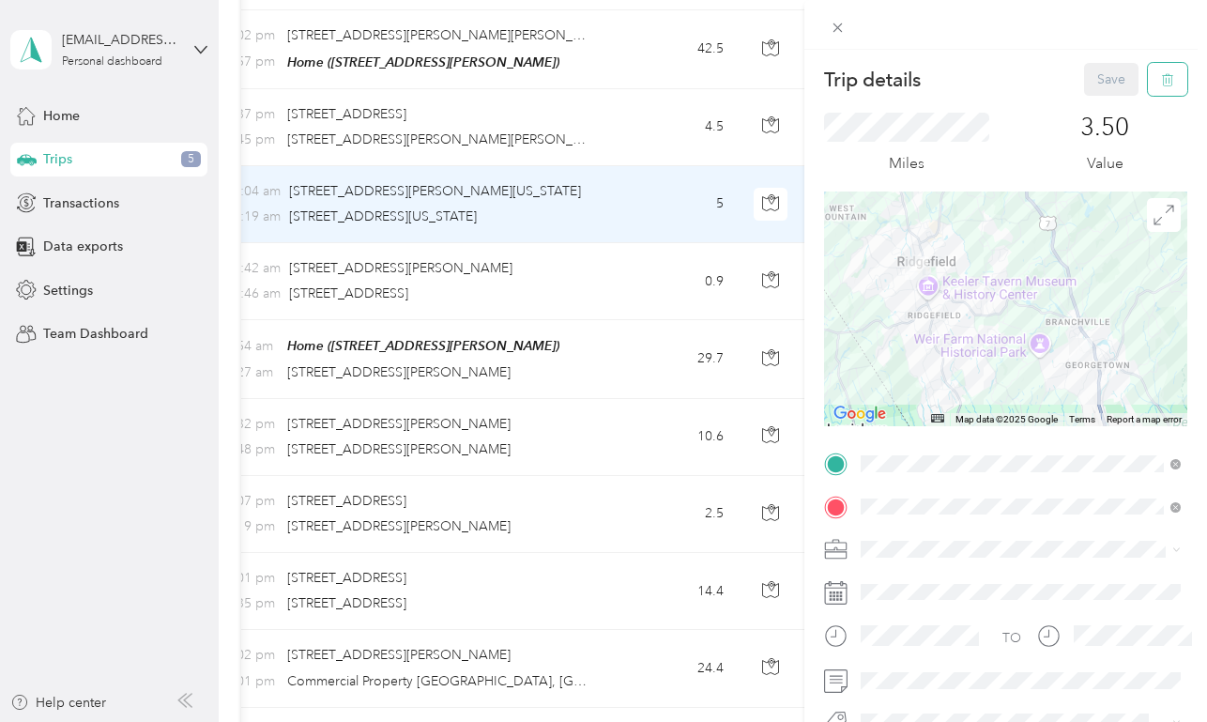
click at [1170, 77] on icon "button" at bounding box center [1167, 79] width 13 height 13
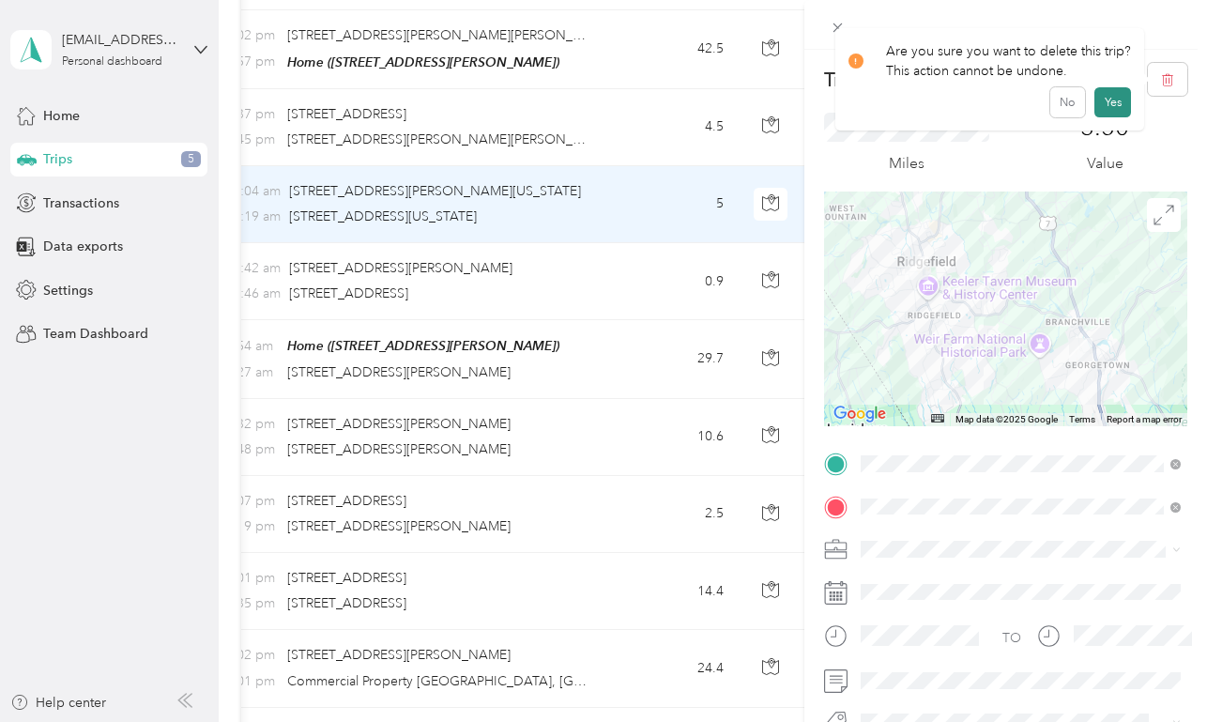
click at [1124, 97] on button "Yes" at bounding box center [1113, 102] width 37 height 30
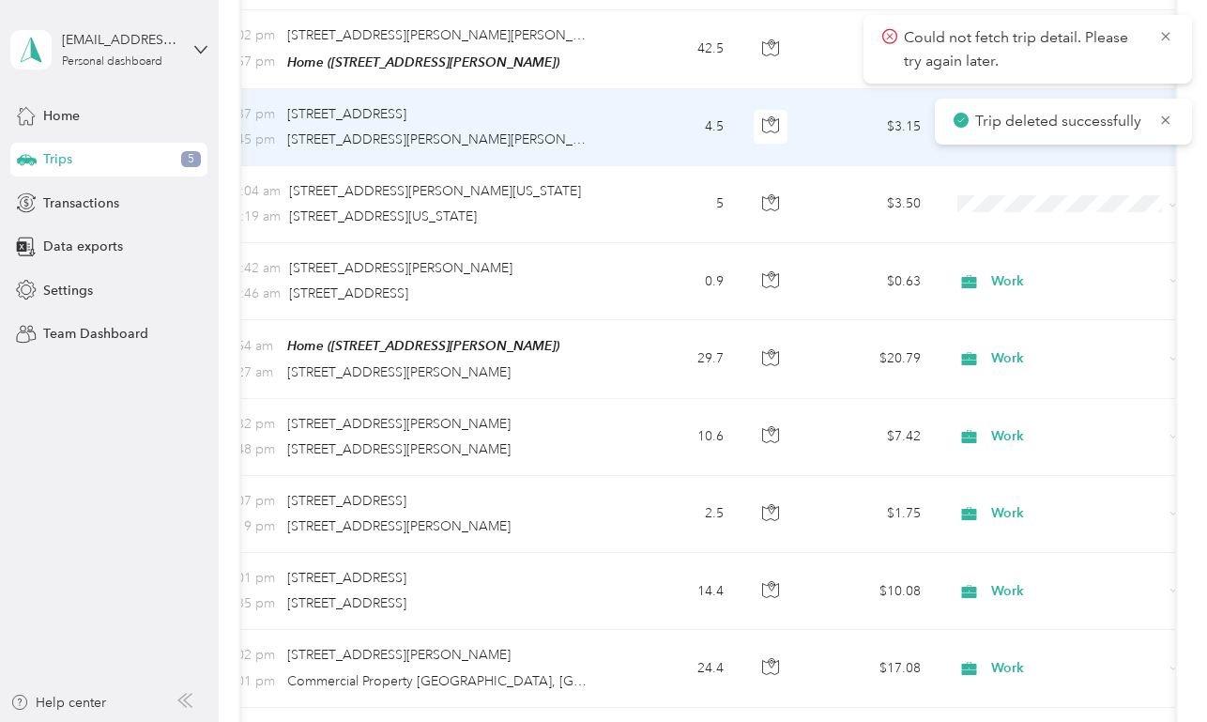
click at [847, 121] on td "$3.15" at bounding box center [870, 127] width 131 height 77
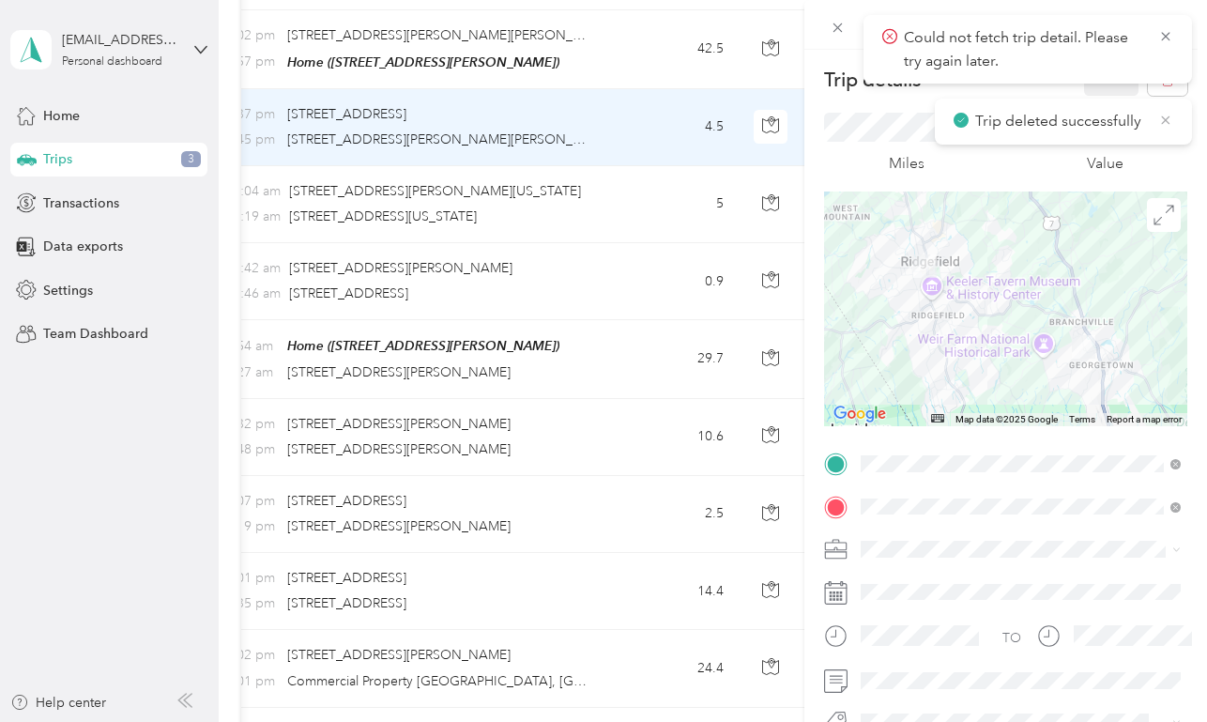
click at [1167, 123] on icon at bounding box center [1166, 120] width 15 height 17
click at [1164, 38] on icon at bounding box center [1165, 36] width 8 height 8
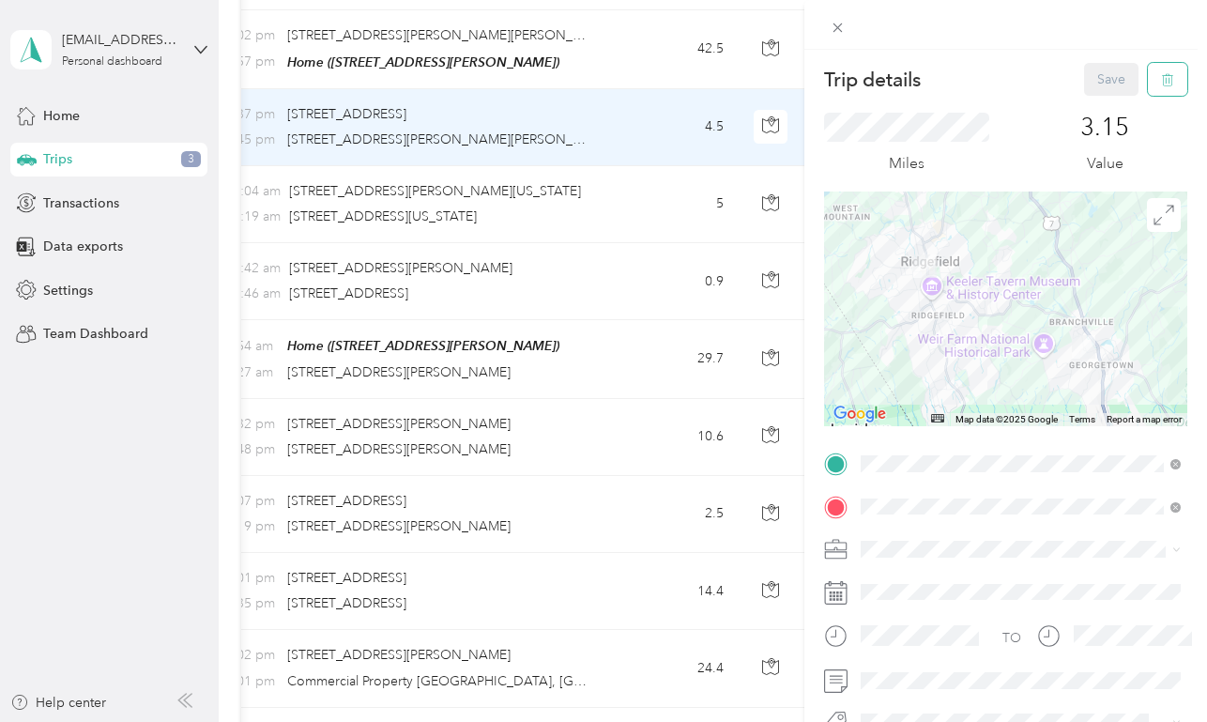
click at [1165, 74] on icon "button" at bounding box center [1167, 79] width 13 height 13
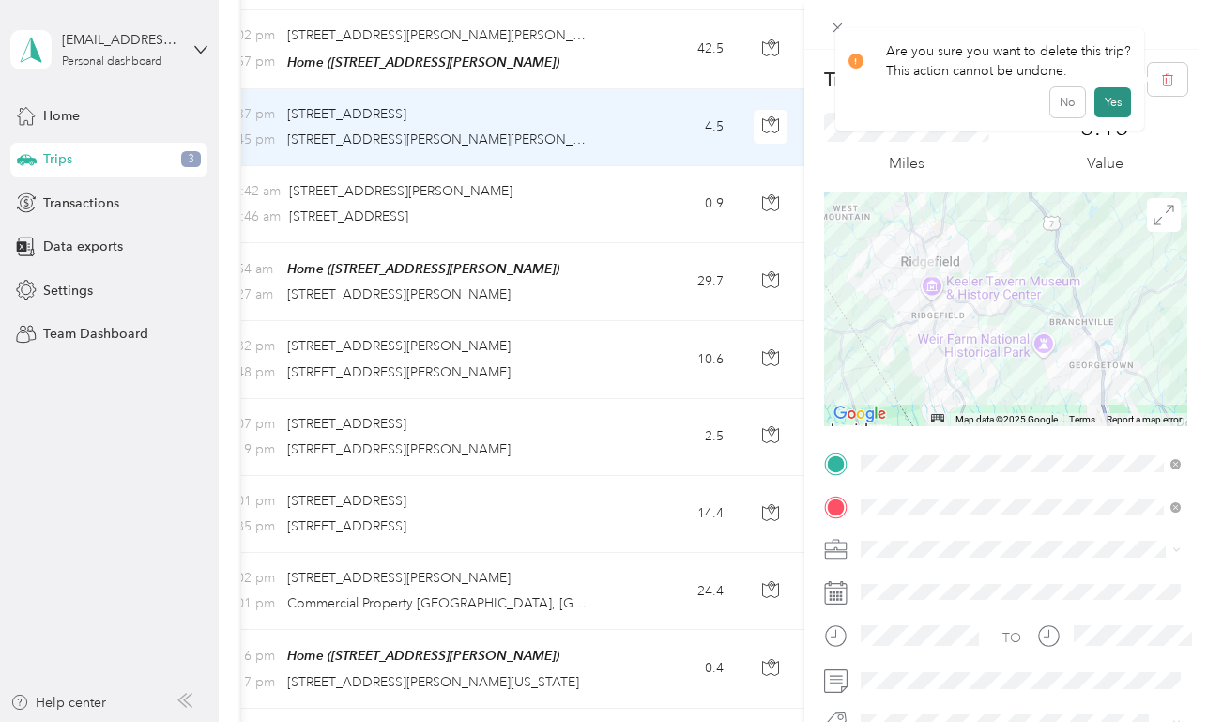
click at [1116, 101] on button "Yes" at bounding box center [1113, 102] width 37 height 30
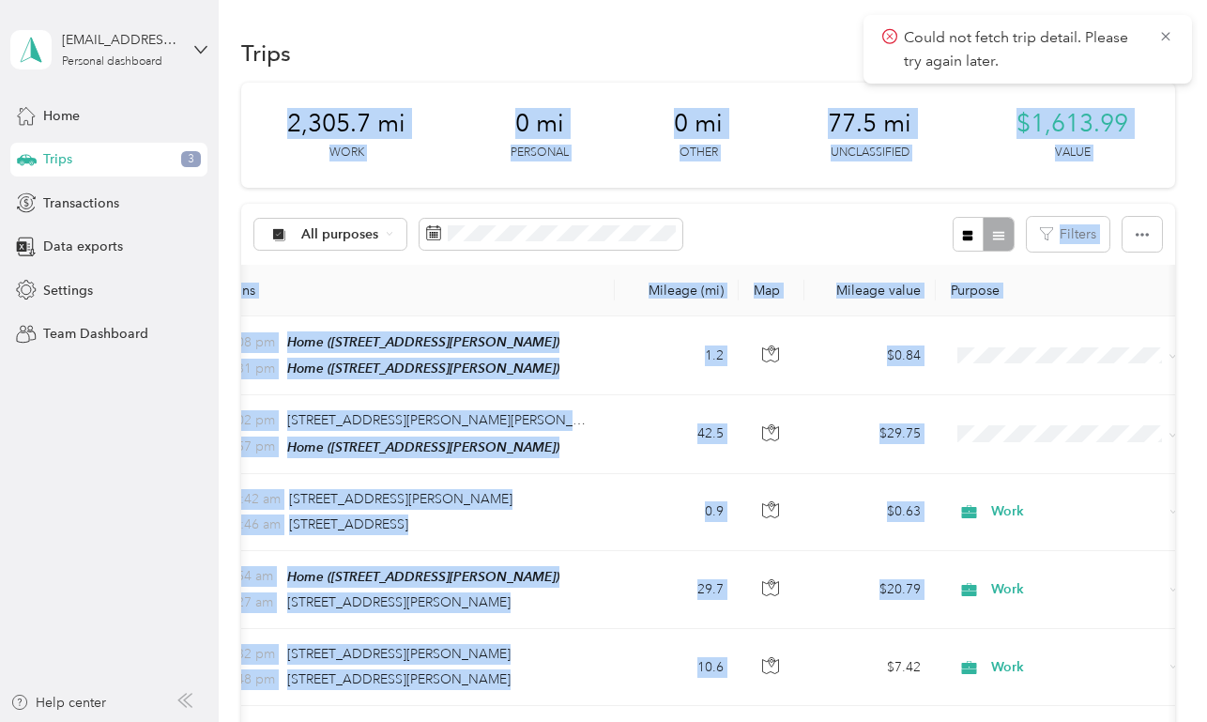
drag, startPoint x: 846, startPoint y: 361, endPoint x: 846, endPoint y: -93, distance: 454.4
click at [846, 0] on html "Could not fetch trip detail. Please try again later. [EMAIL_ADDRESS][DOMAIN_NAM…" at bounding box center [599, 361] width 1198 height 722
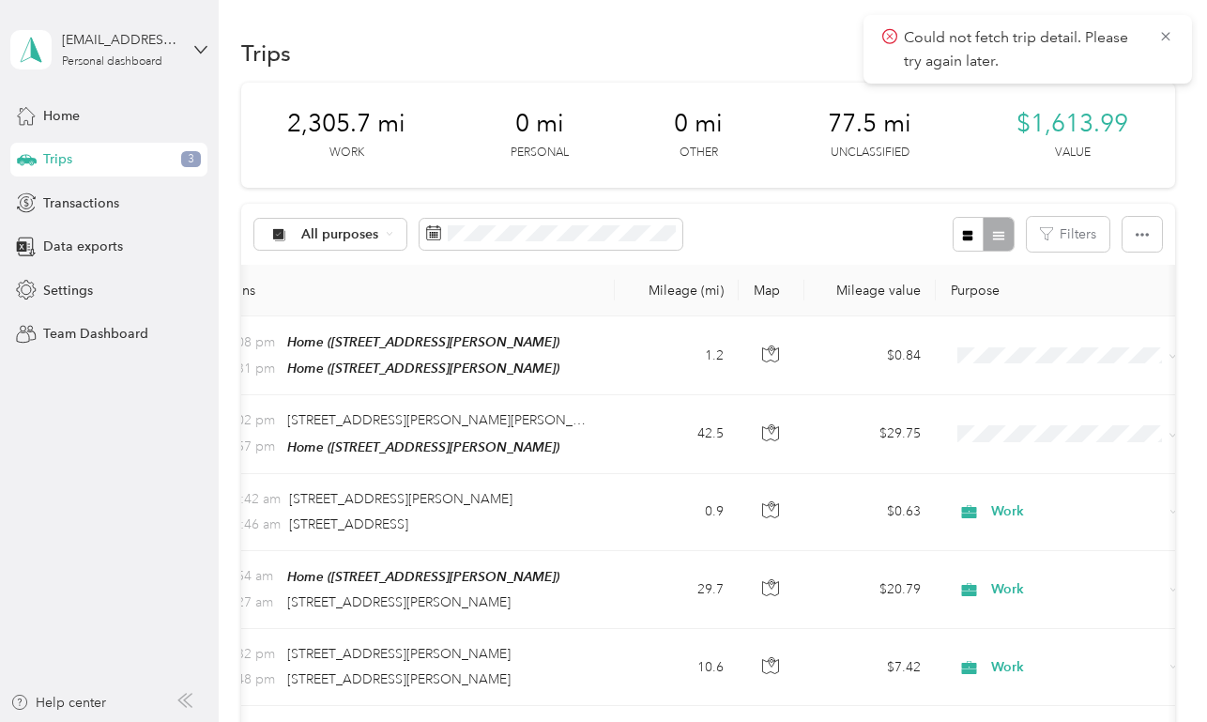
click at [744, 51] on div "Trips New trip" at bounding box center [707, 52] width 933 height 39
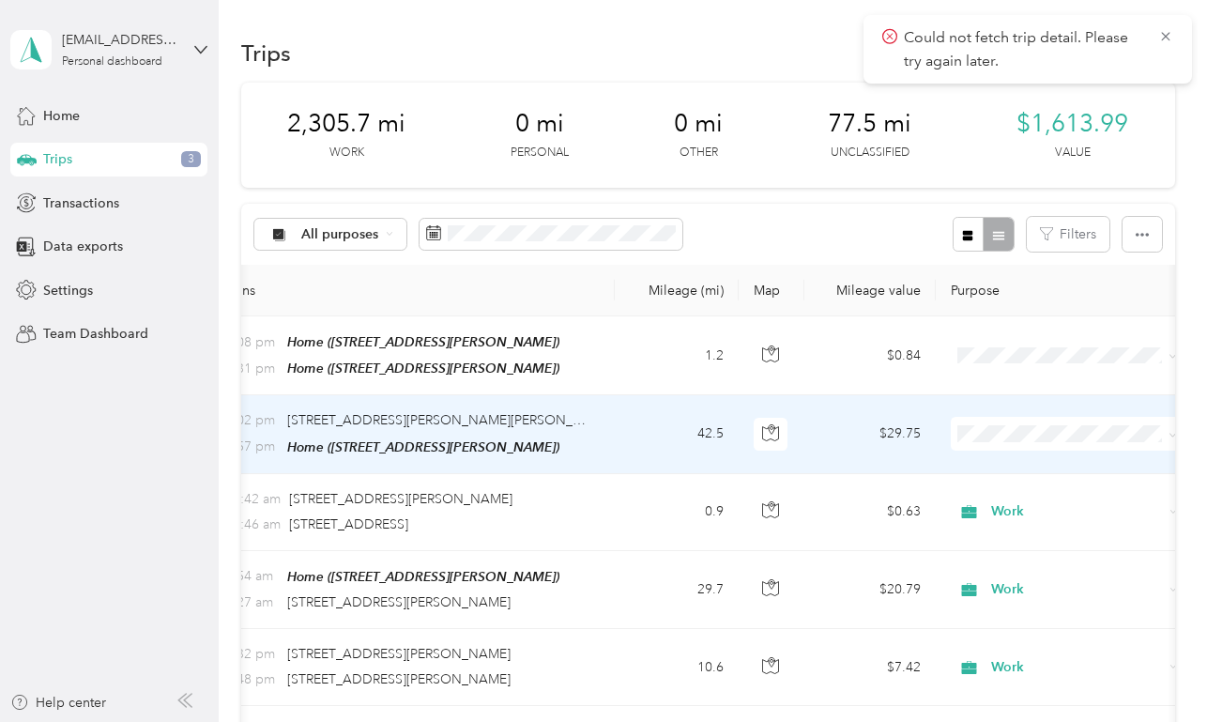
click at [859, 428] on td "$29.75" at bounding box center [870, 434] width 131 height 78
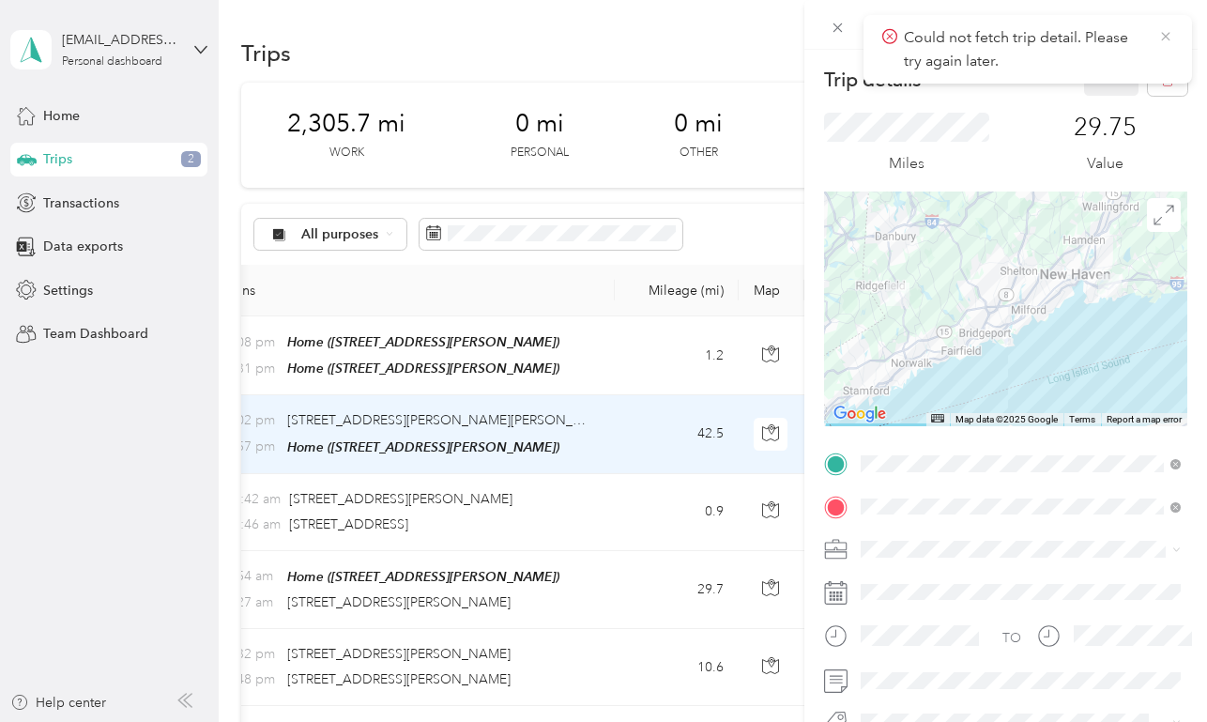
click at [1167, 36] on icon at bounding box center [1166, 36] width 15 height 17
click at [1170, 83] on icon "button" at bounding box center [1167, 79] width 13 height 13
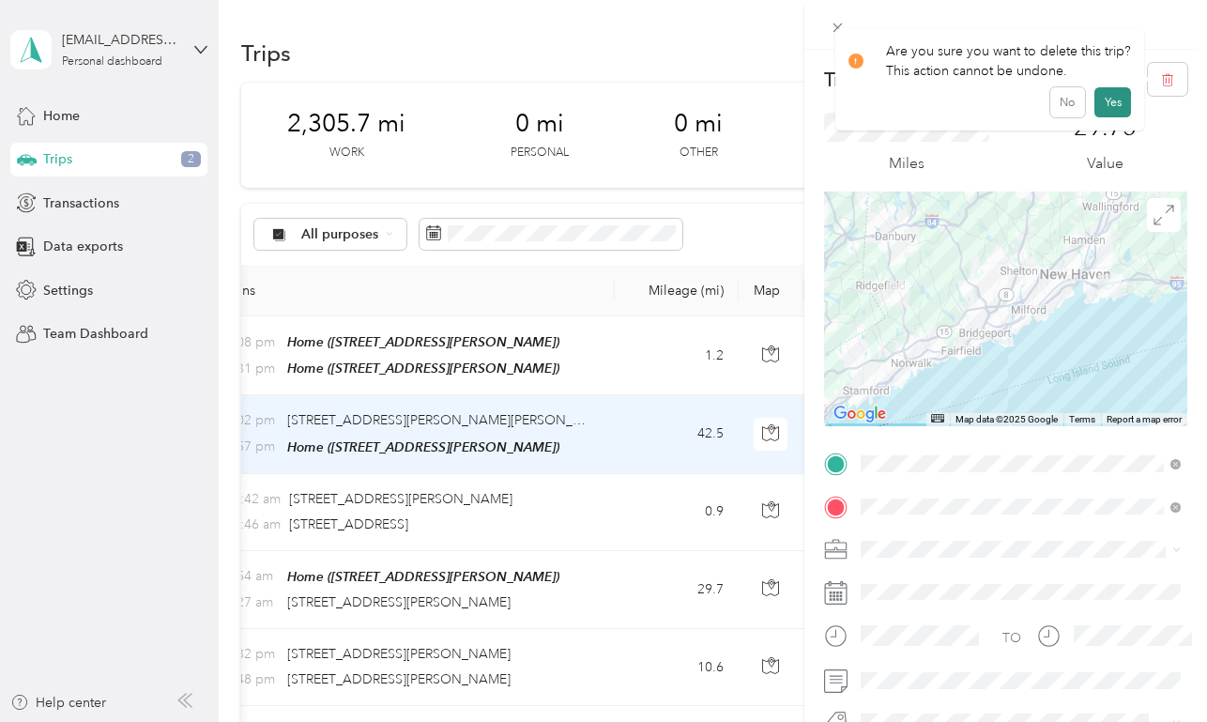
click at [1113, 110] on button "Yes" at bounding box center [1113, 102] width 37 height 30
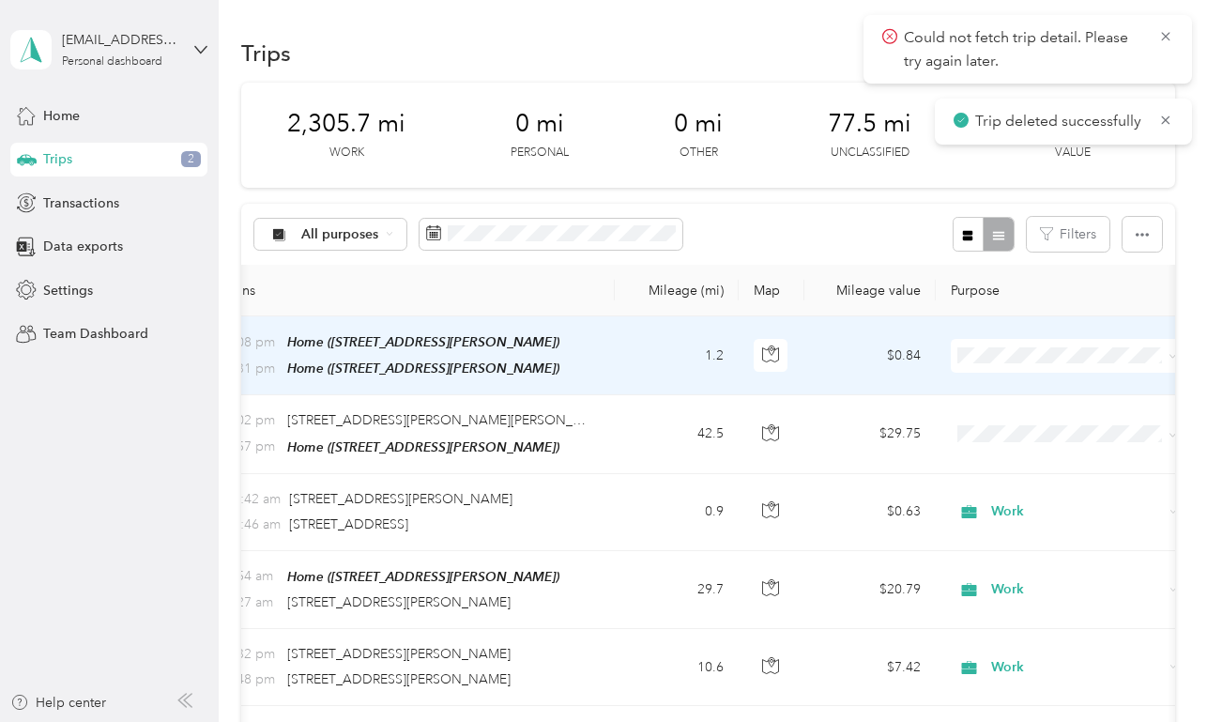
click at [861, 351] on td "$0.84" at bounding box center [870, 355] width 131 height 79
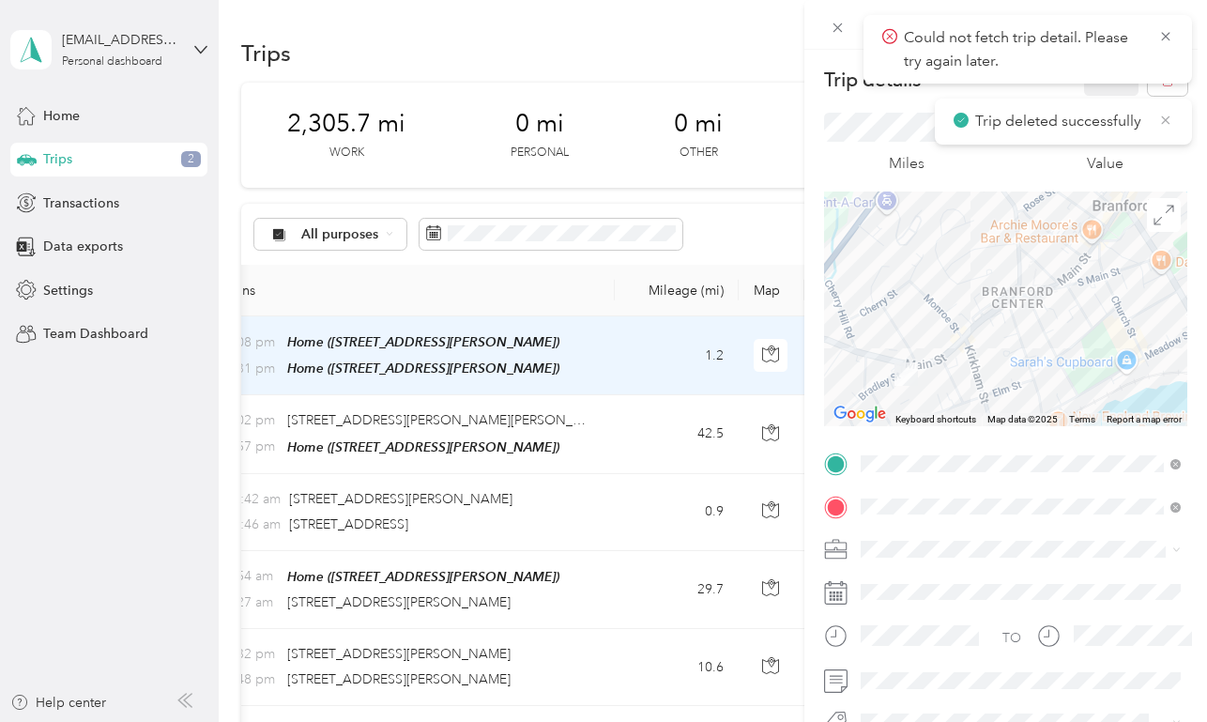
click at [1165, 119] on icon at bounding box center [1166, 119] width 8 height 8
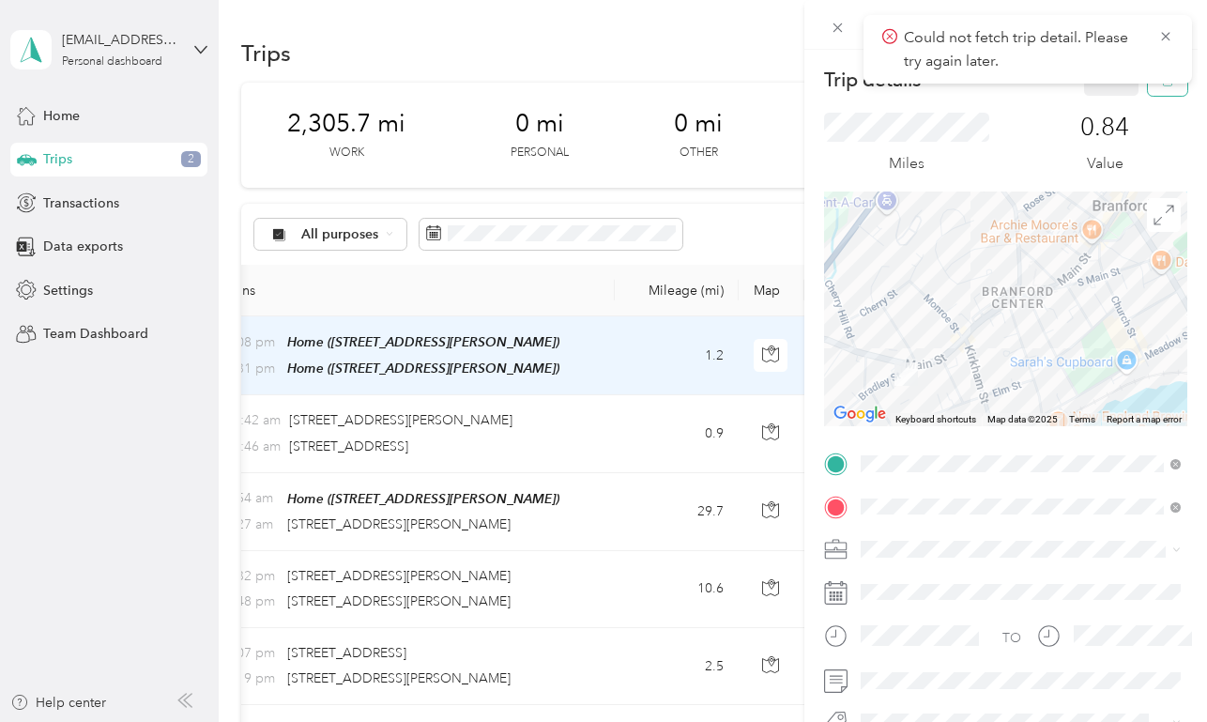
click at [1163, 88] on button "button" at bounding box center [1167, 79] width 39 height 33
click at [1116, 110] on button "Yes" at bounding box center [1113, 102] width 37 height 30
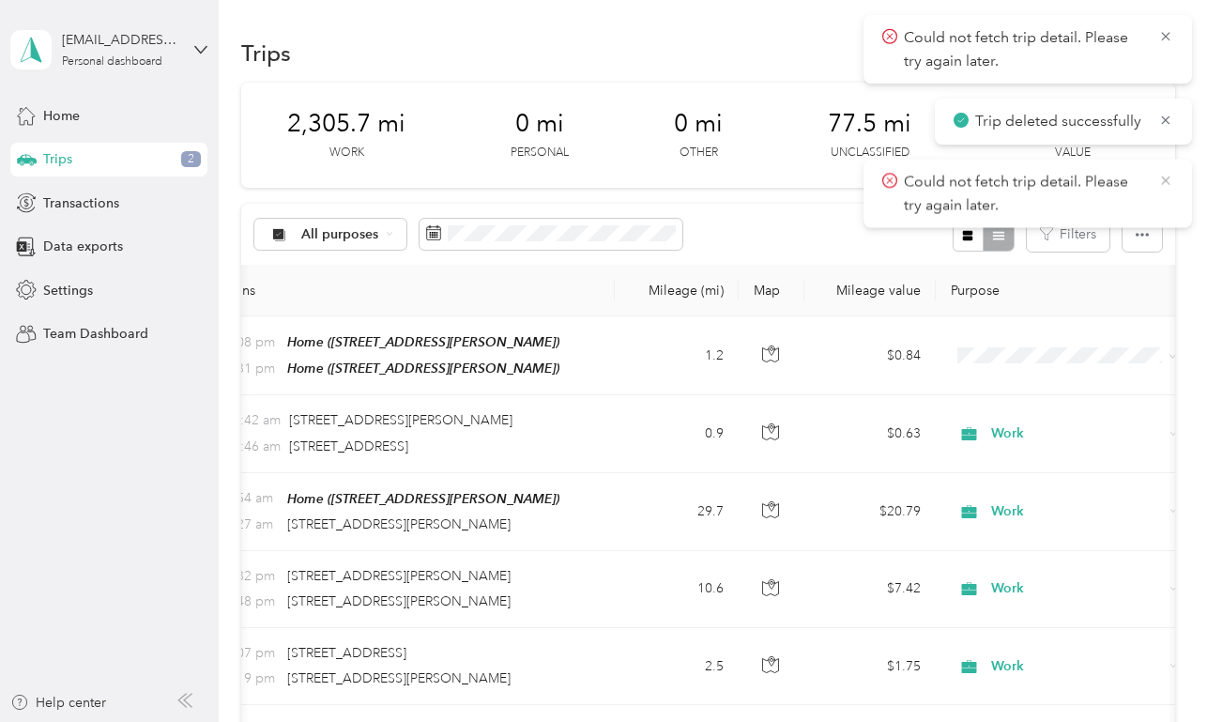
click at [1172, 177] on icon at bounding box center [1166, 180] width 15 height 17
click at [1165, 121] on icon at bounding box center [1166, 120] width 15 height 17
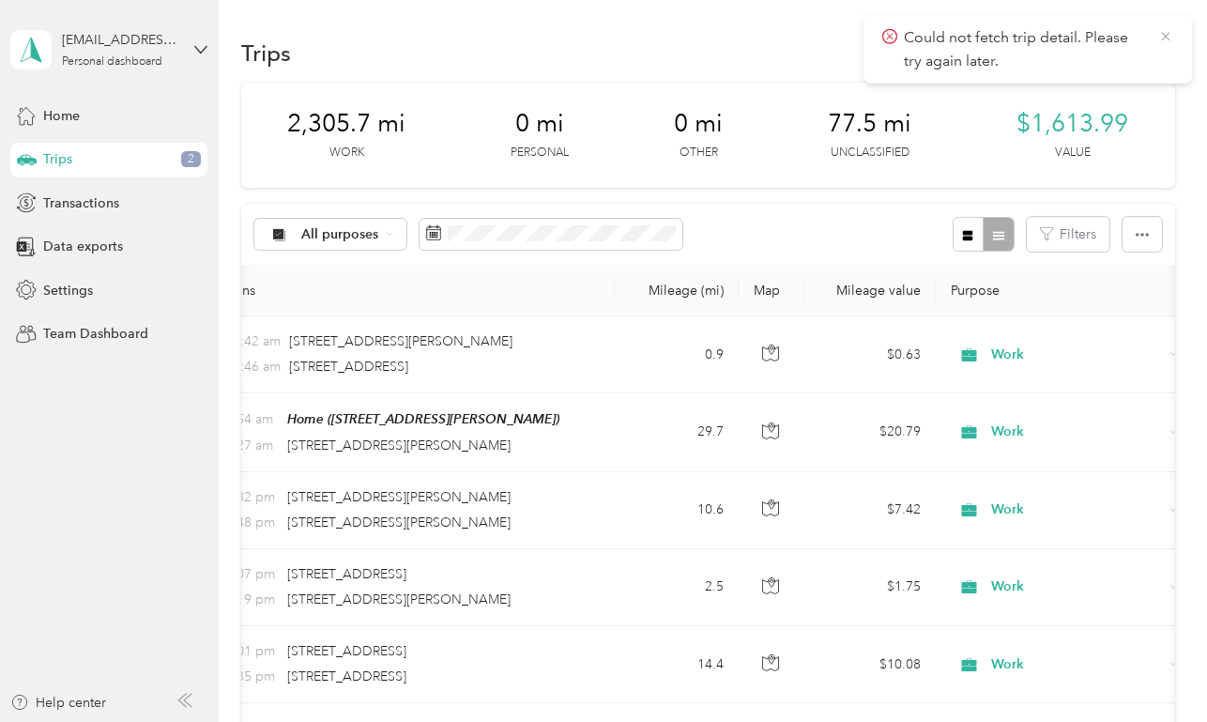
click at [1169, 37] on icon at bounding box center [1166, 36] width 15 height 17
